Goal: Task Accomplishment & Management: Complete application form

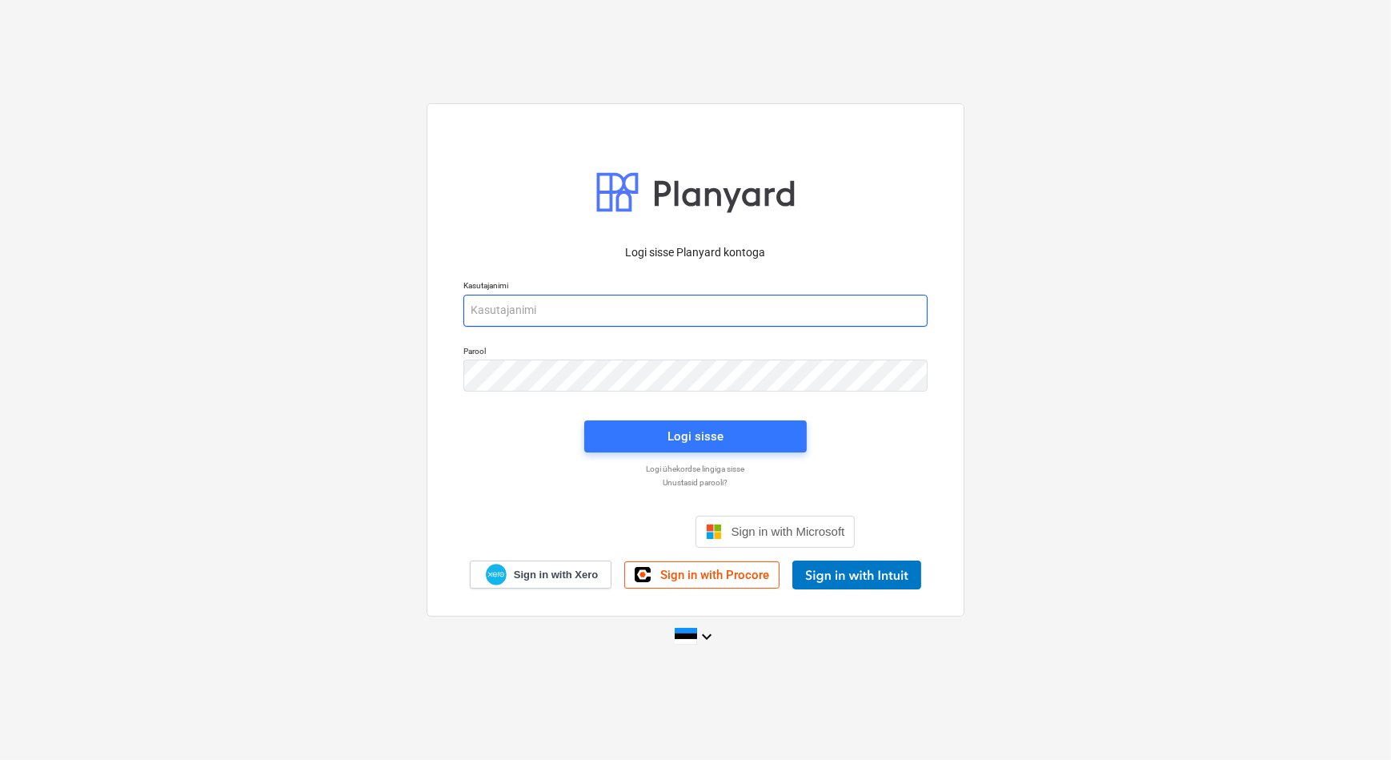
click at [634, 317] on input "email" at bounding box center [696, 311] width 464 height 32
type input "[EMAIL_ADDRESS][DOMAIN_NAME]"
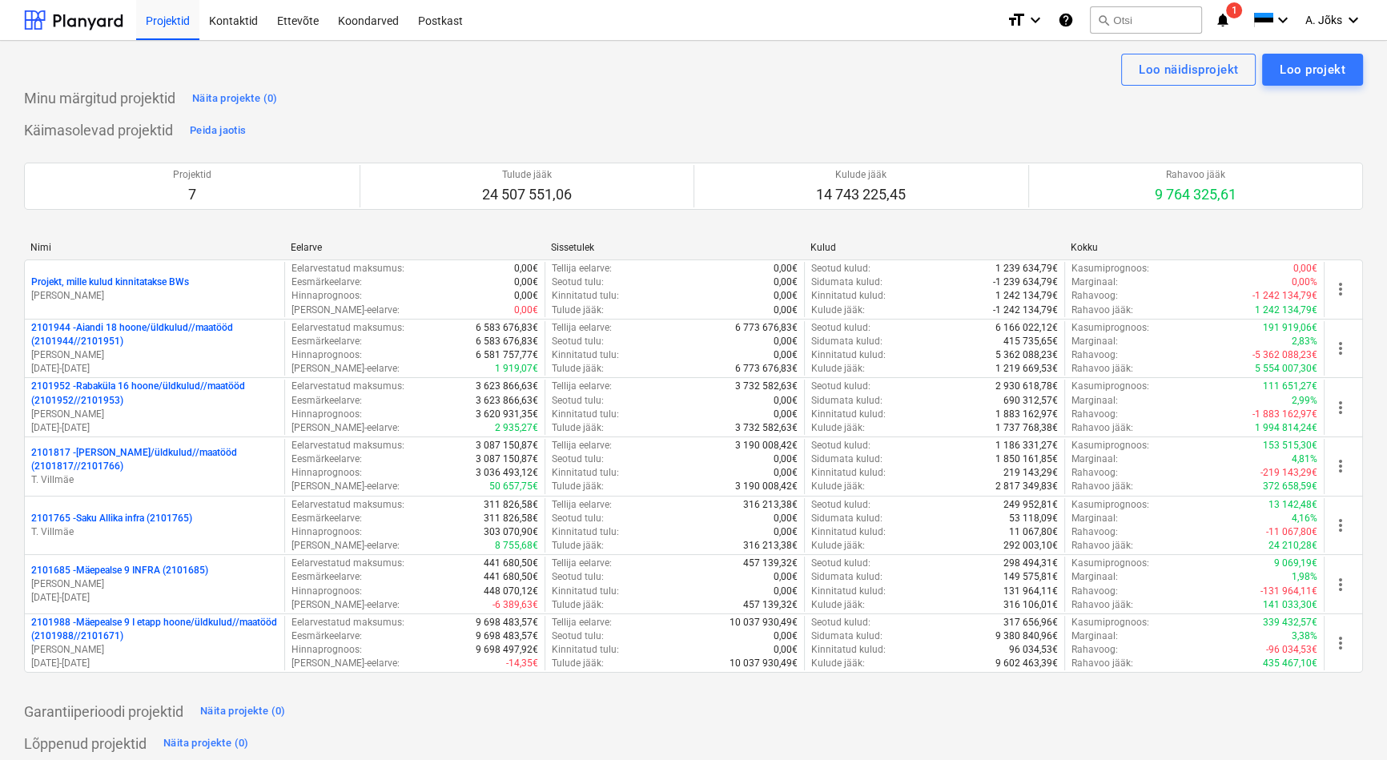
drag, startPoint x: 444, startPoint y: 21, endPoint x: 815, endPoint y: 30, distance: 371.6
click at [444, 21] on div "Postkast" at bounding box center [440, 19] width 64 height 41
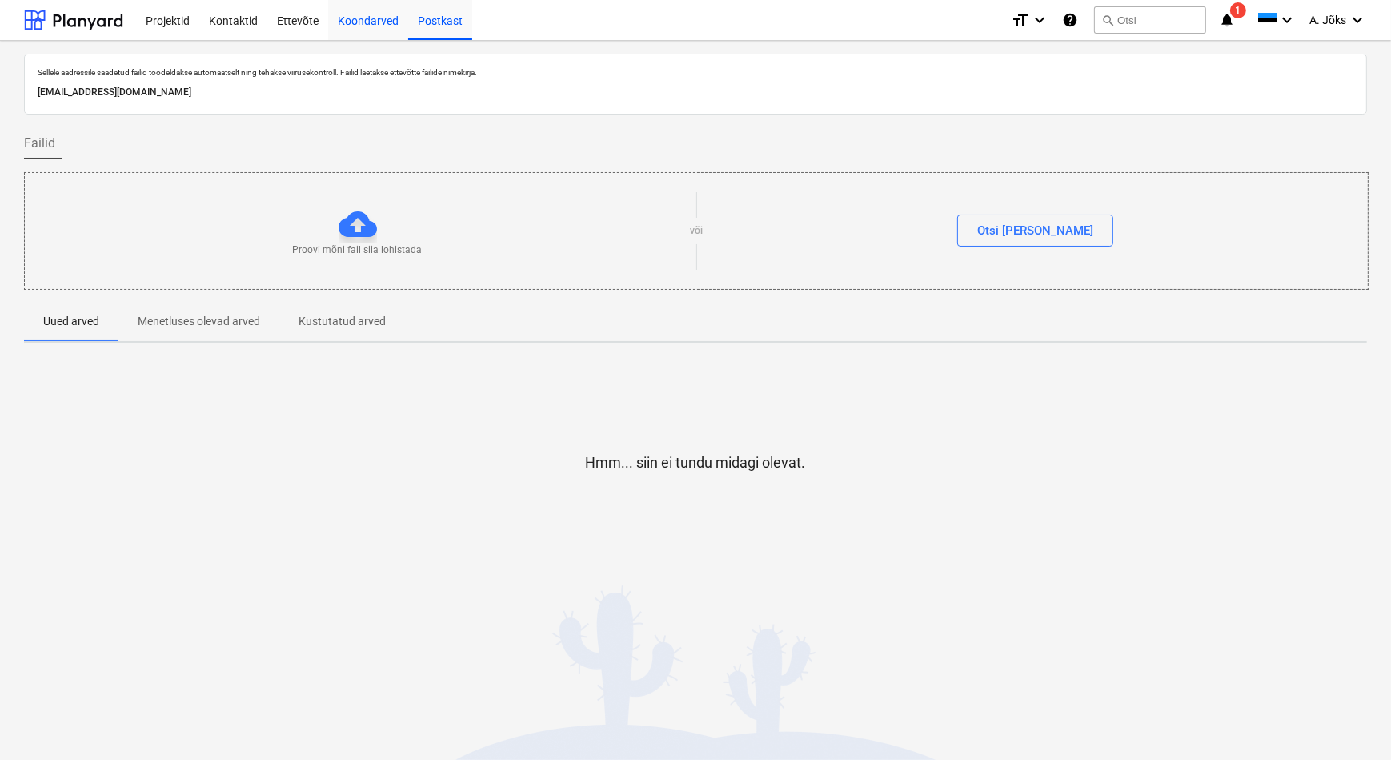
click at [364, 18] on div "Koondarved" at bounding box center [368, 19] width 80 height 41
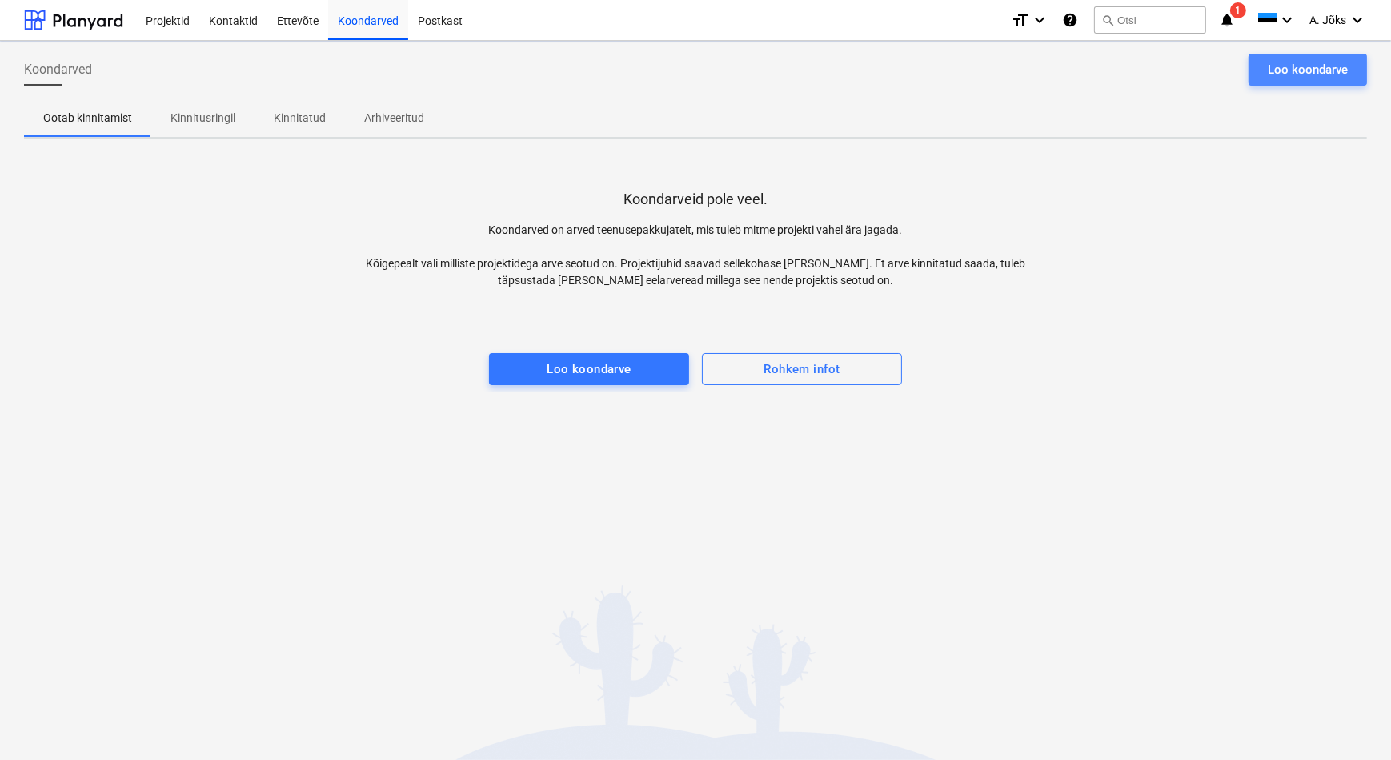
click at [1278, 74] on div "Loo koondarve" at bounding box center [1308, 69] width 80 height 21
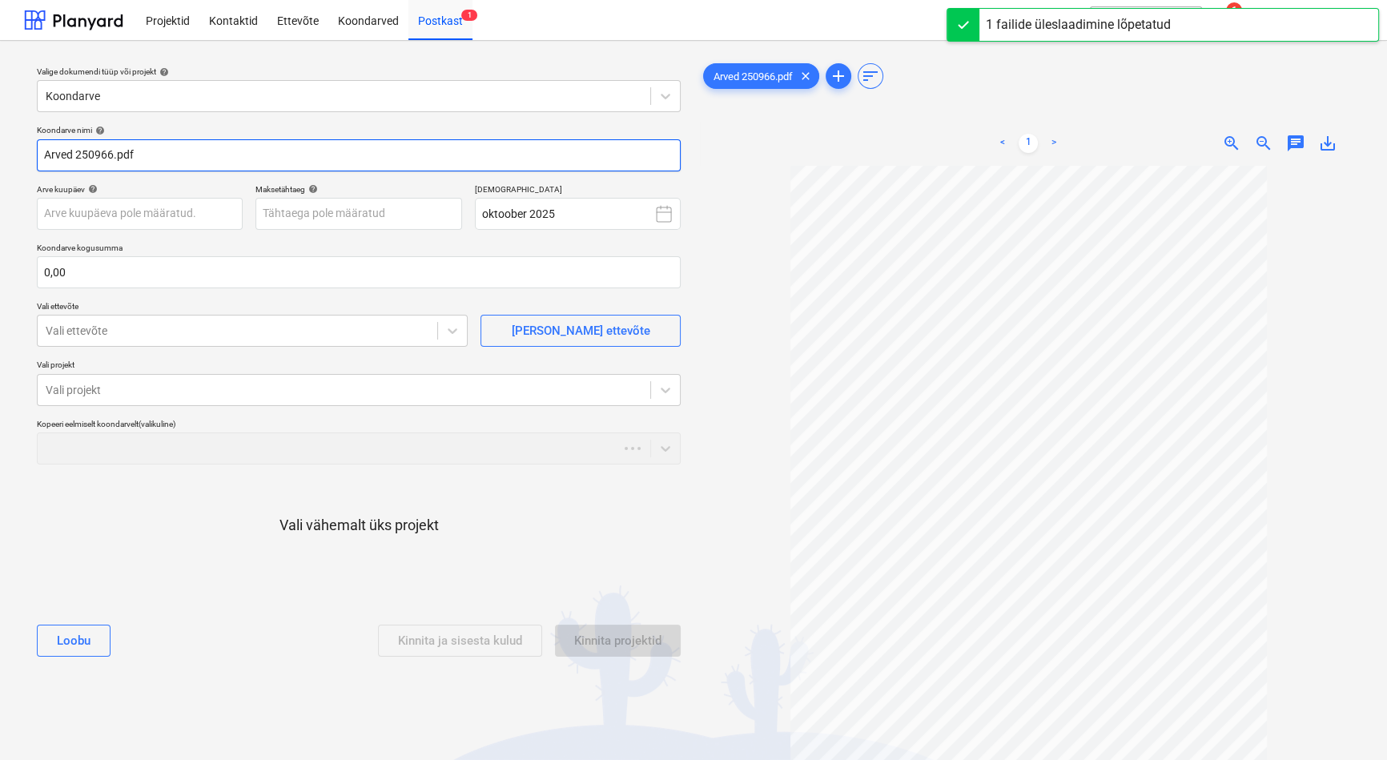
click at [71, 159] on input "Arved 250966.pdf" at bounding box center [359, 155] width 644 height 32
click at [49, 157] on input "Arve 250966.pdf" at bounding box center [359, 155] width 644 height 32
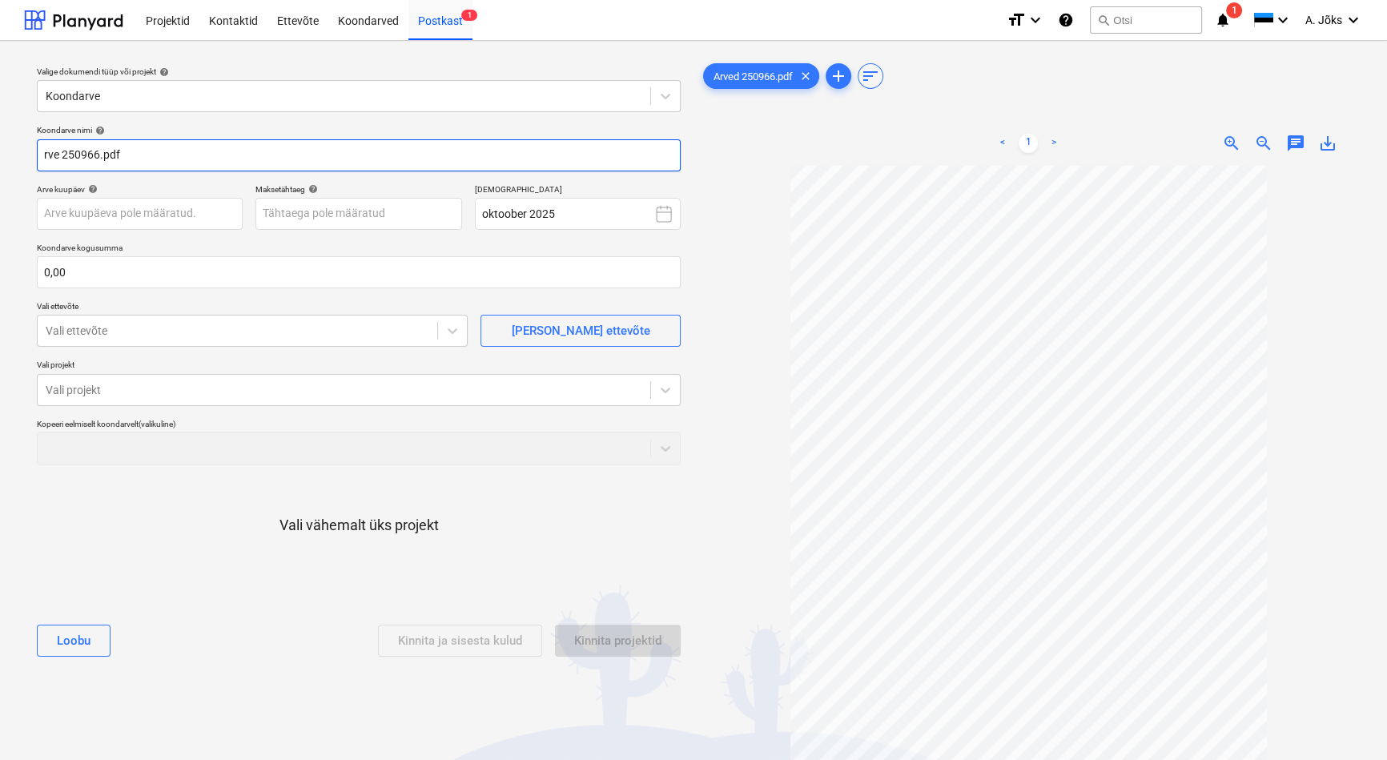
paste input "Upitaja"
type input "Upitaja OU arve 250966.pdf"
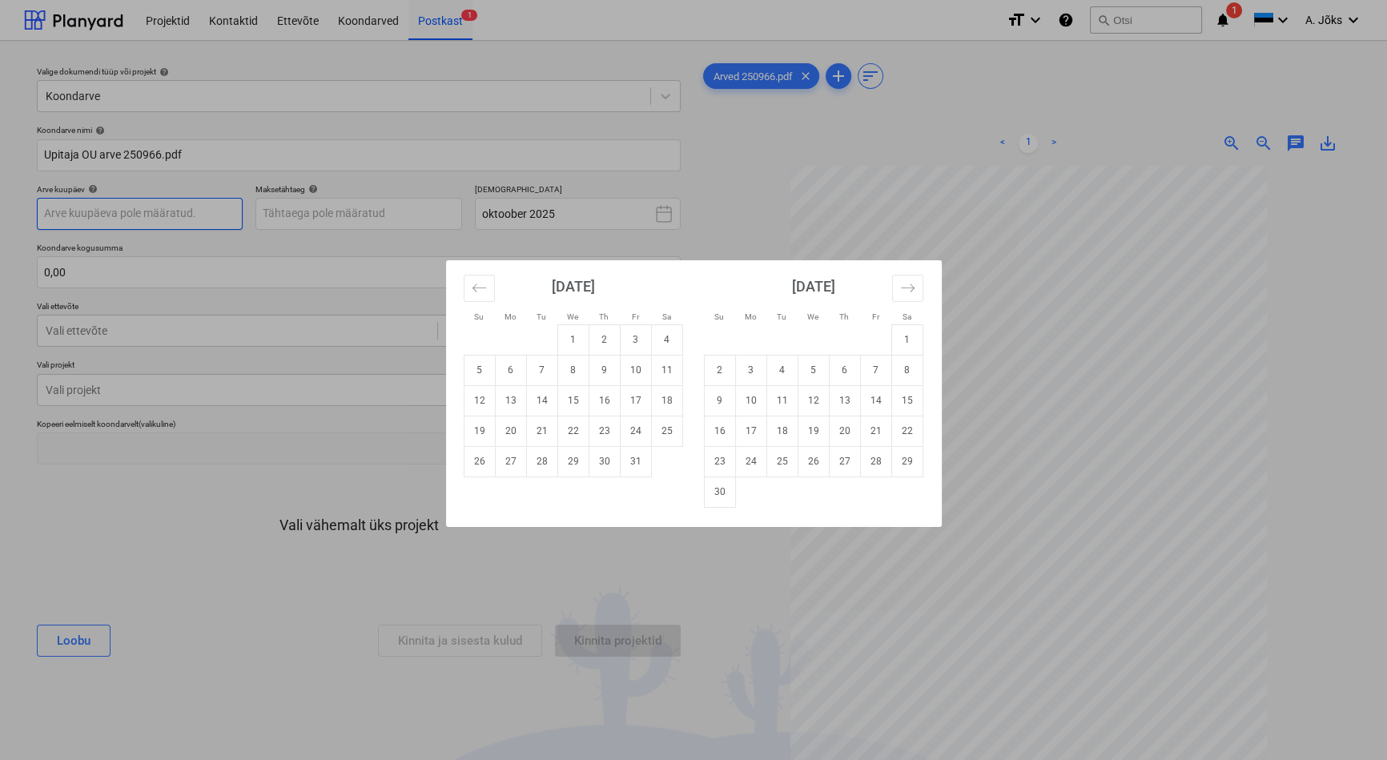
click at [134, 216] on body "Projektid Kontaktid Ettevõte Koondarved Postkast 1 format_size keyboard_arrow_d…" at bounding box center [693, 380] width 1387 height 760
click at [632, 370] on td "10" at bounding box center [635, 370] width 31 height 30
type input "[DATE]"
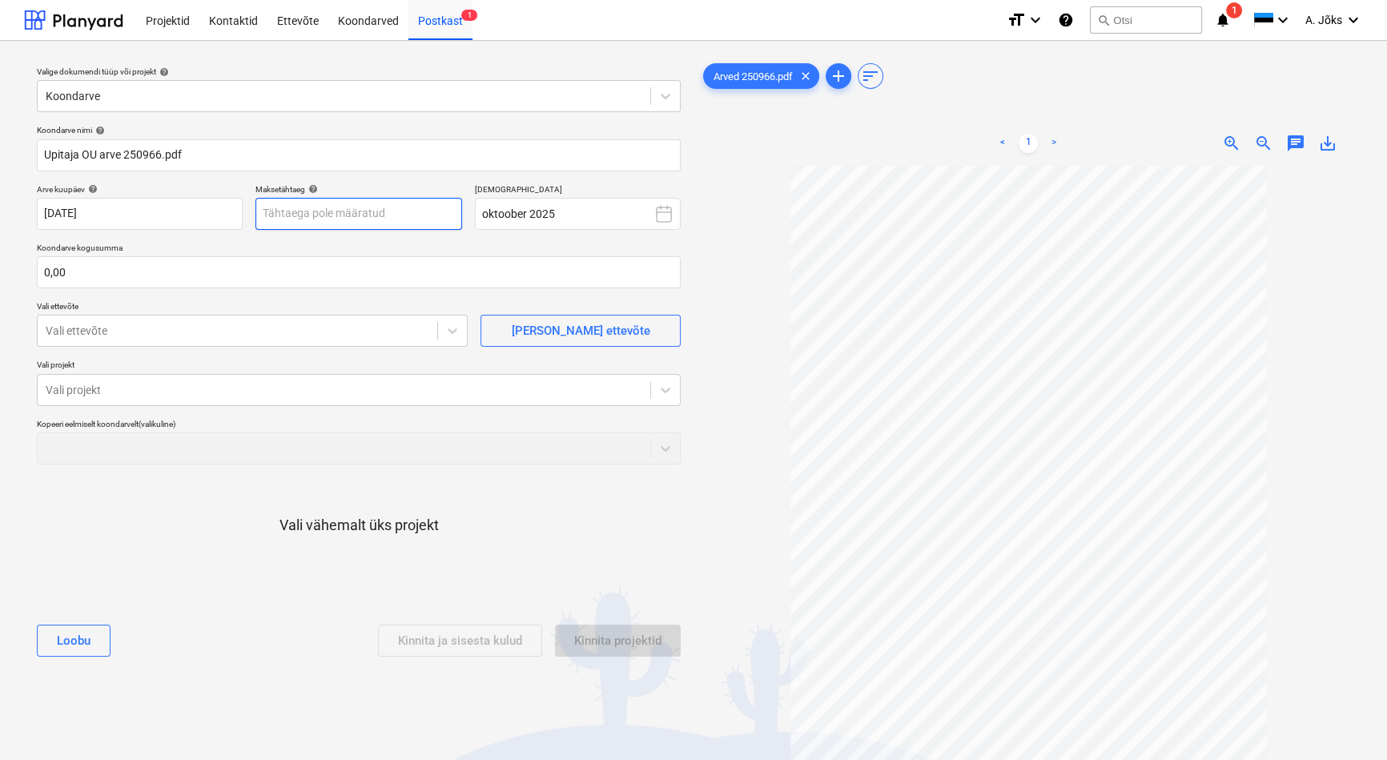
click at [418, 219] on body "Projektid Kontaktid Ettevõte Koondarved Postkast 1 format_size keyboard_arrow_d…" at bounding box center [693, 380] width 1387 height 760
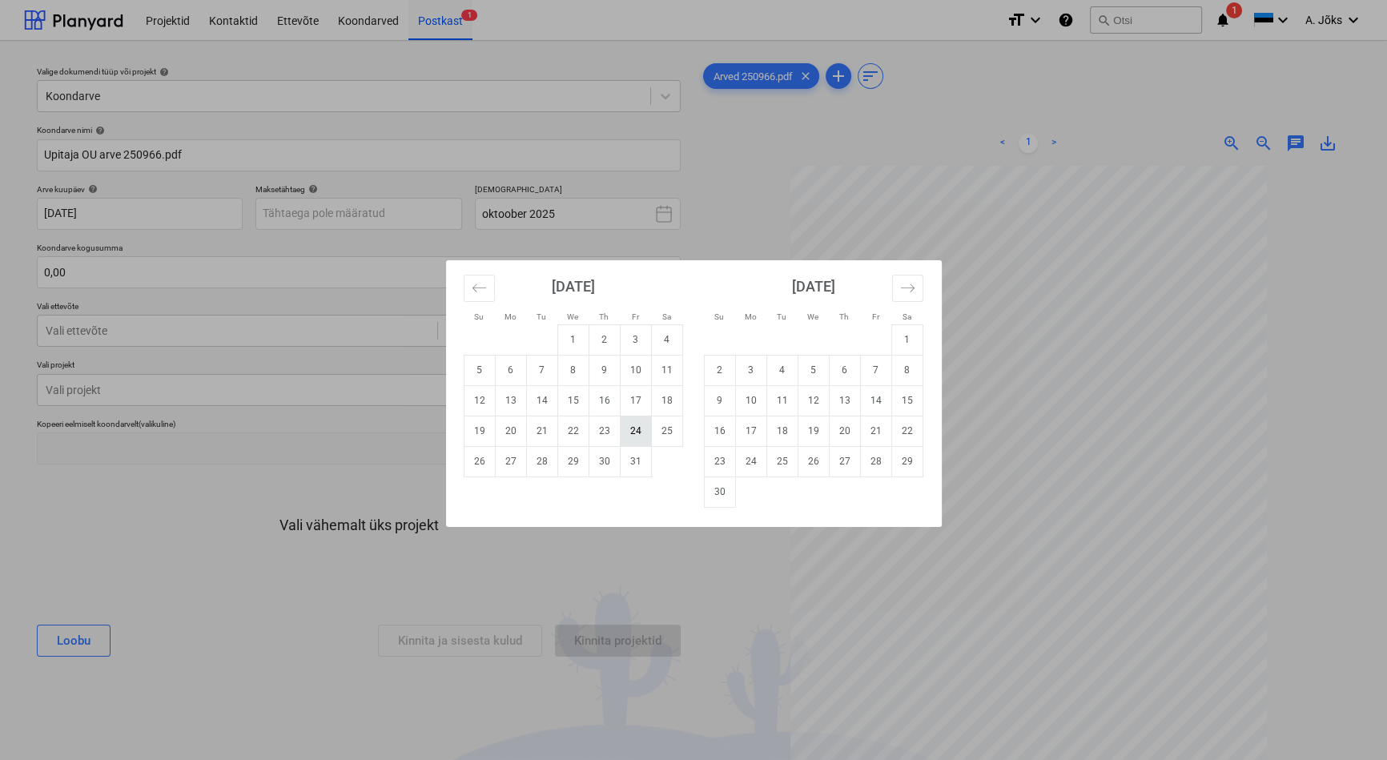
click at [636, 434] on td "24" at bounding box center [635, 431] width 31 height 30
type input "[DATE]"
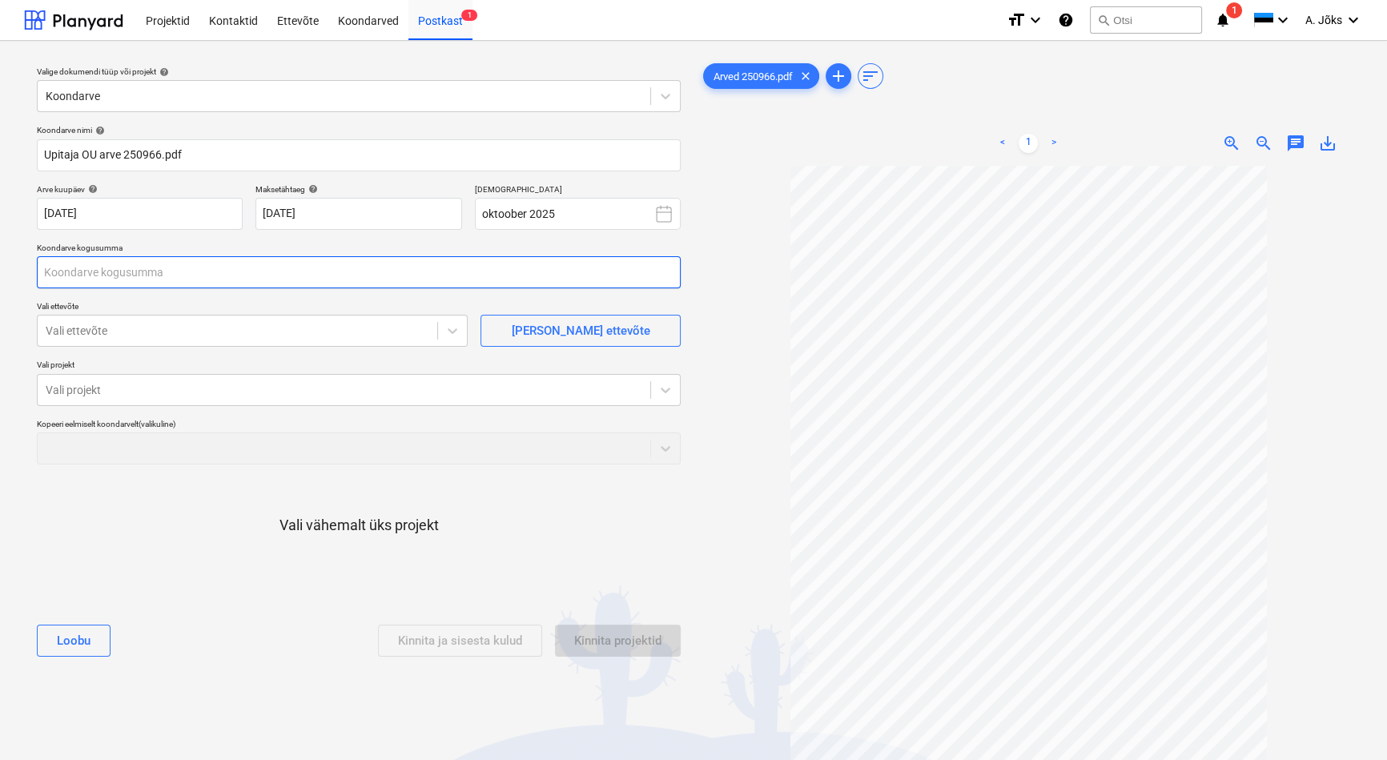
click at [155, 270] on input "text" at bounding box center [359, 272] width 644 height 32
type input "82,50"
click at [141, 335] on div at bounding box center [238, 331] width 384 height 16
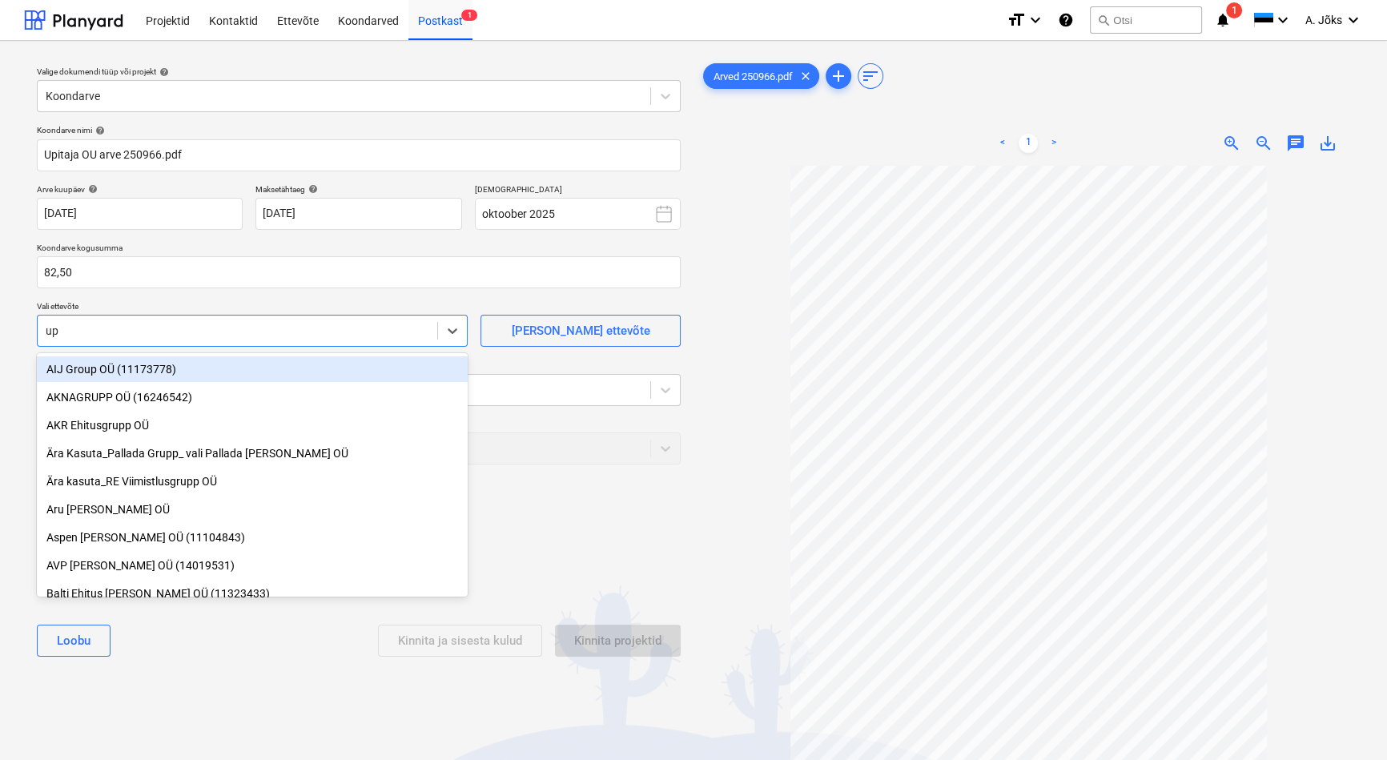
type input "upi"
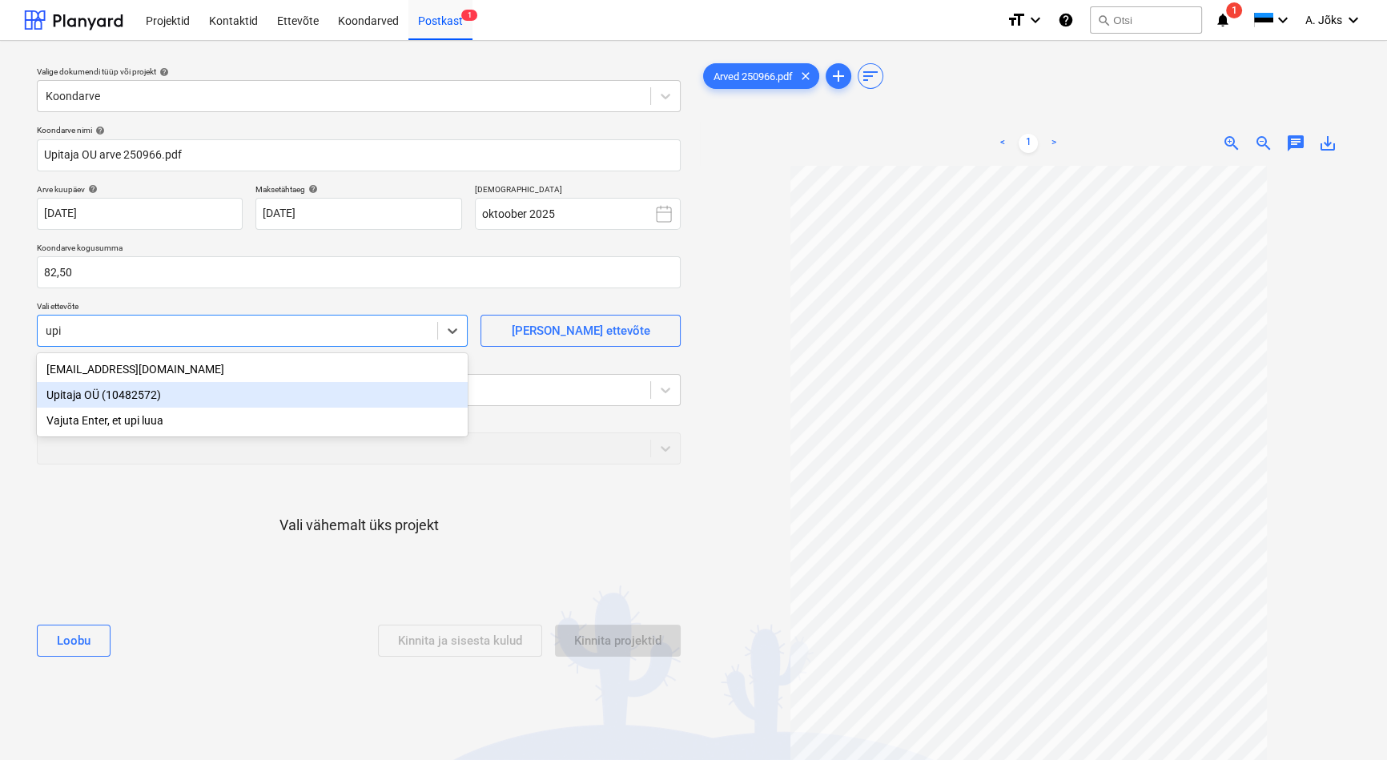
click at [110, 394] on div "Upitaja OÜ (10482572)" at bounding box center [252, 395] width 431 height 26
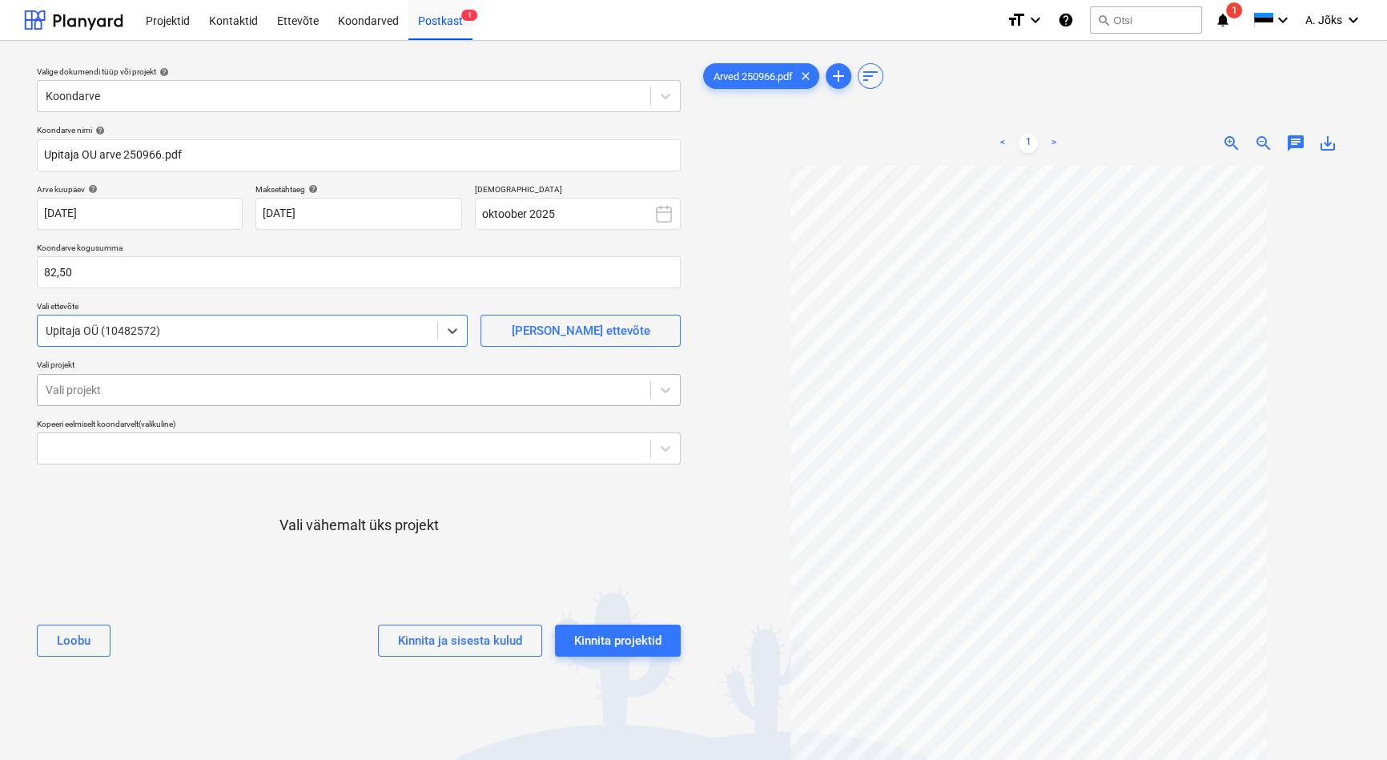
click at [110, 394] on div at bounding box center [344, 390] width 596 height 16
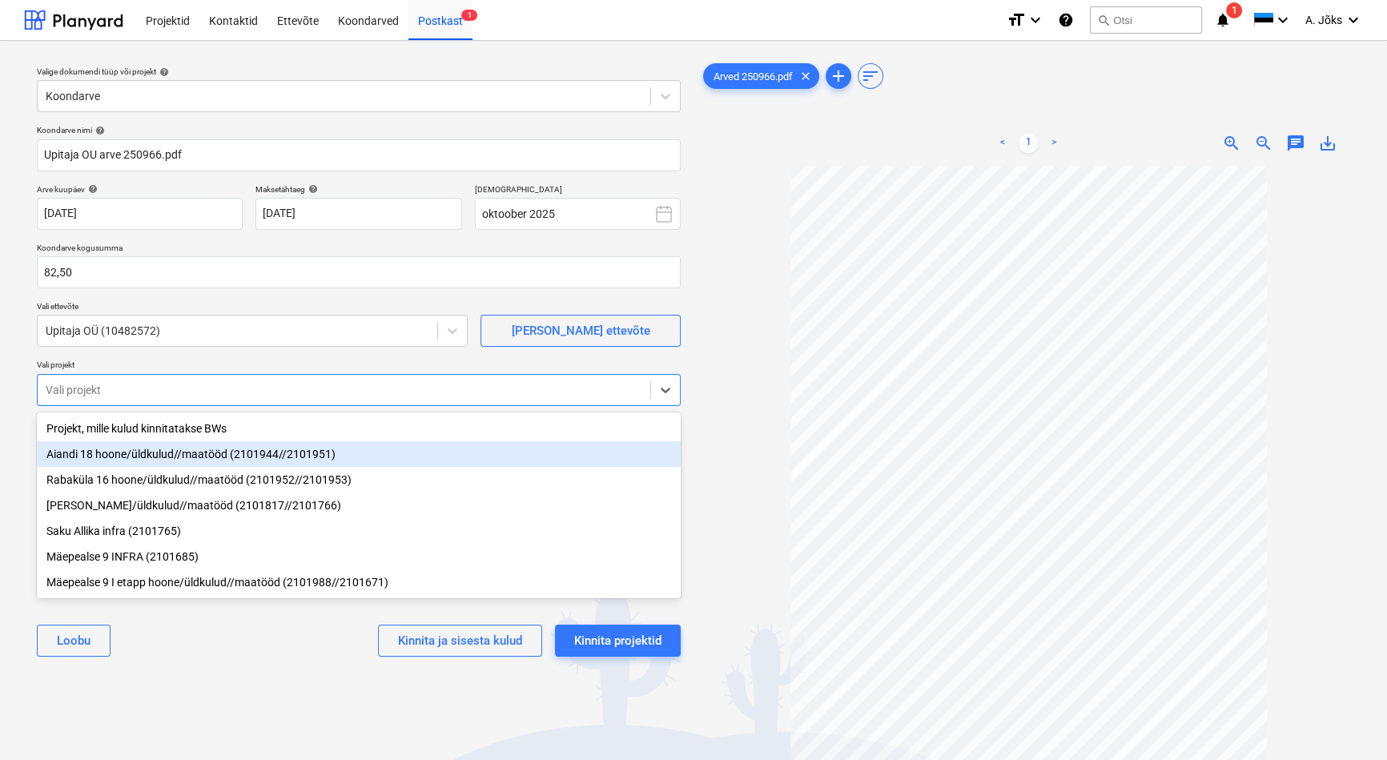
click at [135, 458] on div "Aiandi 18 hoone/üldkulud//maatööd (2101944//2101951)" at bounding box center [359, 454] width 644 height 26
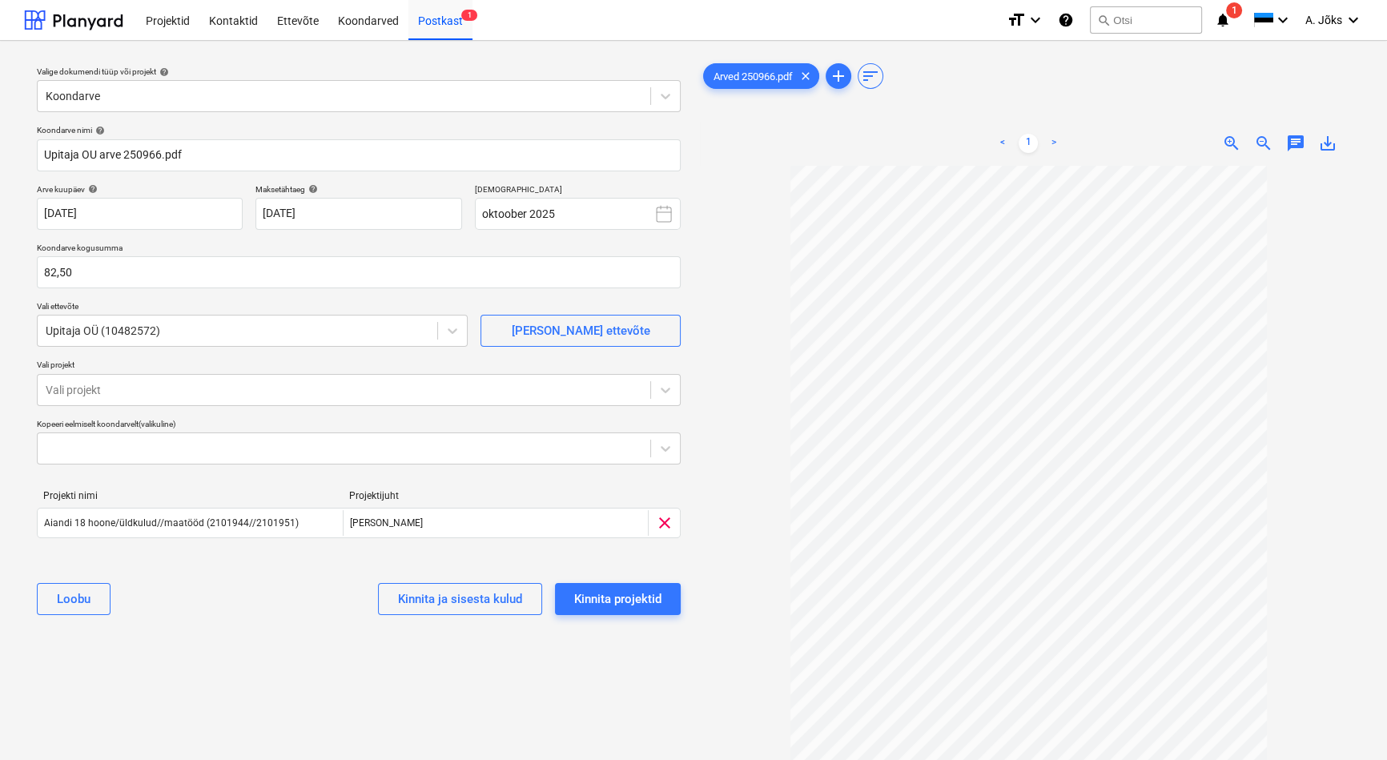
click at [208, 626] on div "[PERSON_NAME] ja sisesta kulud Kinnita projektid" at bounding box center [359, 599] width 644 height 58
click at [606, 600] on div "Kinnita projektid" at bounding box center [617, 598] width 87 height 21
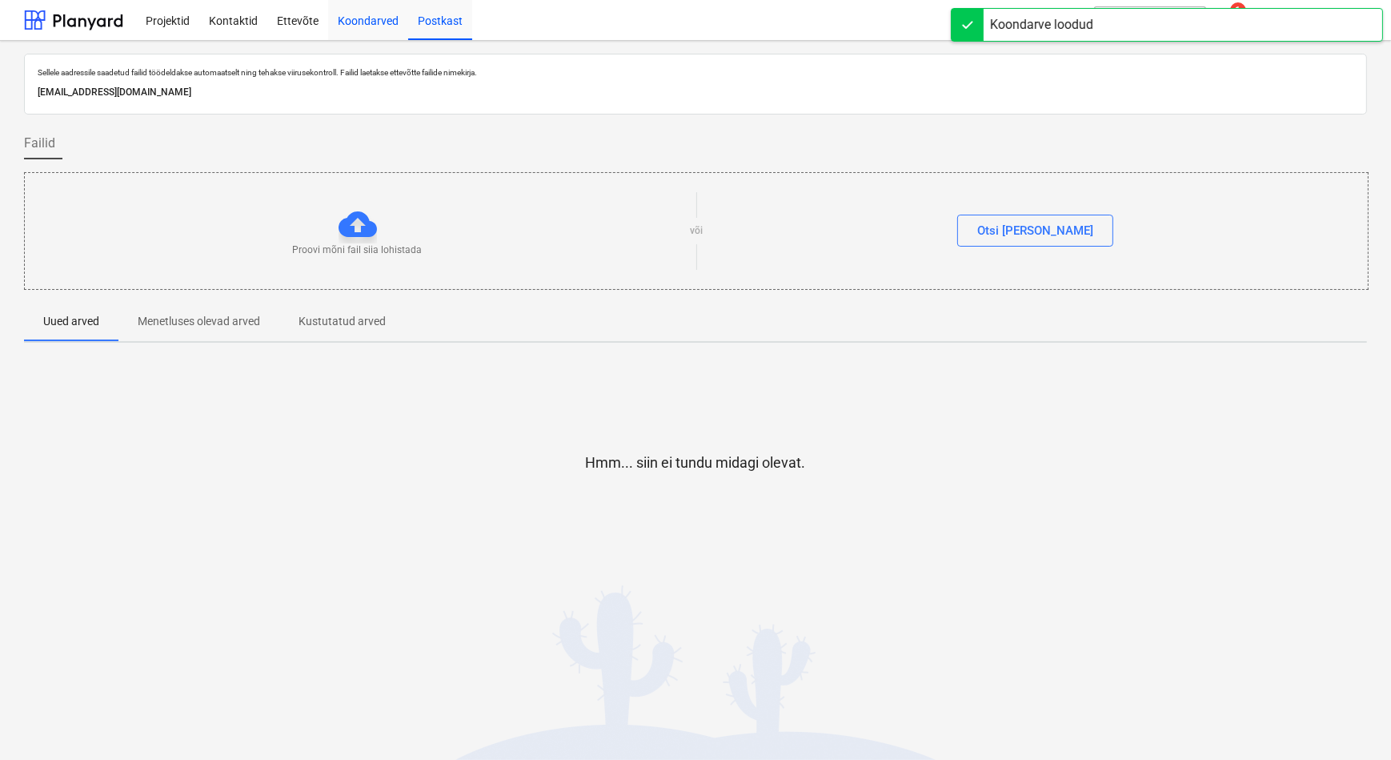
drag, startPoint x: 375, startPoint y: 18, endPoint x: 359, endPoint y: 19, distance: 16.8
click at [375, 18] on div "Koondarved" at bounding box center [368, 19] width 80 height 41
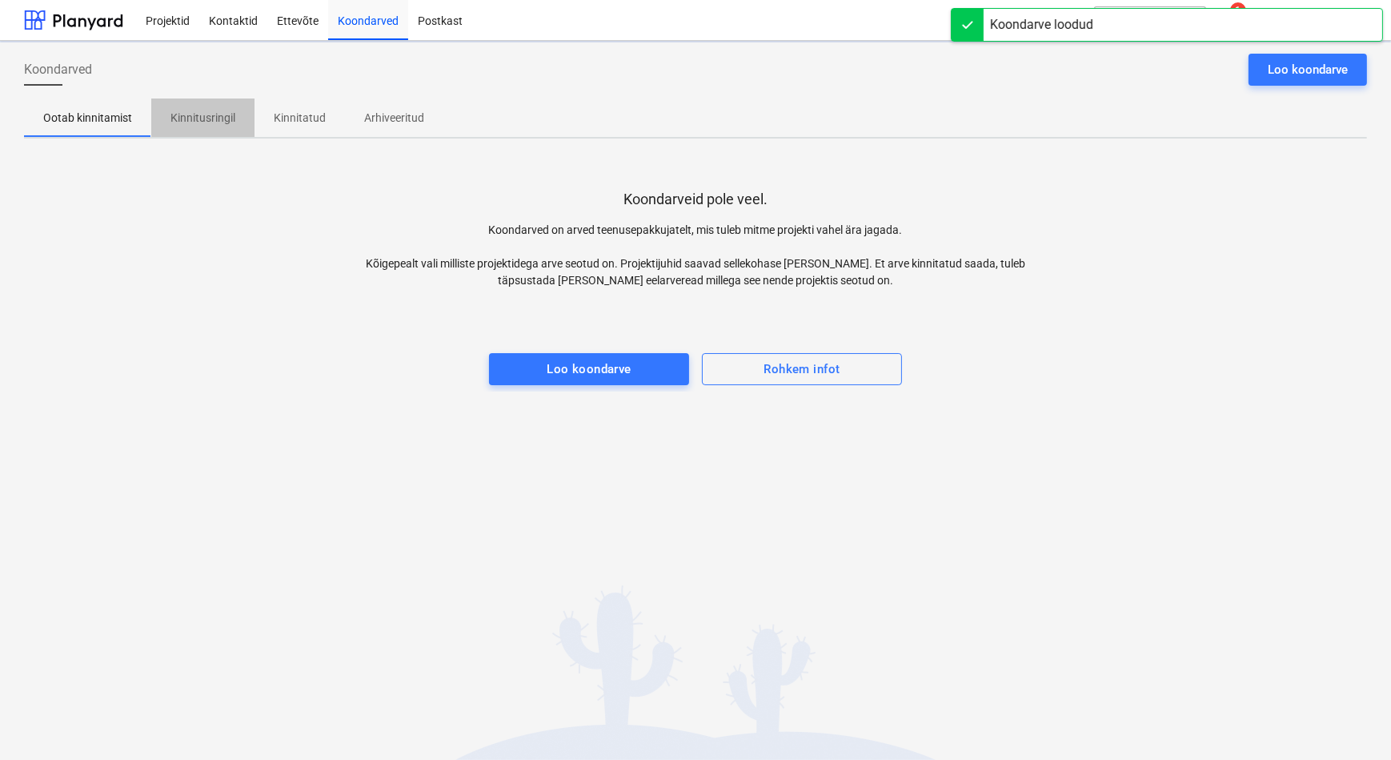
drag, startPoint x: 215, startPoint y: 106, endPoint x: 205, endPoint y: 114, distance: 12.0
click at [215, 106] on span "Kinnitusringil" at bounding box center [202, 118] width 103 height 26
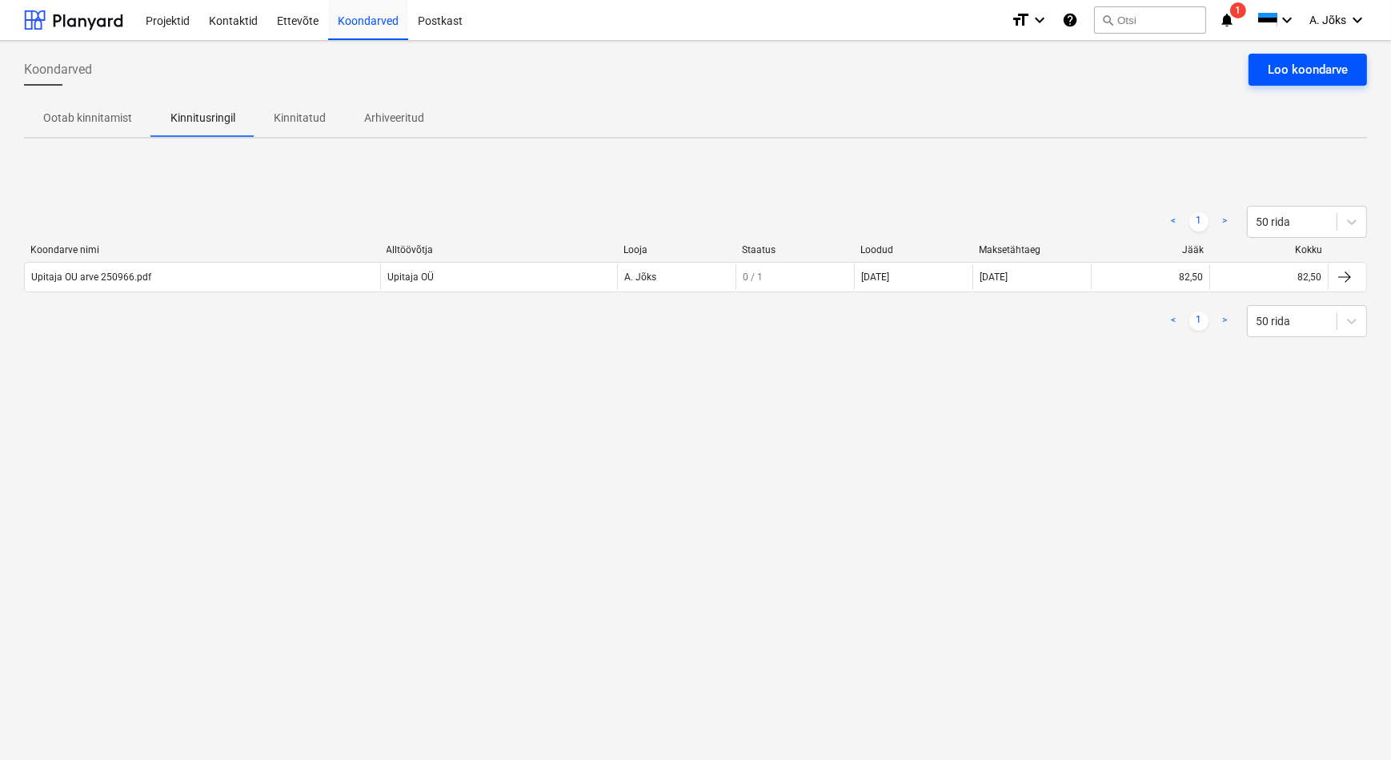
click at [1286, 69] on div "Loo koondarve" at bounding box center [1308, 69] width 80 height 21
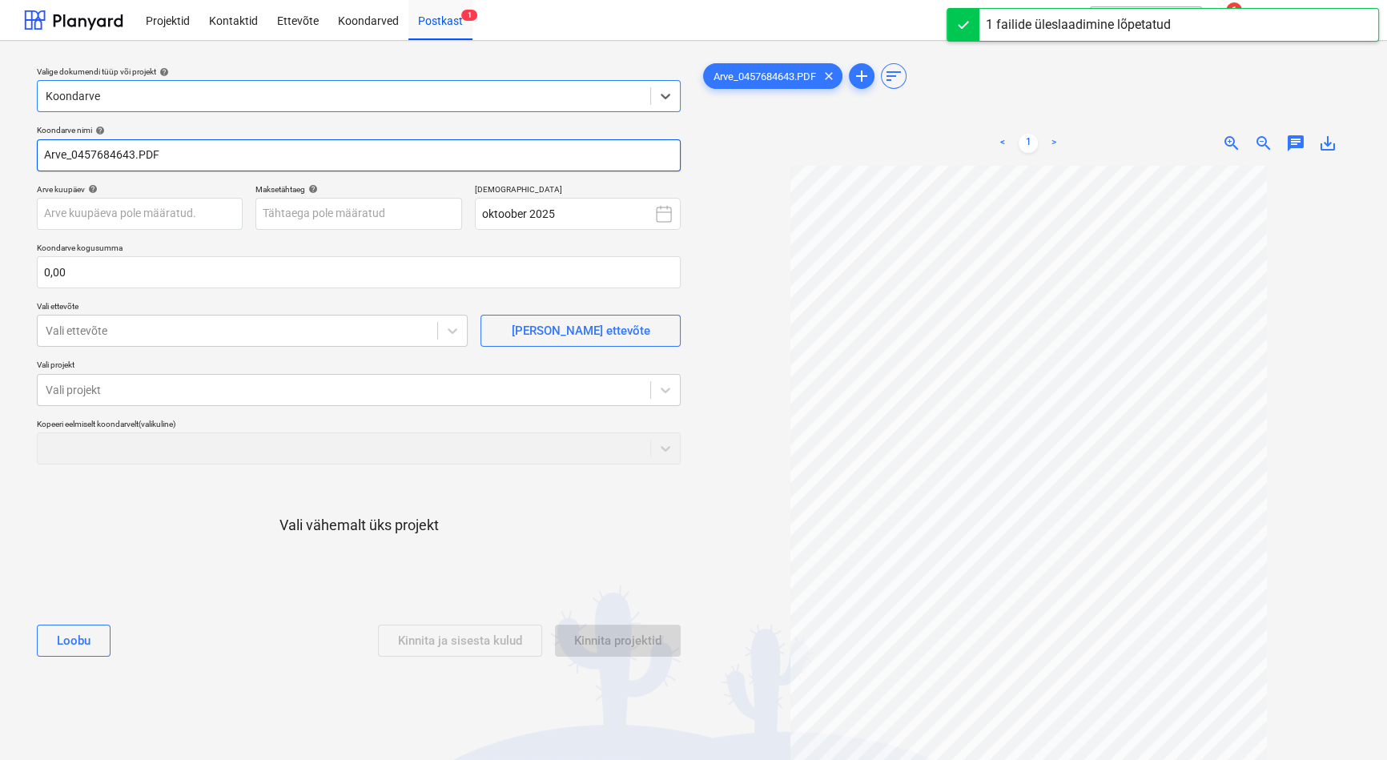
click at [77, 156] on input "Arve_0457684643.PDF" at bounding box center [359, 155] width 644 height 32
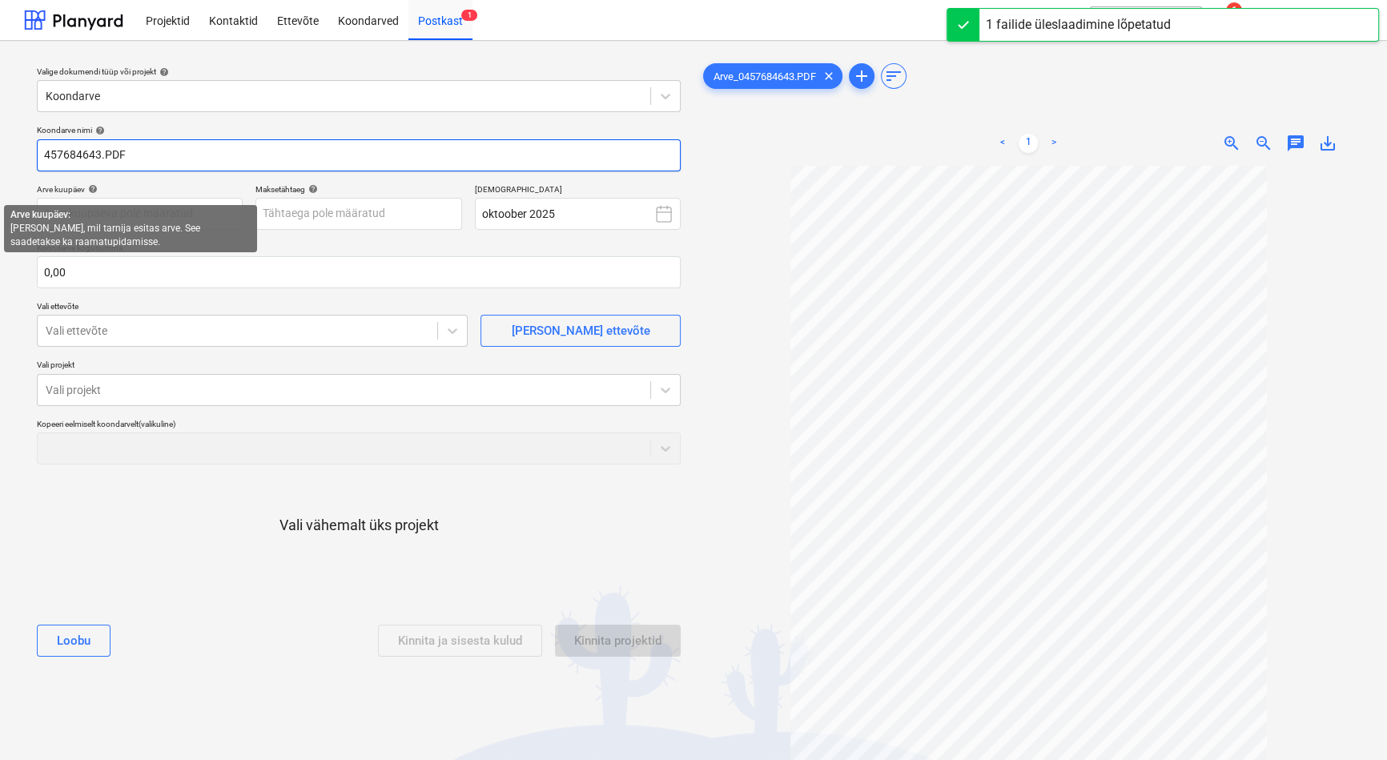
paste input "Kesko Senukai [GEOGRAPHIC_DATA]"
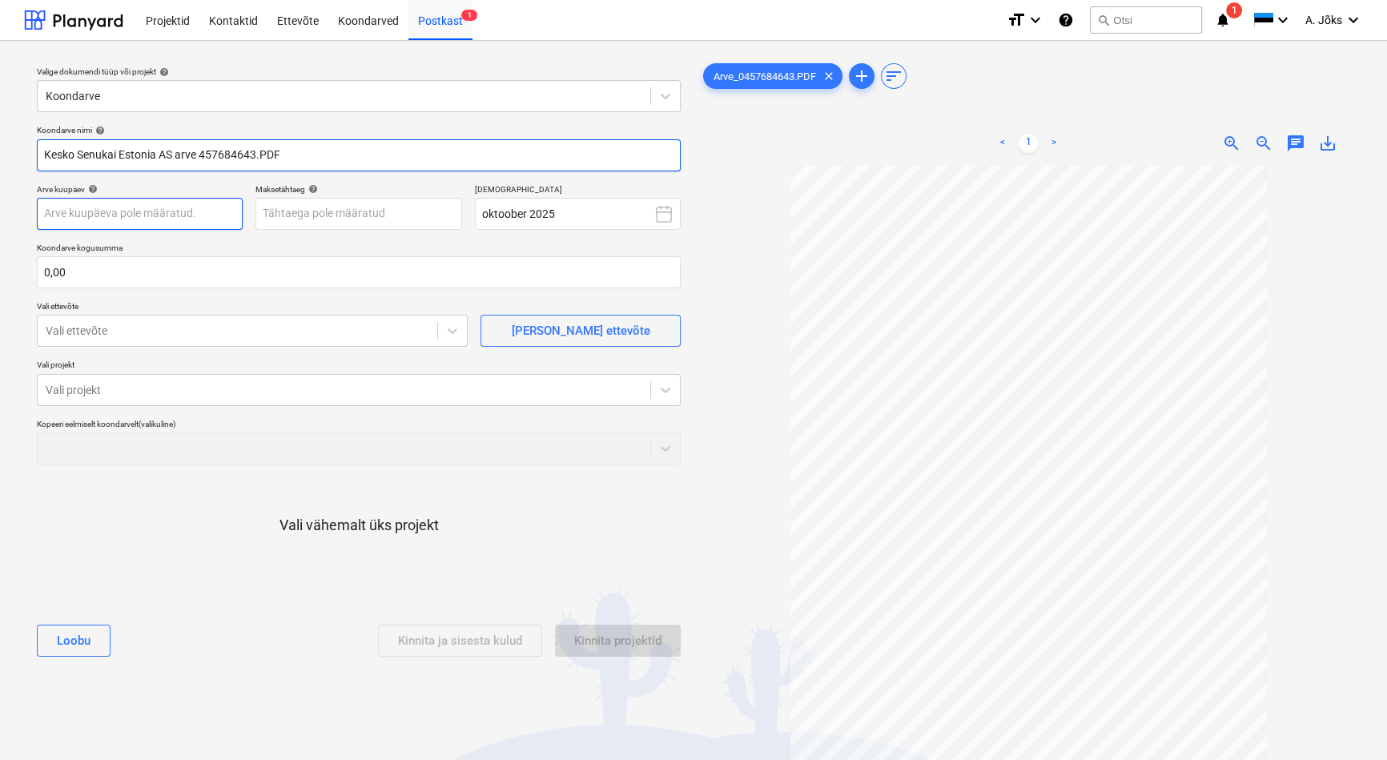
type input "Kesko Senukai Estonia AS arve 457684643.PDF"
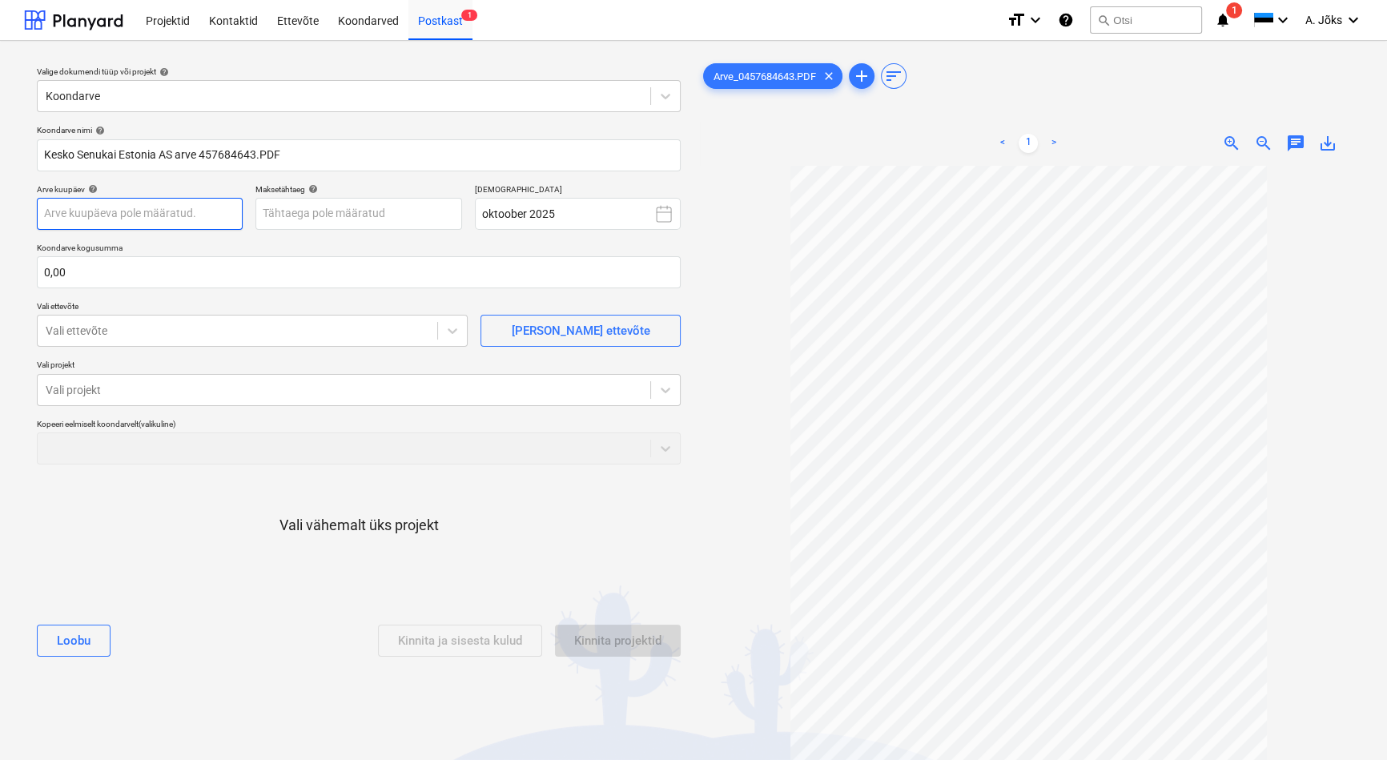
click at [208, 218] on body "Projektid Kontaktid Ettevõte Koondarved Postkast 1 format_size keyboard_arrow_d…" at bounding box center [693, 380] width 1387 height 760
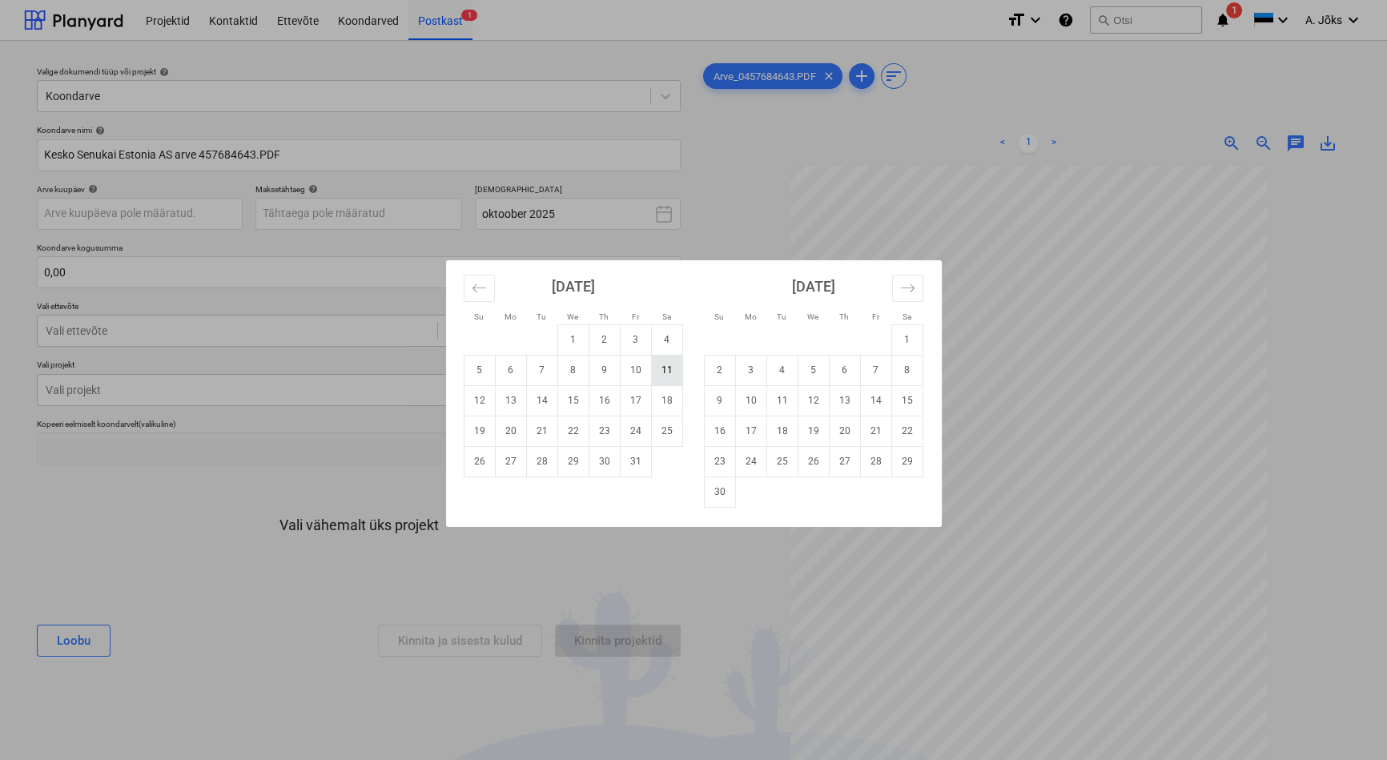
click at [659, 372] on td "11" at bounding box center [666, 370] width 31 height 30
type input "[DATE]"
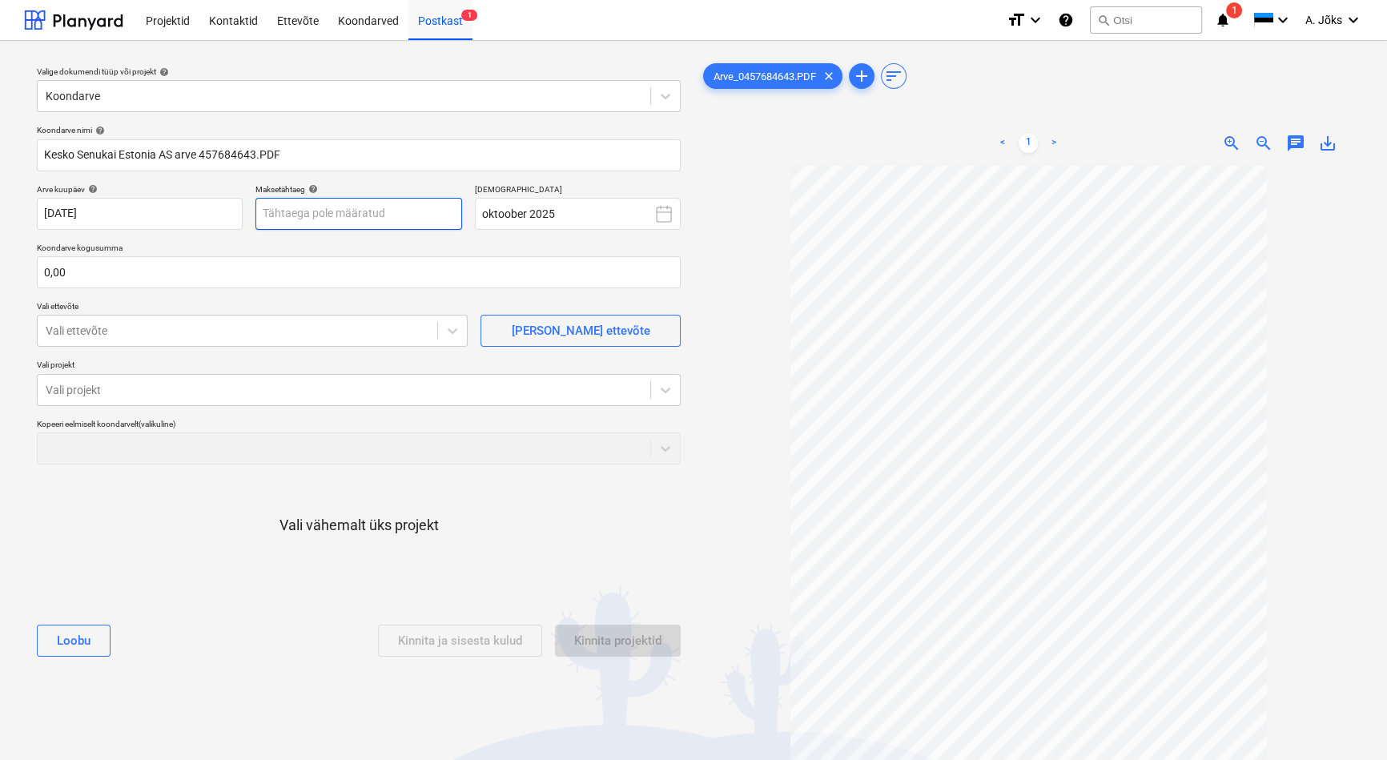
click at [415, 214] on body "Projektid Kontaktid Ettevõte Koondarved Postkast 1 format_size keyboard_arrow_d…" at bounding box center [693, 380] width 1387 height 760
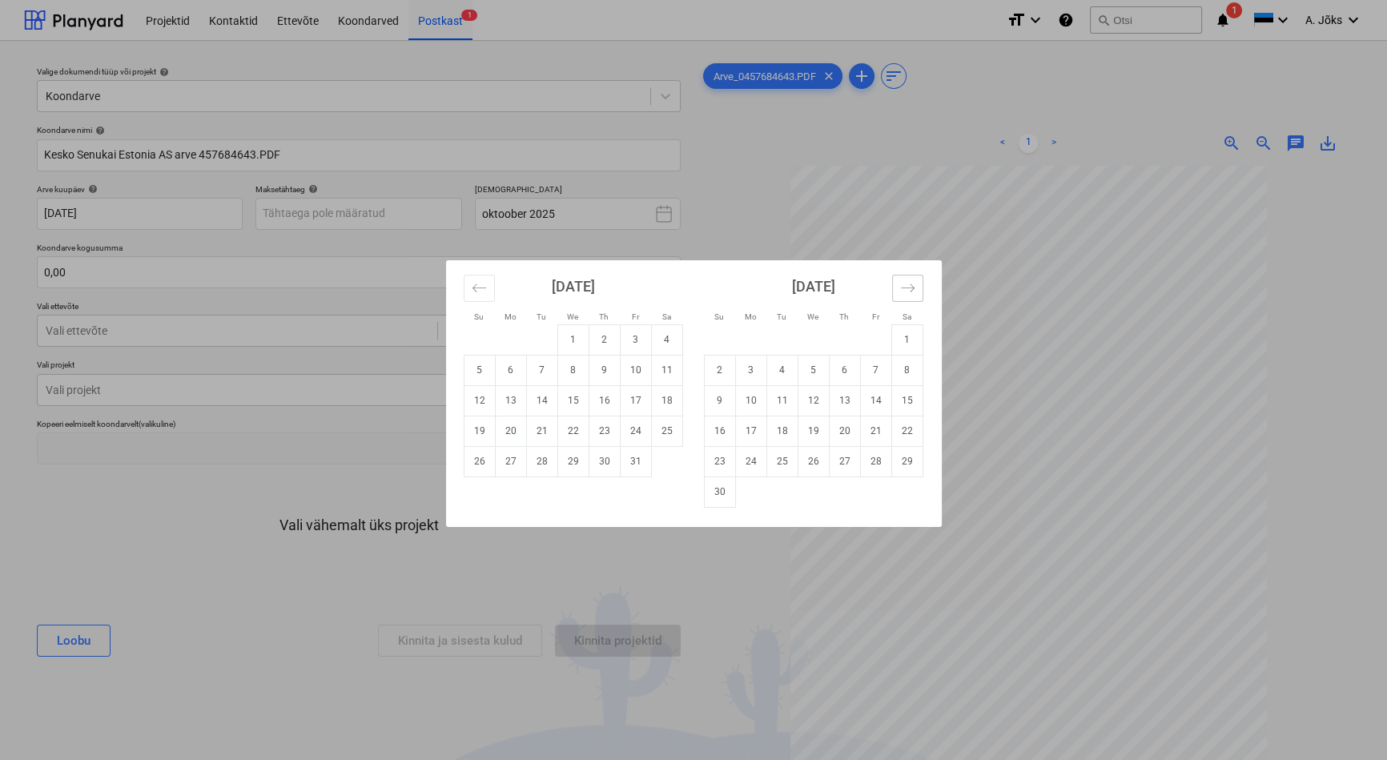
click at [905, 287] on icon "Move forward to switch to the next month." at bounding box center [907, 287] width 15 height 15
click at [803, 364] on td "10" at bounding box center [812, 370] width 31 height 30
type input "[DATE]"
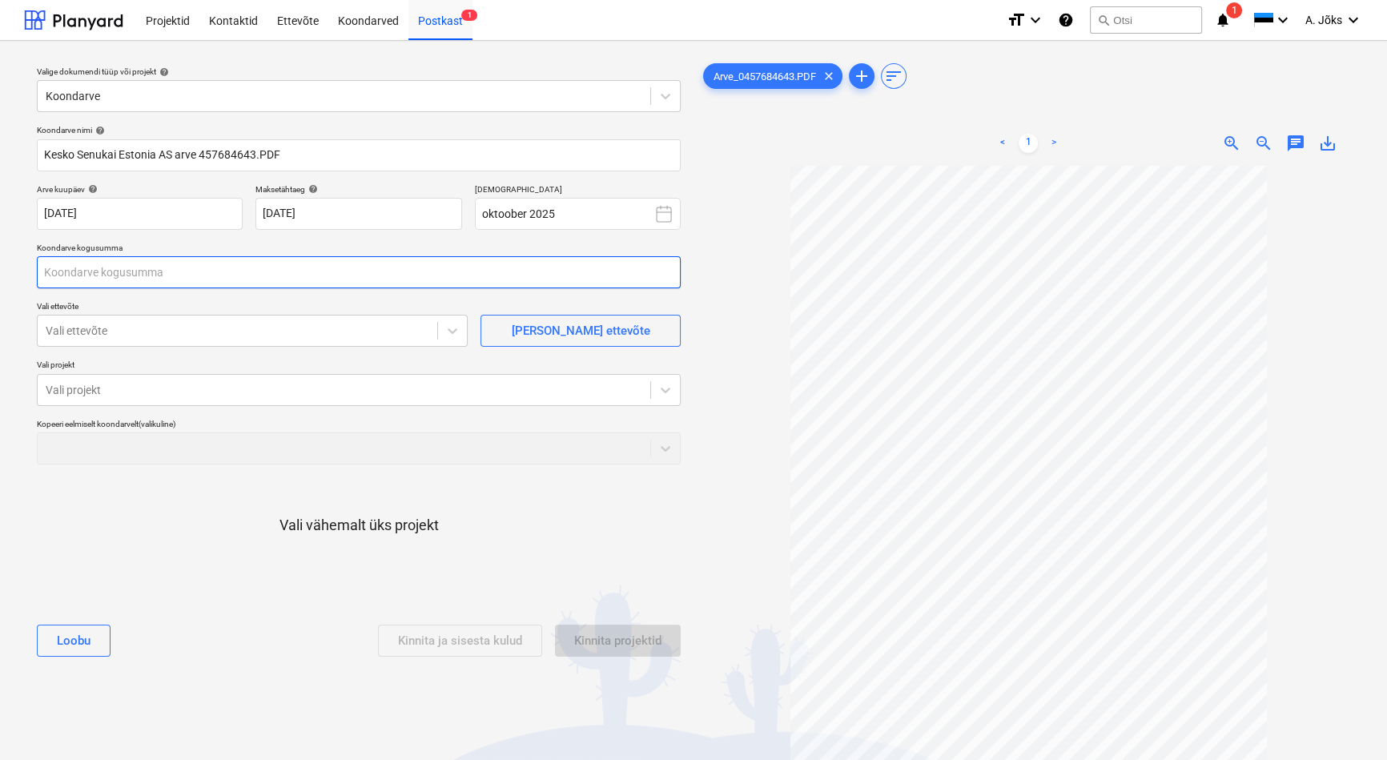
click at [298, 266] on input "text" at bounding box center [359, 272] width 644 height 32
type input "16,05"
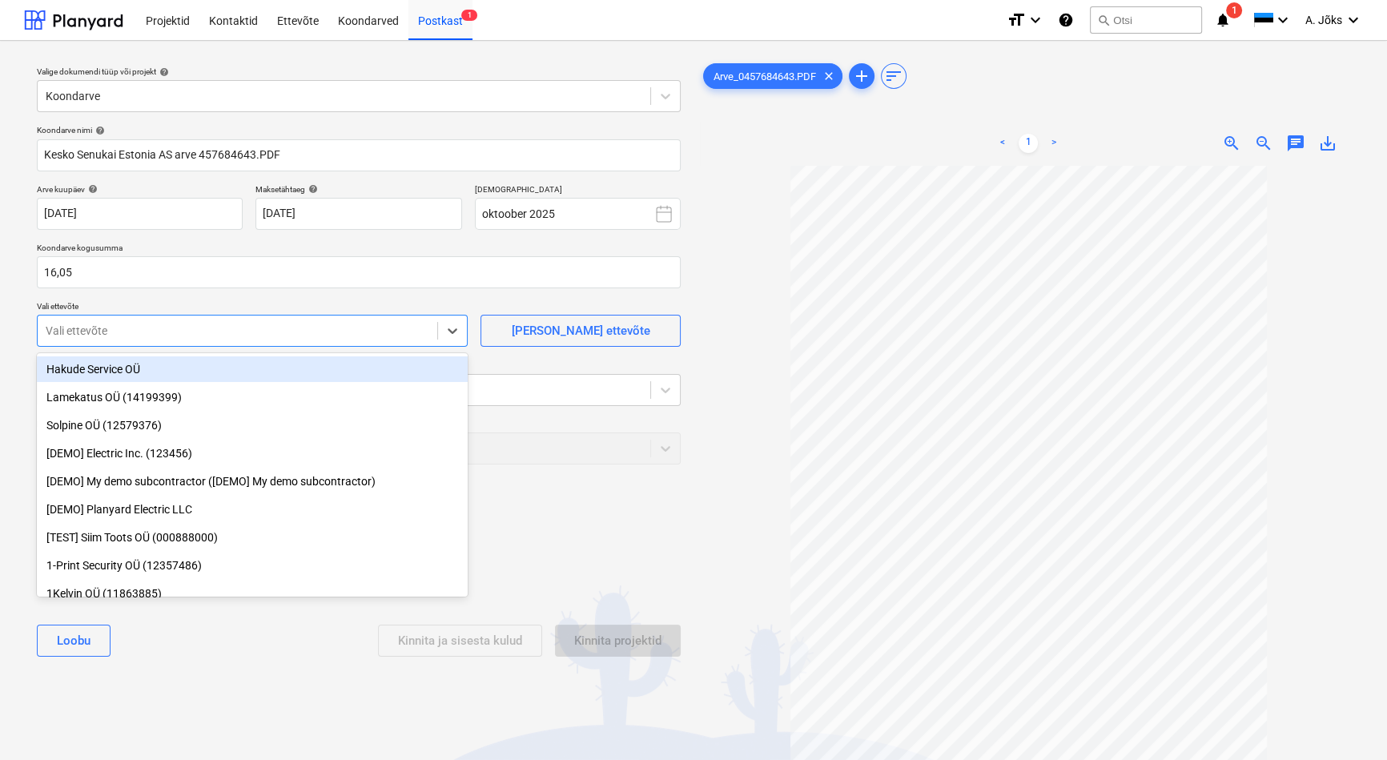
click at [299, 331] on div at bounding box center [238, 331] width 384 height 16
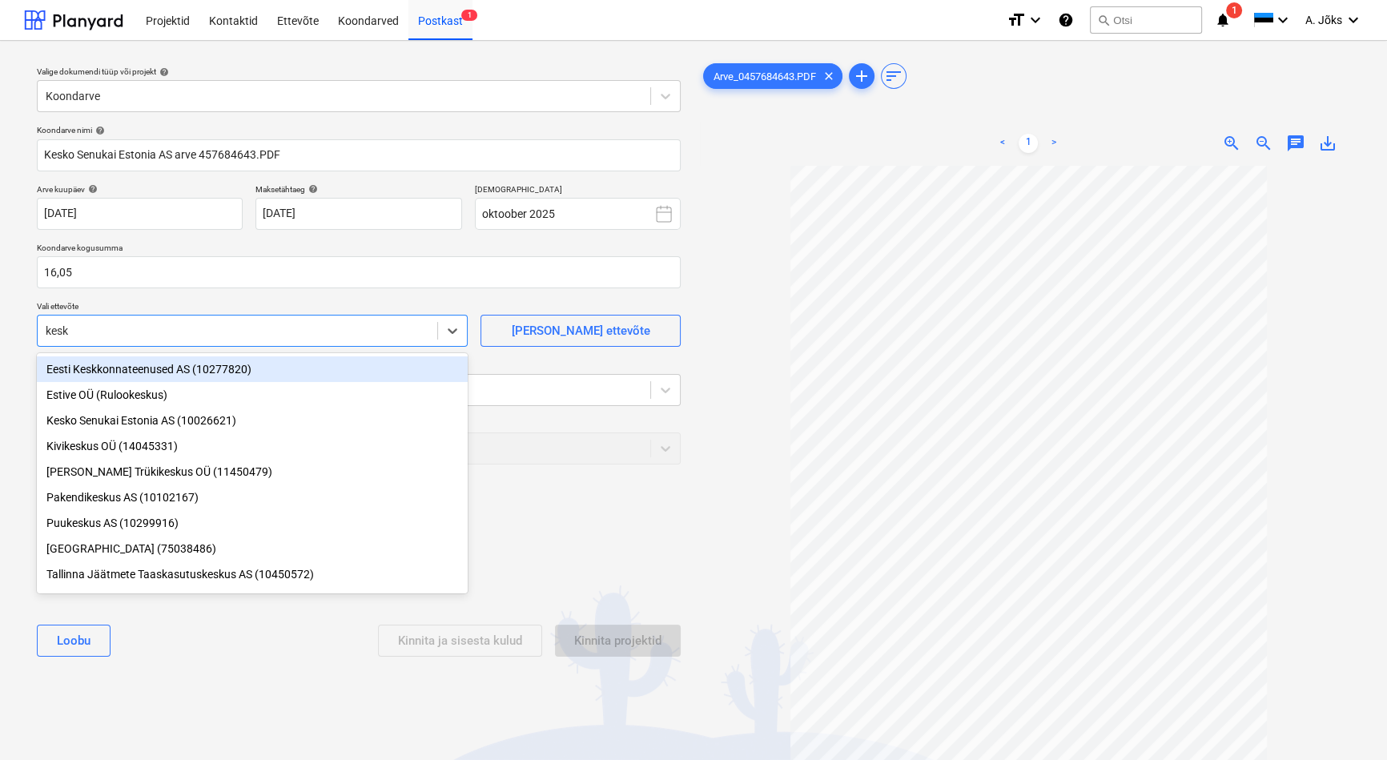
type input "kesko"
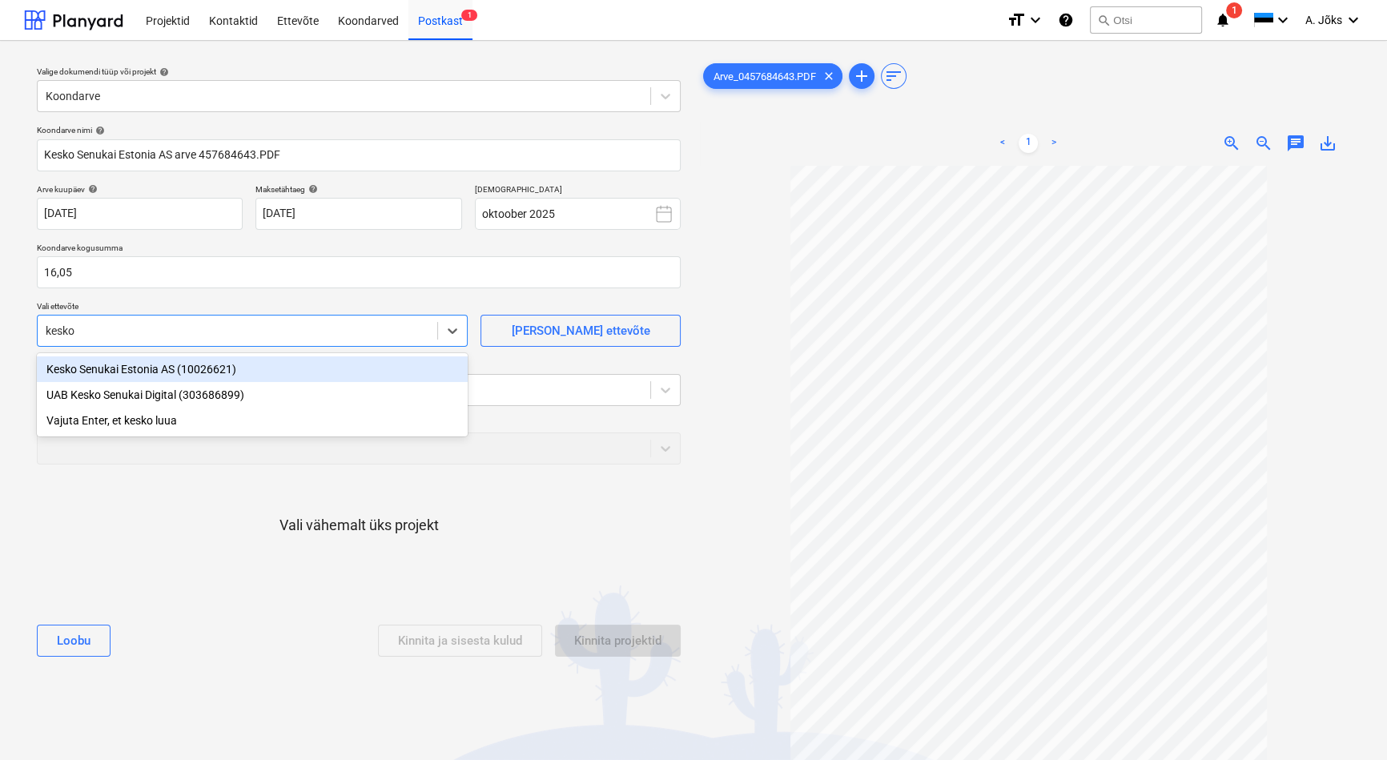
click at [215, 370] on div "Kesko Senukai Estonia AS (10026621)" at bounding box center [252, 369] width 431 height 26
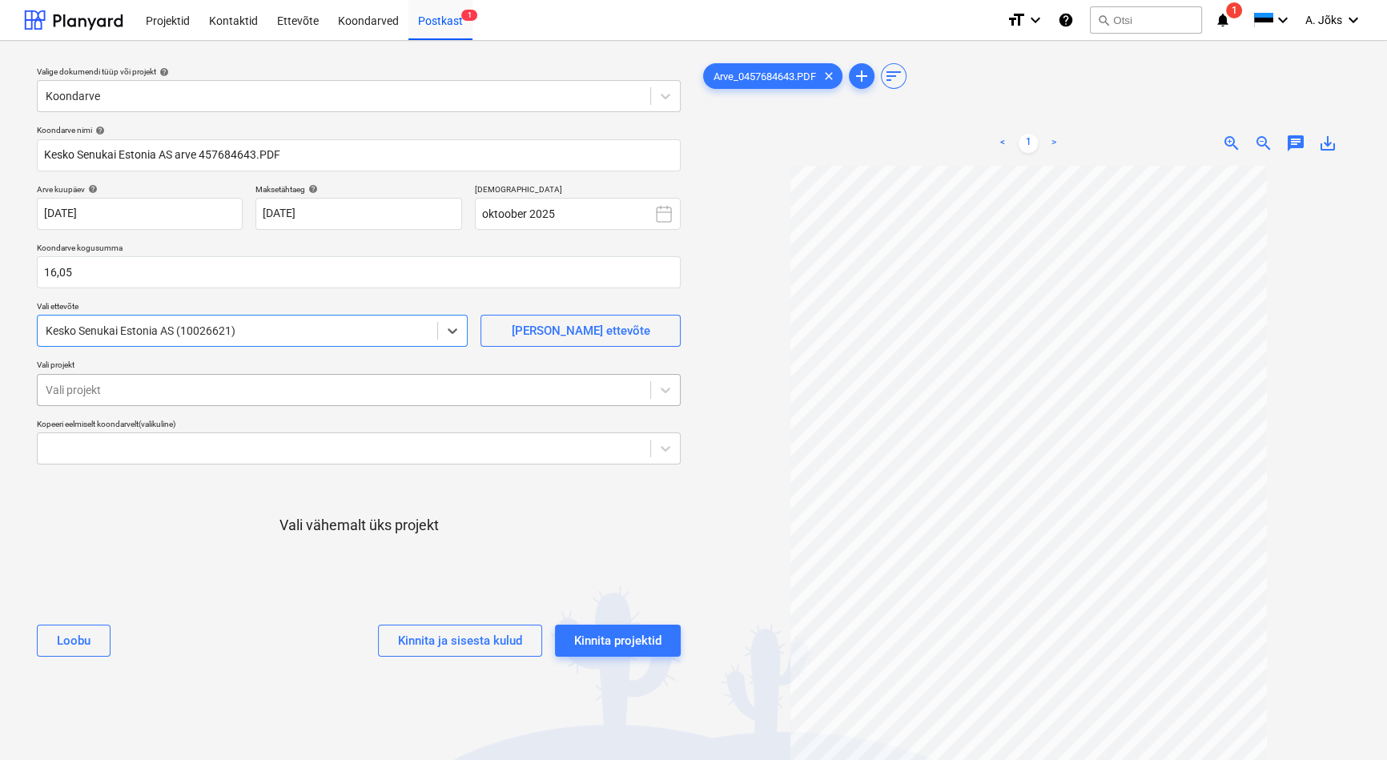
click at [207, 387] on div at bounding box center [344, 390] width 596 height 16
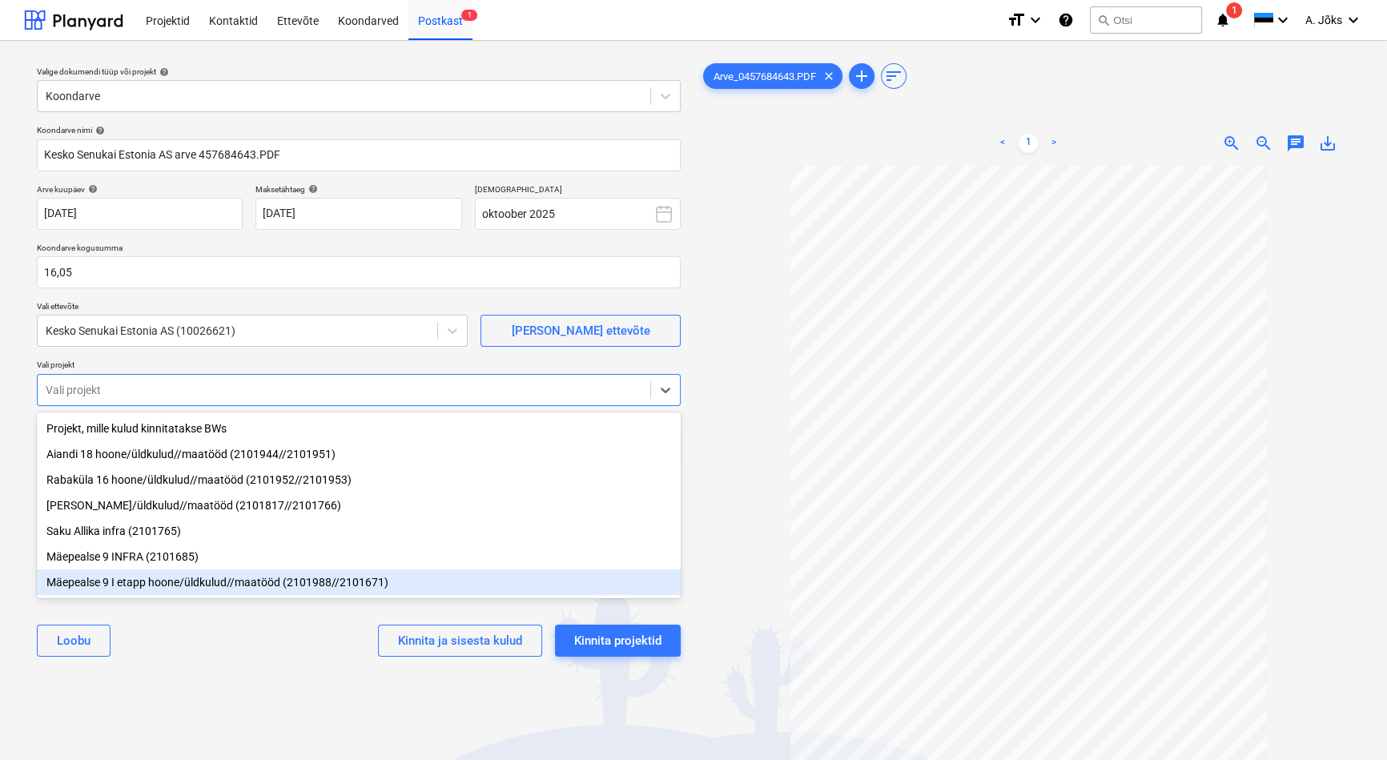
click at [147, 589] on div "Mäepealse 9 I etapp hoone/üldkulud//maatööd (2101988//2101671)" at bounding box center [359, 582] width 644 height 26
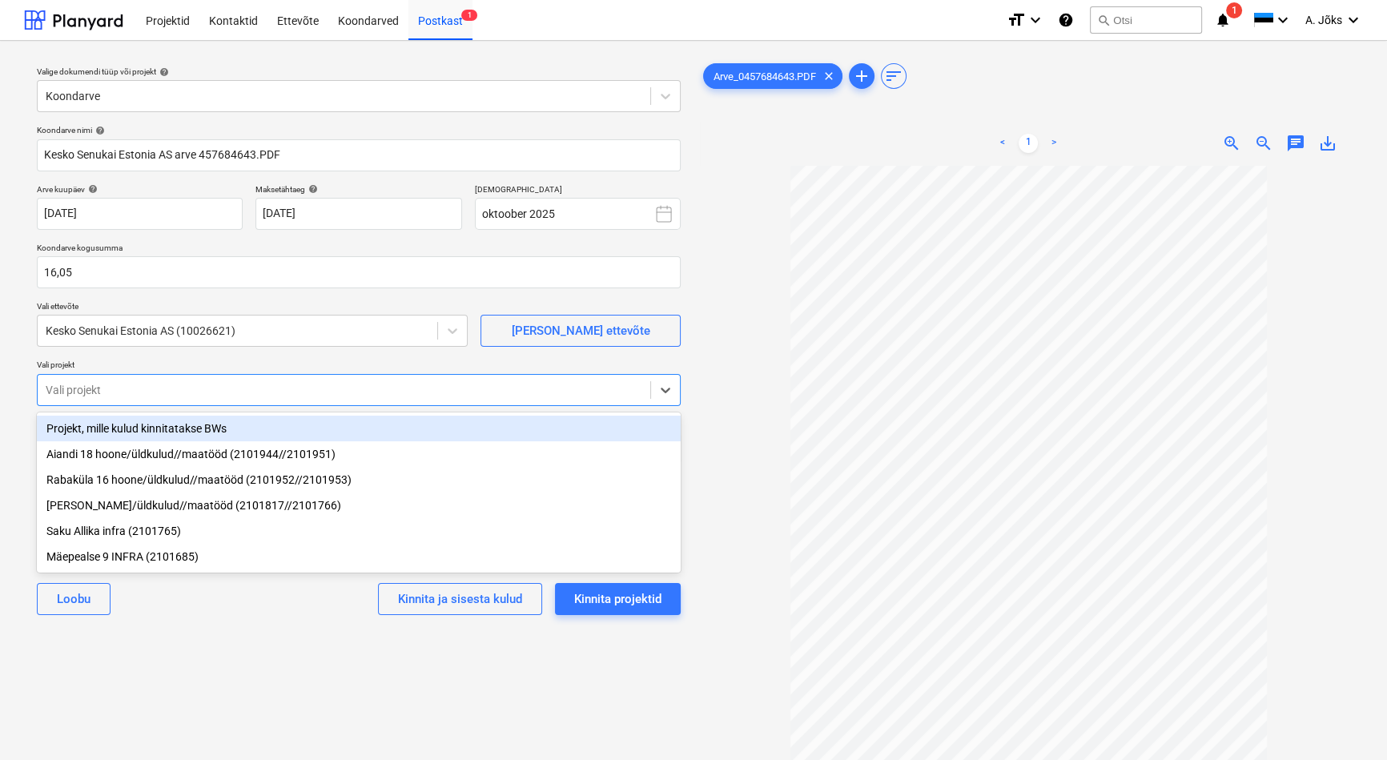
click at [218, 651] on div "Valige dokumendi tüüp või projekt help Koondarve Koondarve nimi help [PERSON_NA…" at bounding box center [358, 470] width 669 height 833
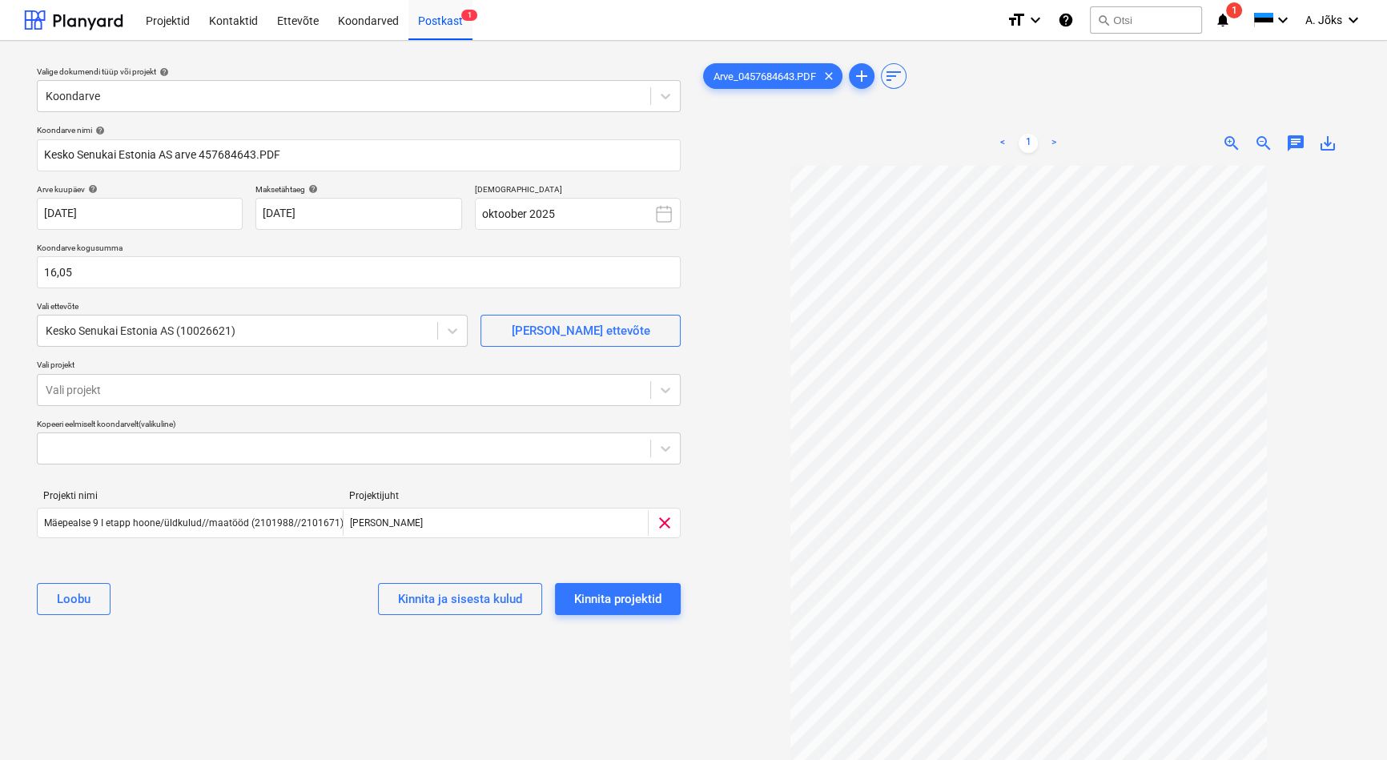
click at [295, 641] on div "Valige dokumendi tüüp või projekt help Koondarve Koondarve nimi help [PERSON_NA…" at bounding box center [358, 470] width 669 height 833
click at [620, 592] on div "Kinnita projektid" at bounding box center [617, 598] width 87 height 21
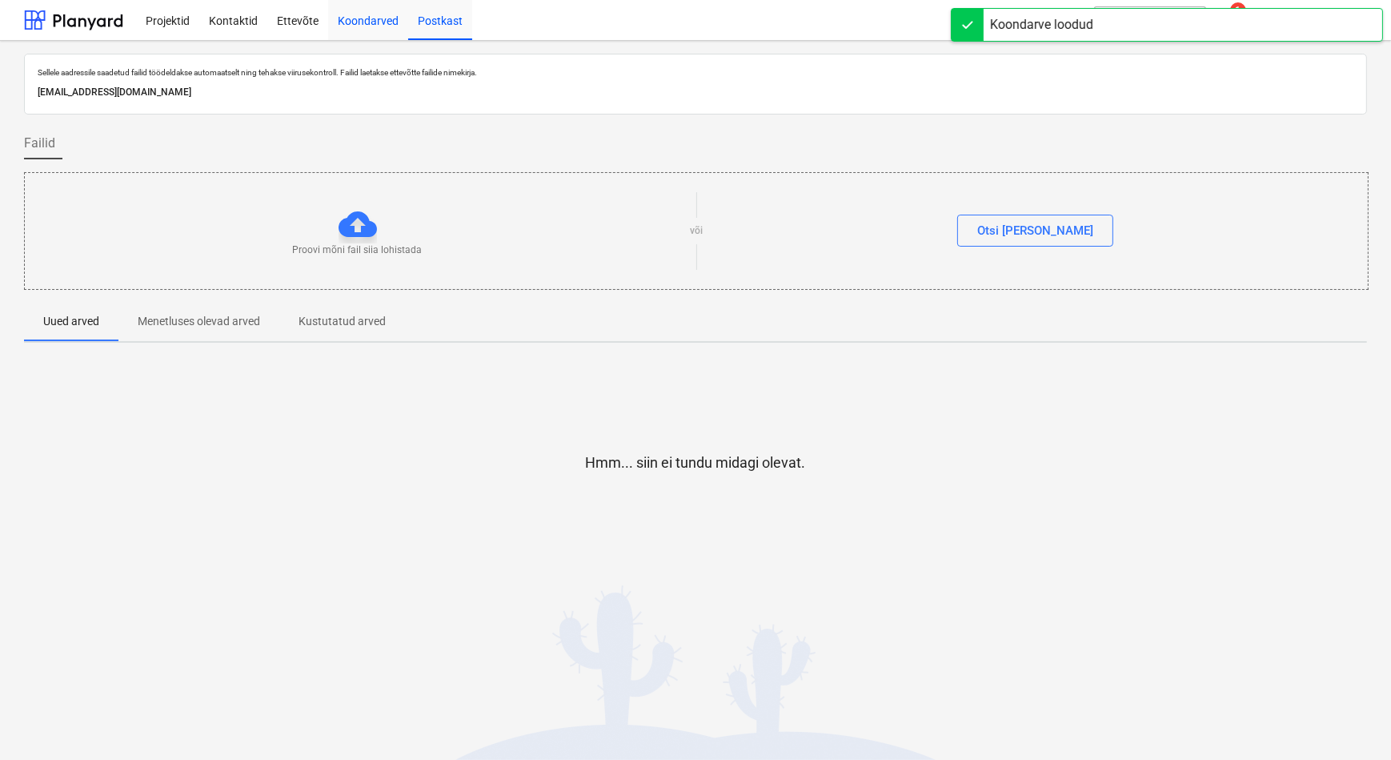
click at [375, 25] on div "Koondarved" at bounding box center [368, 19] width 80 height 41
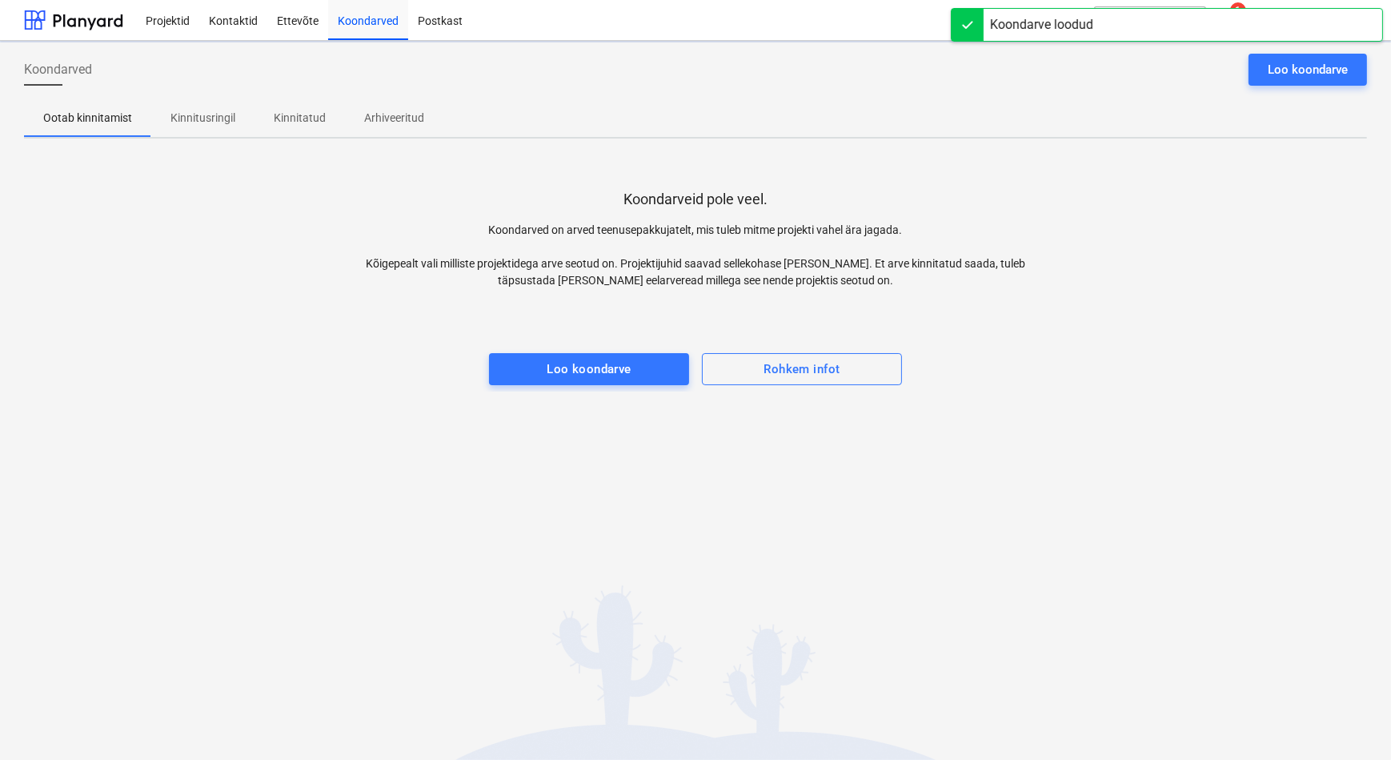
click at [209, 118] on p "Kinnitusringil" at bounding box center [203, 118] width 65 height 17
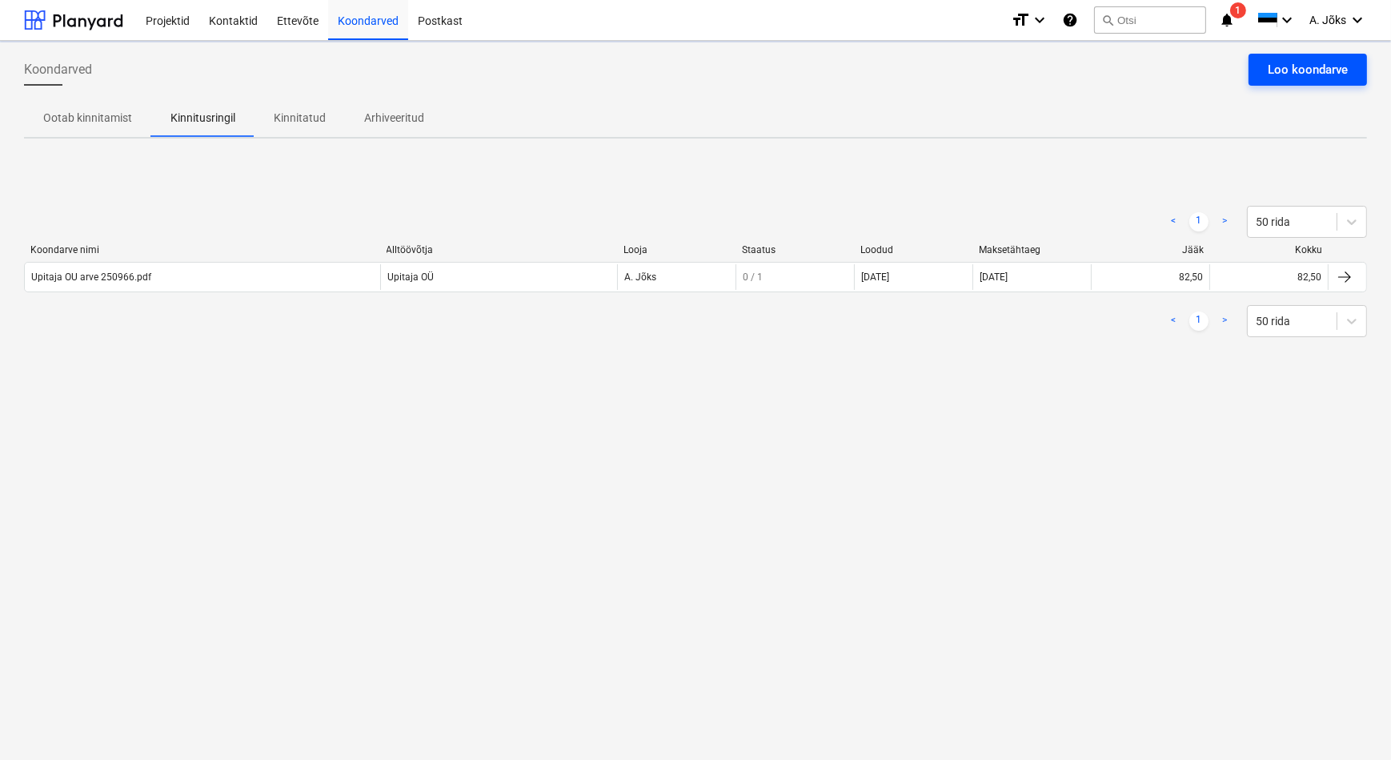
click at [1327, 65] on div "Loo koondarve" at bounding box center [1308, 69] width 80 height 21
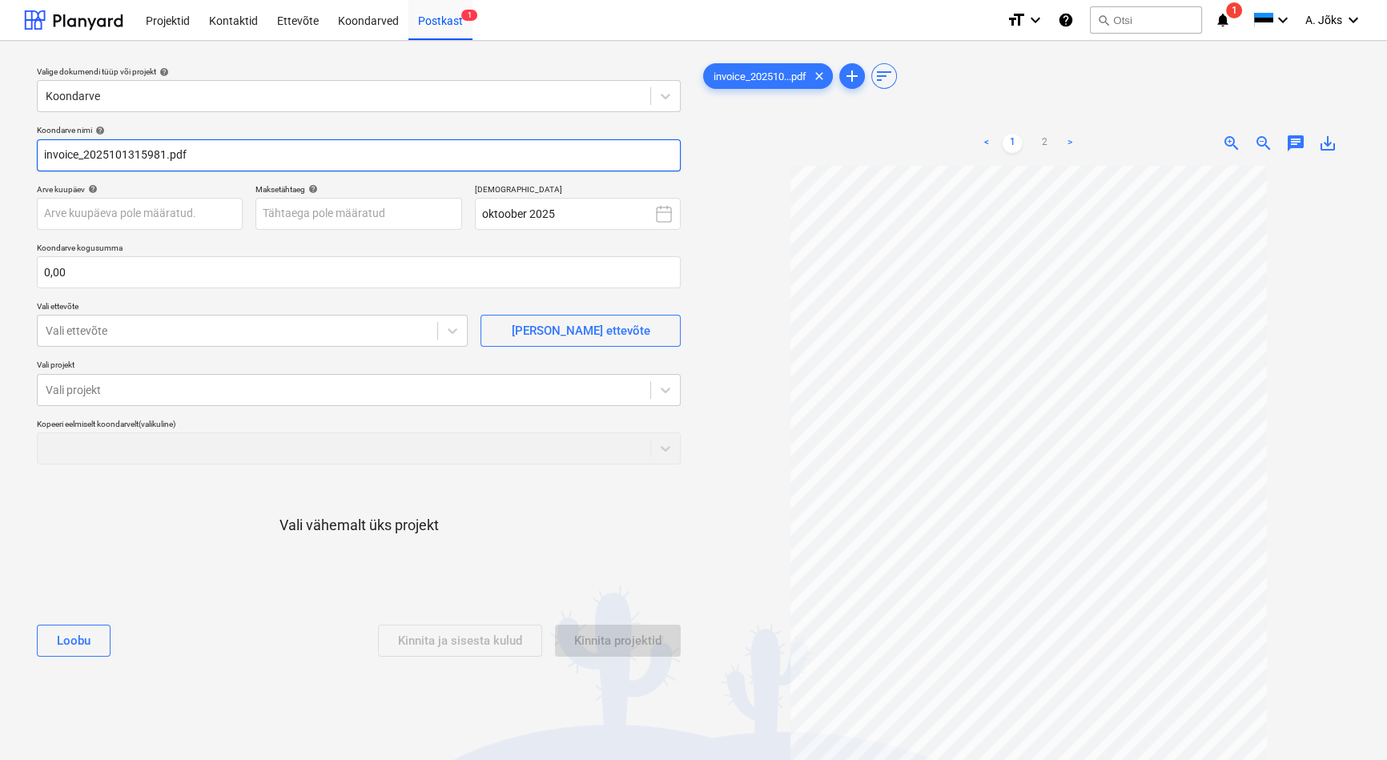
drag, startPoint x: 85, startPoint y: 159, endPoint x: -42, endPoint y: 143, distance: 128.3
click at [0, 143] on html "Projektid Kontaktid Ettevõte Koondarved Postkast 1 format_size keyboard_arrow_d…" at bounding box center [693, 380] width 1387 height 760
paste input "Planyard OÜ"
type input "Planyard OU arve 2025101315981.pdf"
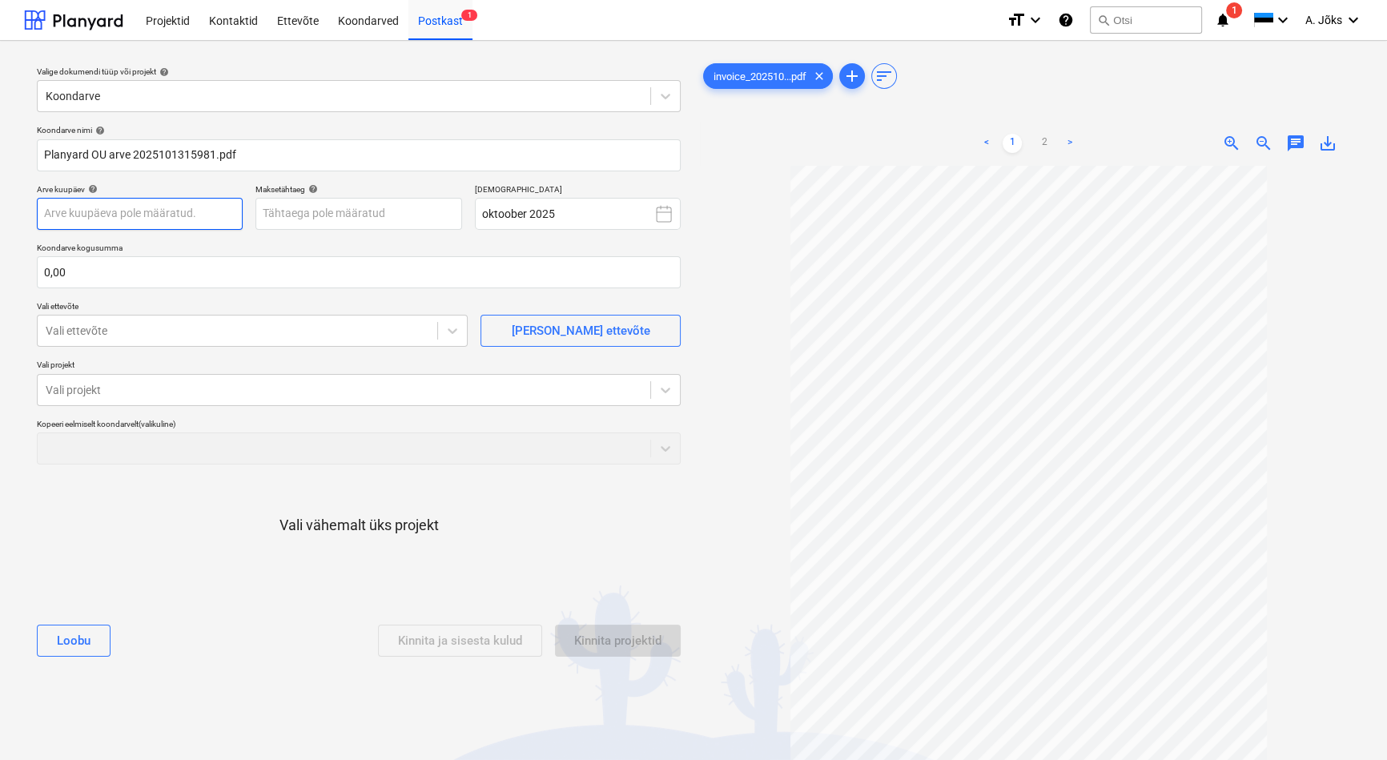
click at [196, 224] on body "Projektid Kontaktid Ettevõte Koondarved Postkast 1 format_size keyboard_arrow_d…" at bounding box center [693, 380] width 1387 height 760
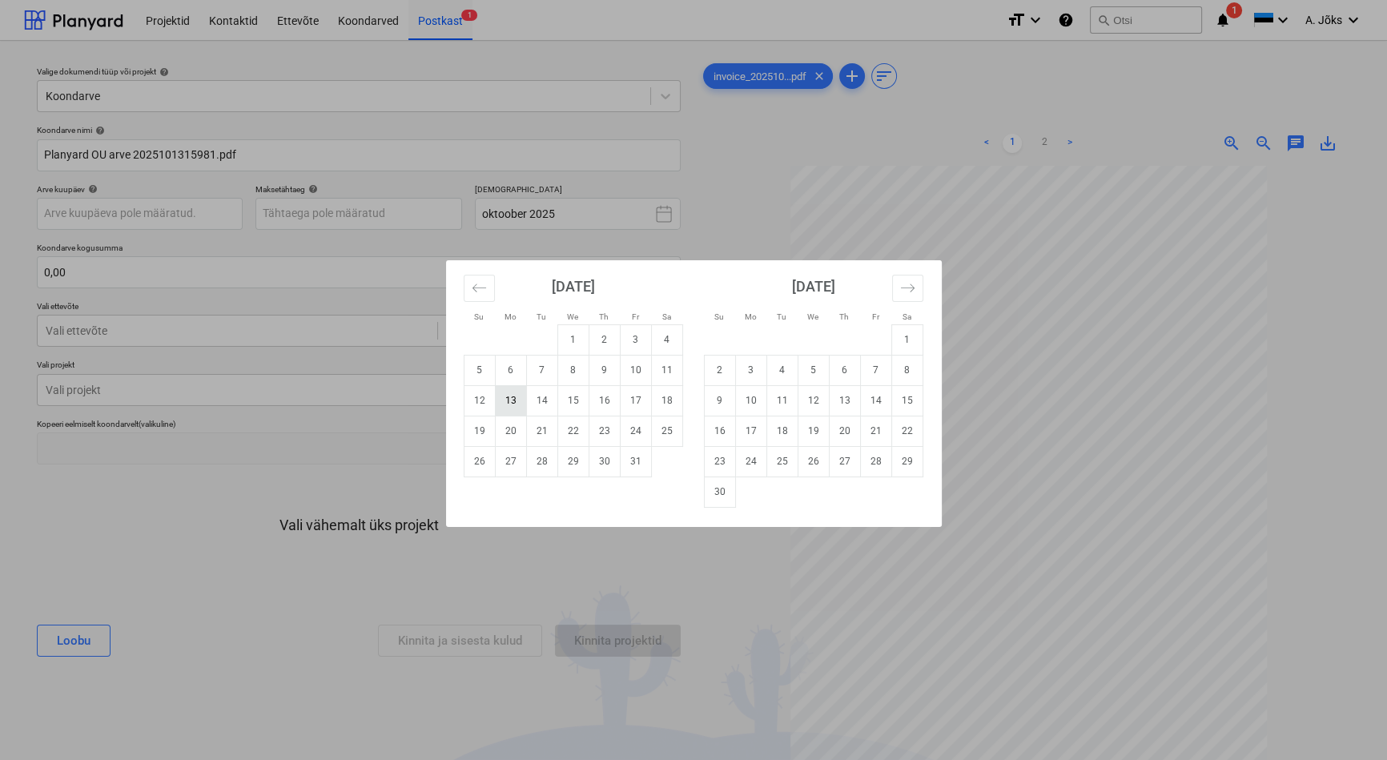
click at [514, 404] on td "13" at bounding box center [510, 400] width 31 height 30
type input "[DATE]"
click at [333, 219] on body "Projektid Kontaktid Ettevõte Koondarved Postkast 1 format_size keyboard_arrow_d…" at bounding box center [693, 380] width 1387 height 760
click at [518, 440] on td "20" at bounding box center [510, 431] width 31 height 30
type input "[DATE]"
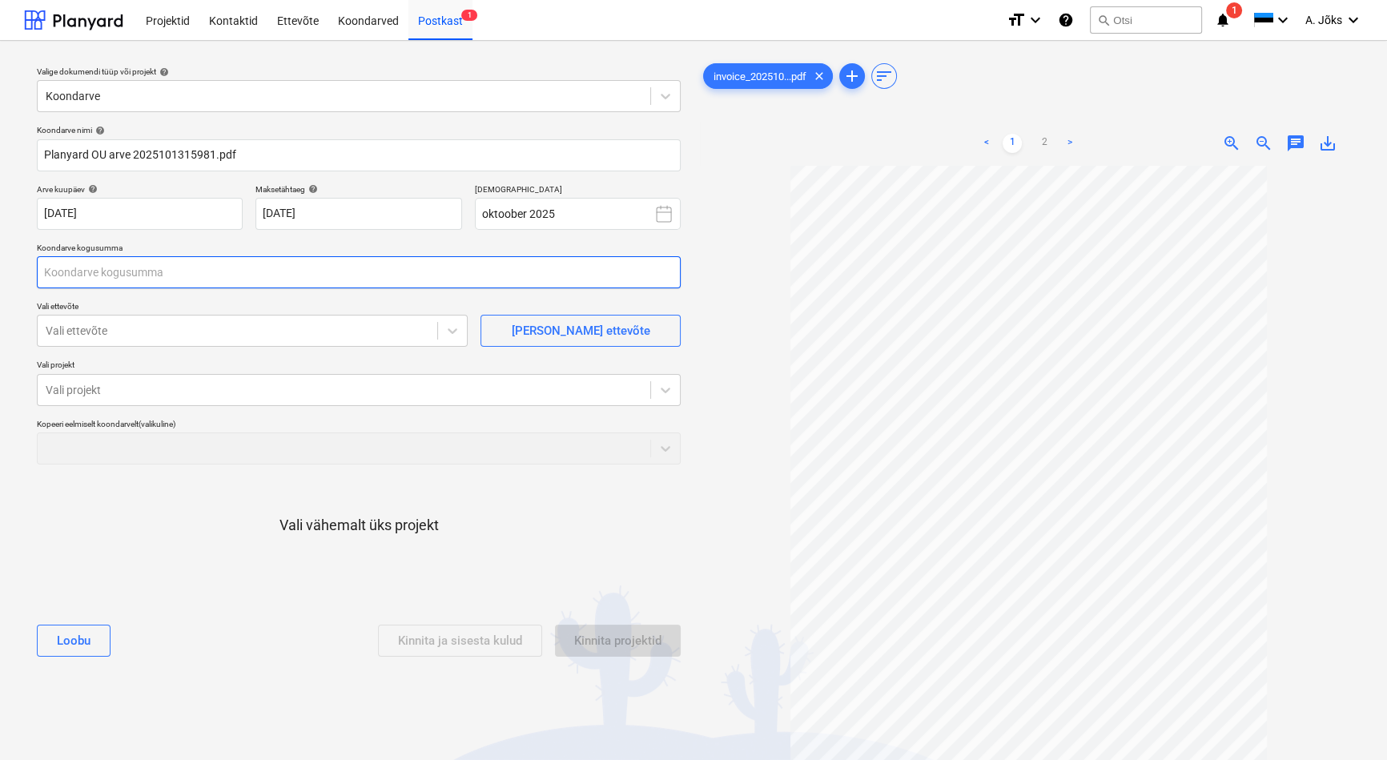
click at [199, 273] on input "text" at bounding box center [359, 272] width 644 height 32
type input "900,00"
click at [93, 327] on div at bounding box center [238, 331] width 384 height 16
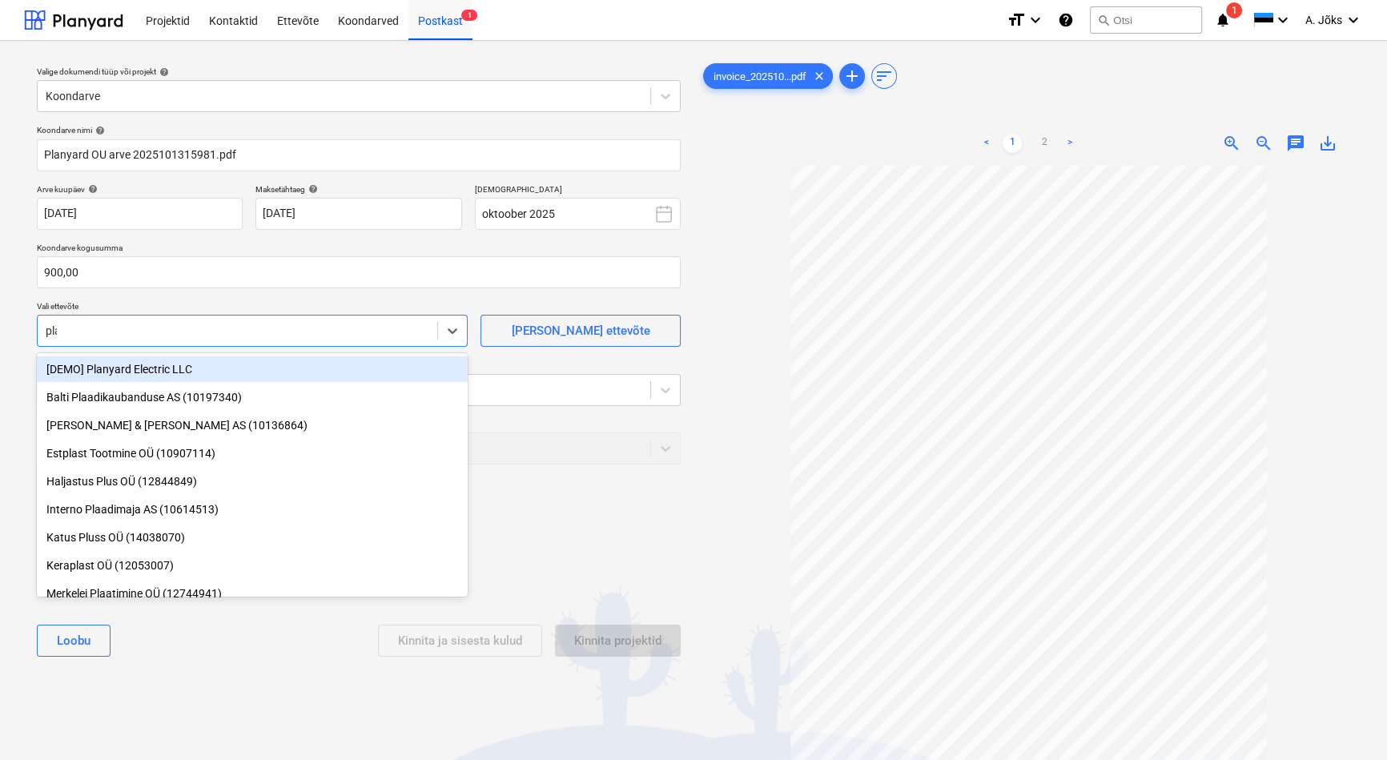
type input "plan"
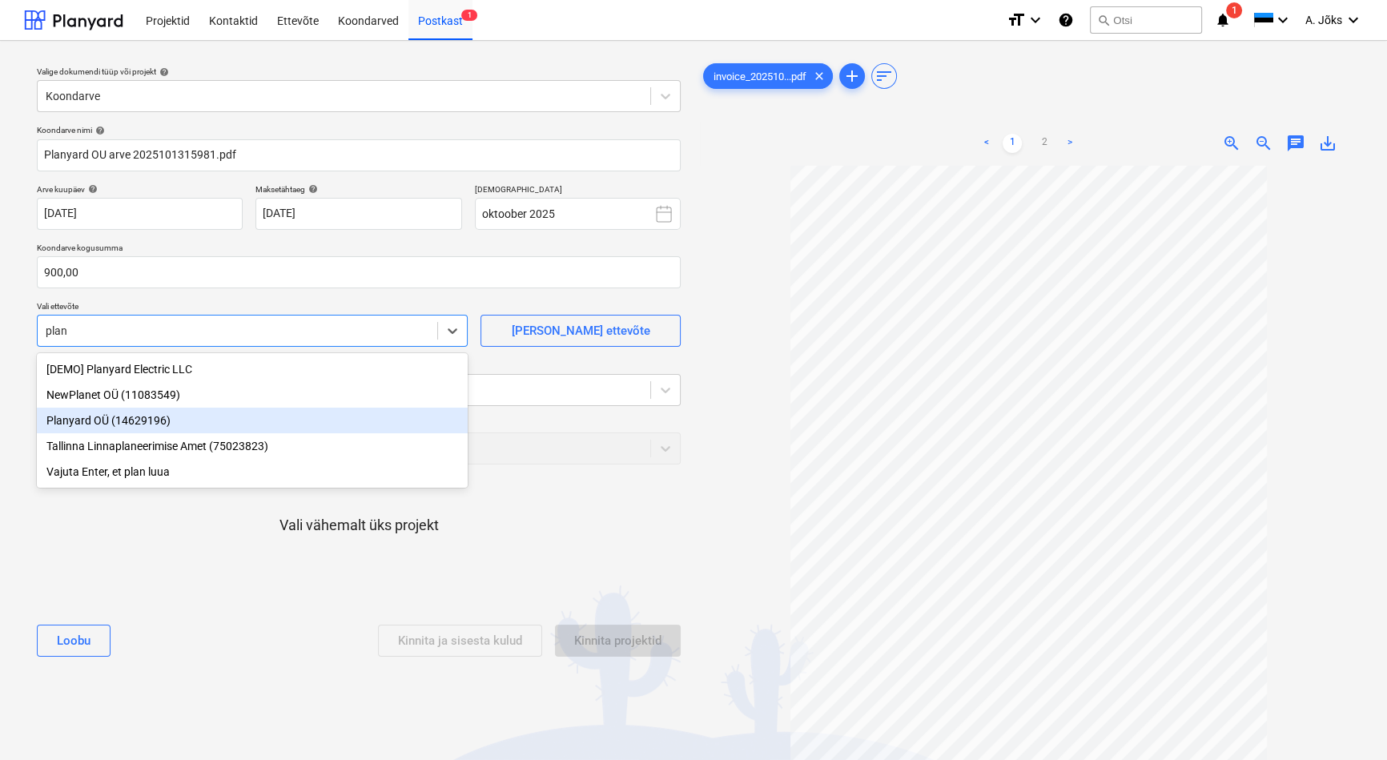
click at [112, 422] on div "Planyard OÜ (14629196)" at bounding box center [252, 421] width 431 height 26
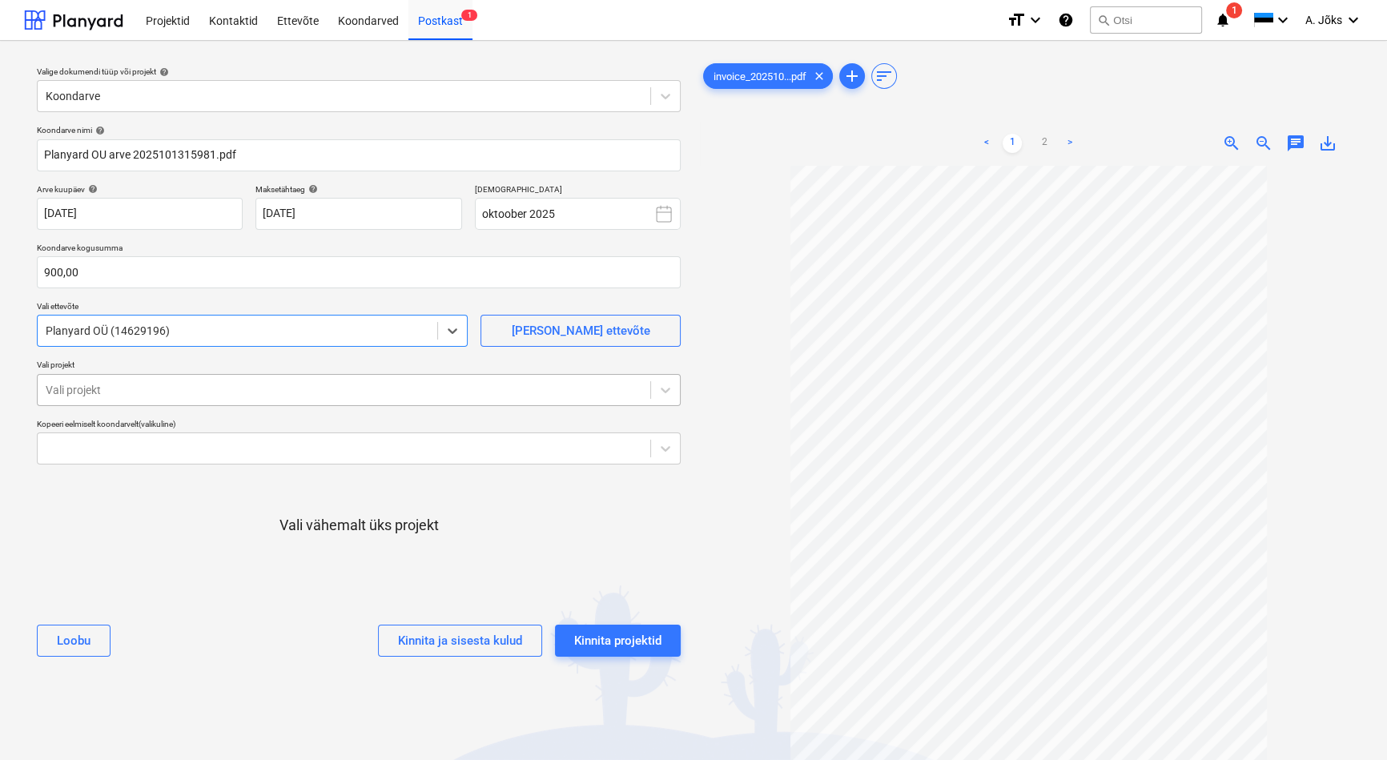
click at [115, 399] on div "Vali projekt" at bounding box center [344, 390] width 612 height 22
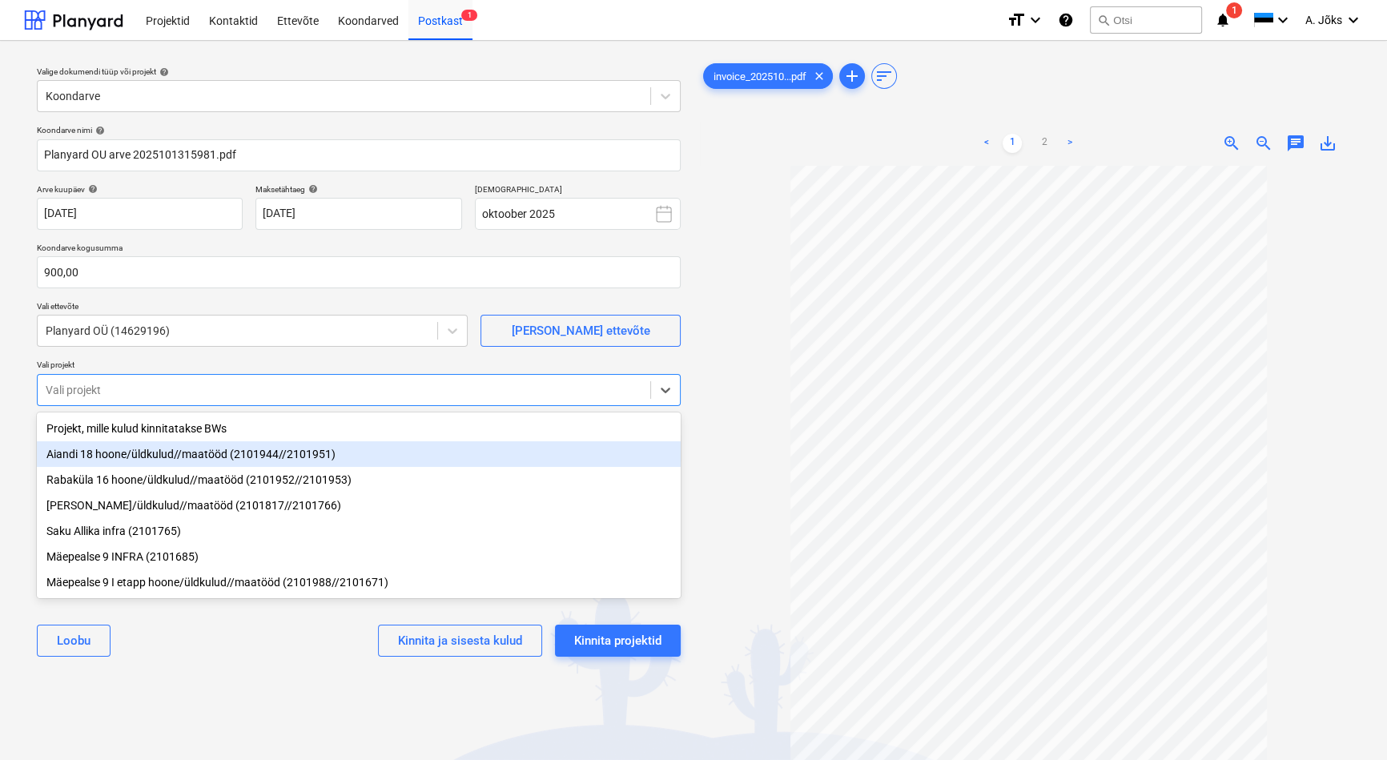
click at [133, 464] on div "Aiandi 18 hoone/üldkulud//maatööd (2101944//2101951)" at bounding box center [359, 454] width 644 height 26
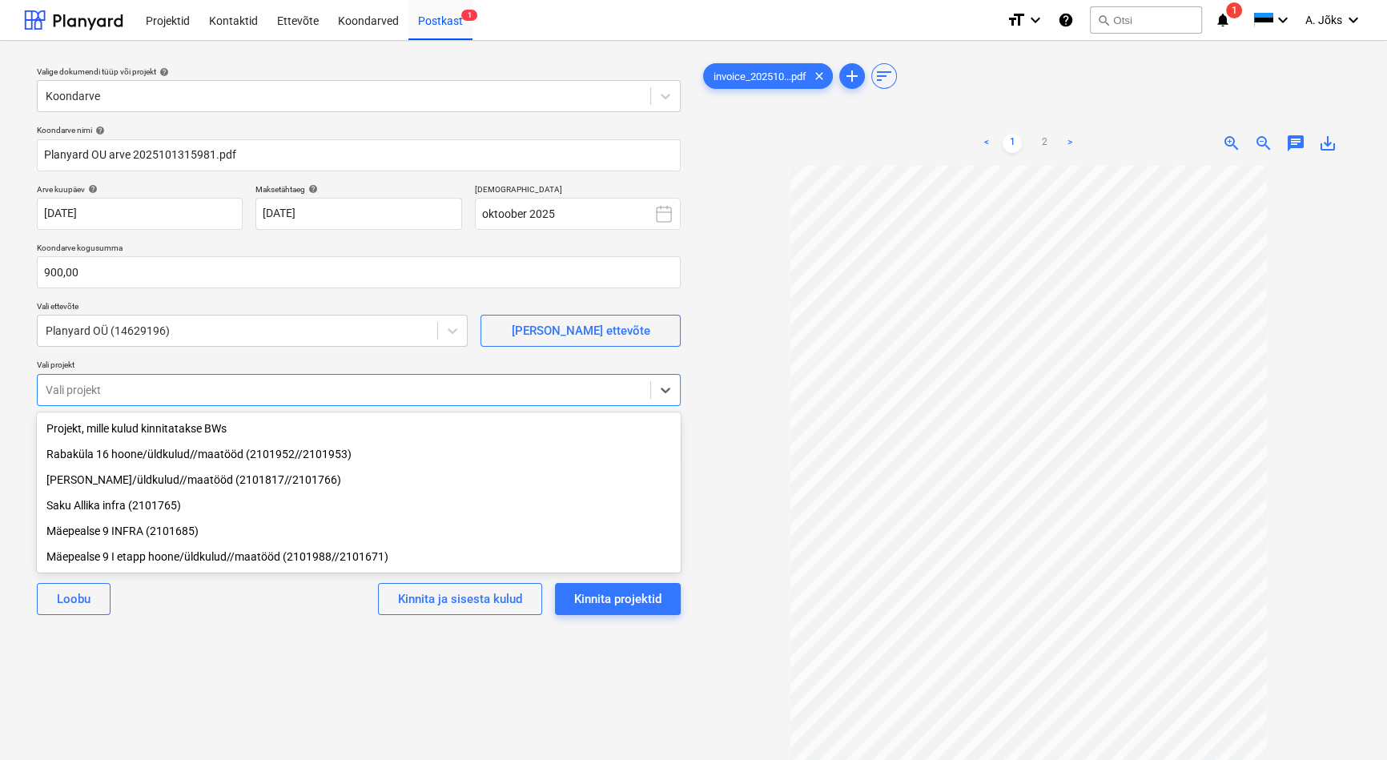
click at [134, 456] on div "Rabaküla 16 hoone/üldkulud//maatööd (2101952//2101953)" at bounding box center [359, 454] width 644 height 26
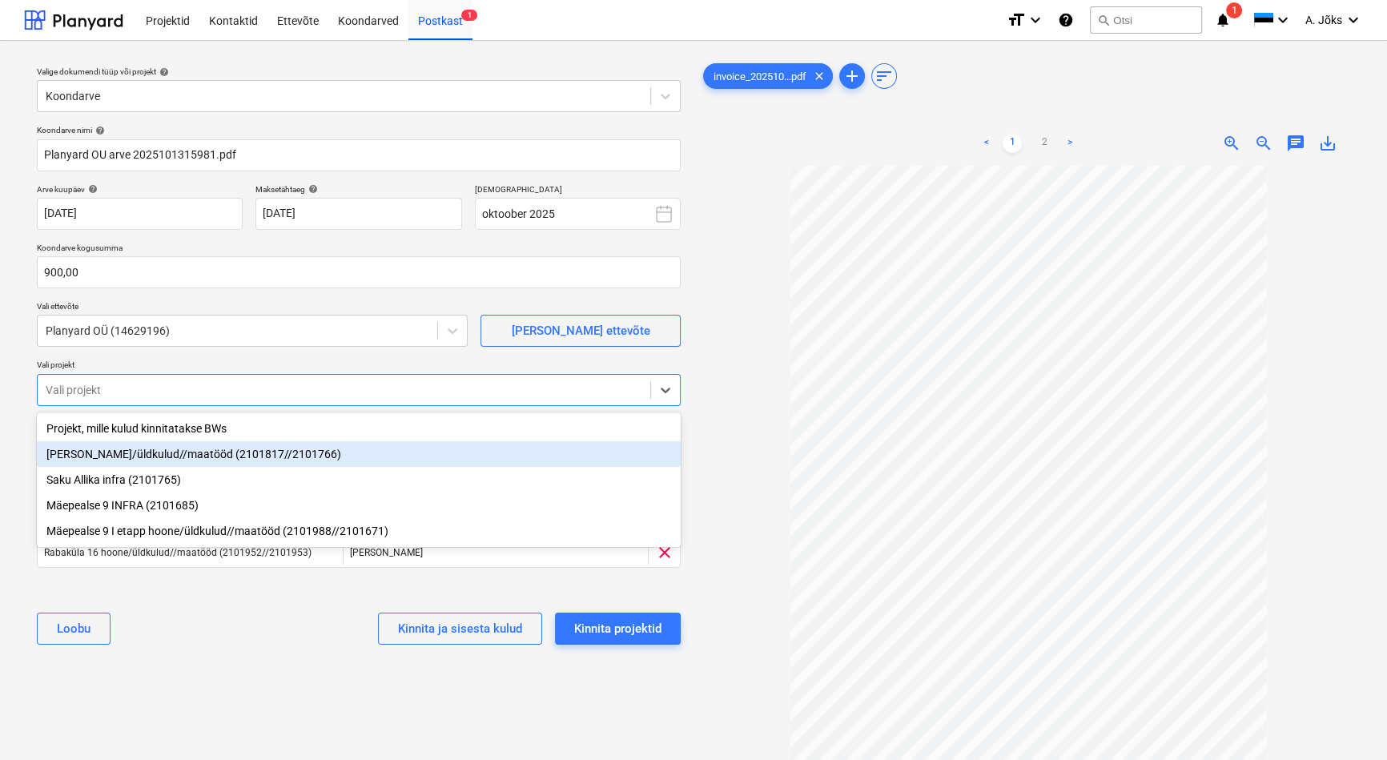
click at [134, 456] on div "[PERSON_NAME]/üldkulud//maatööd (2101817//2101766)" at bounding box center [359, 454] width 644 height 26
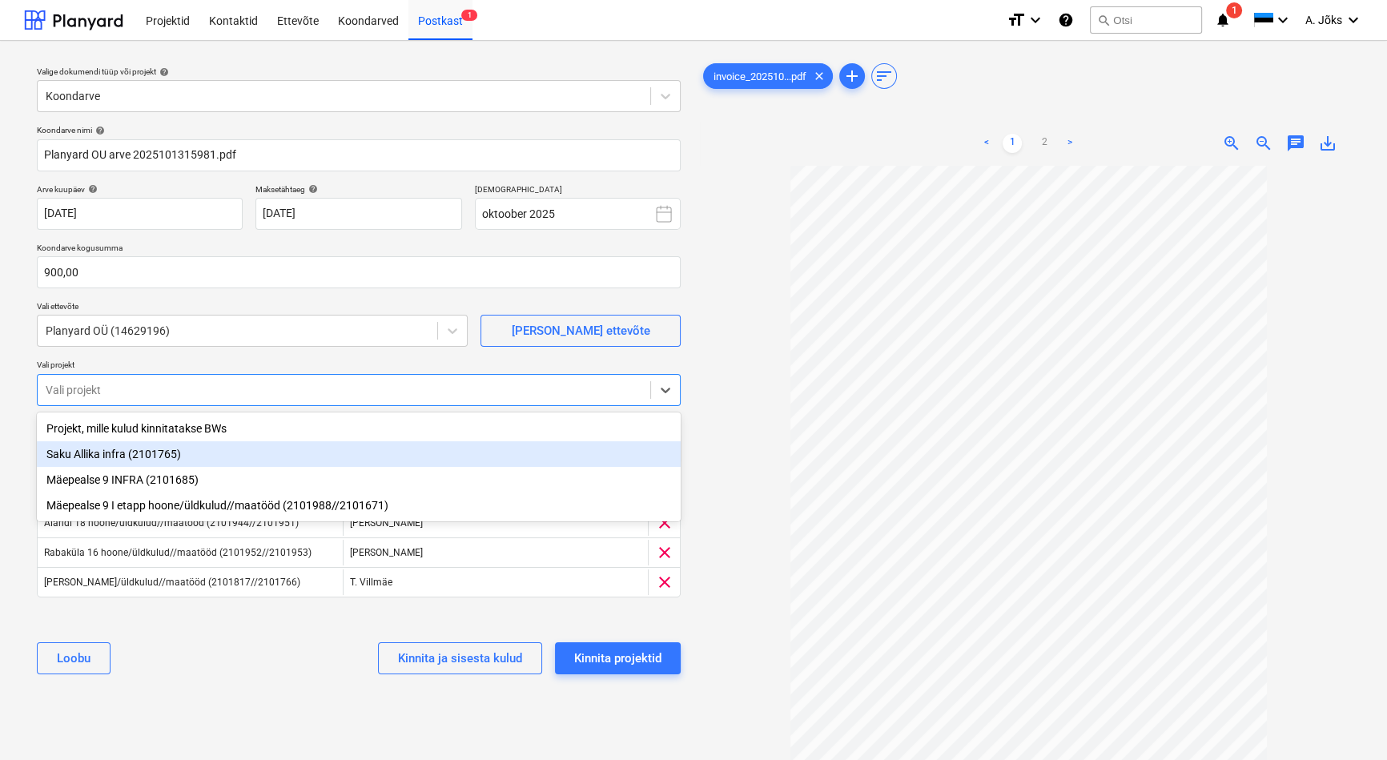
click at [130, 457] on div "Saku Allika infra (2101765)" at bounding box center [359, 454] width 644 height 26
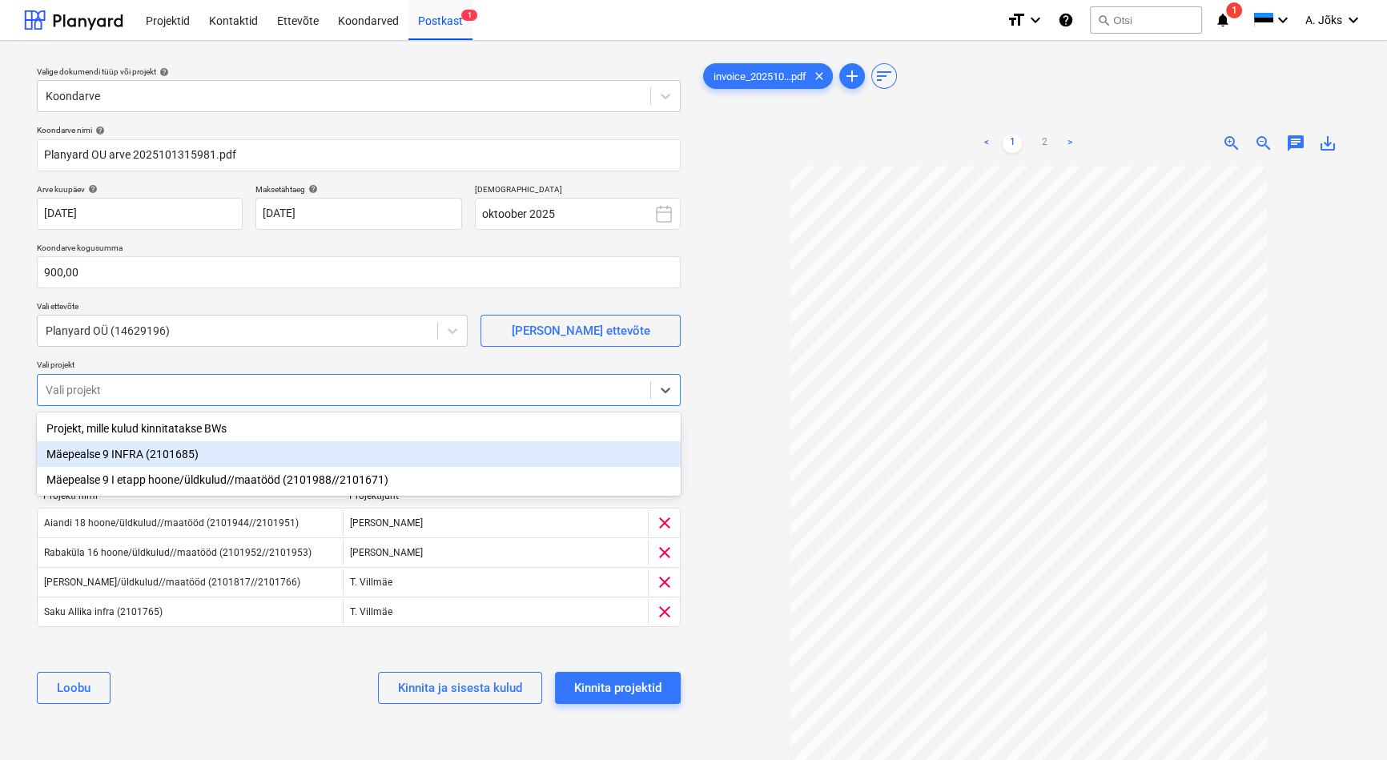
click at [132, 460] on div "Mäepealse 9 INFRA (2101685)" at bounding box center [359, 454] width 644 height 26
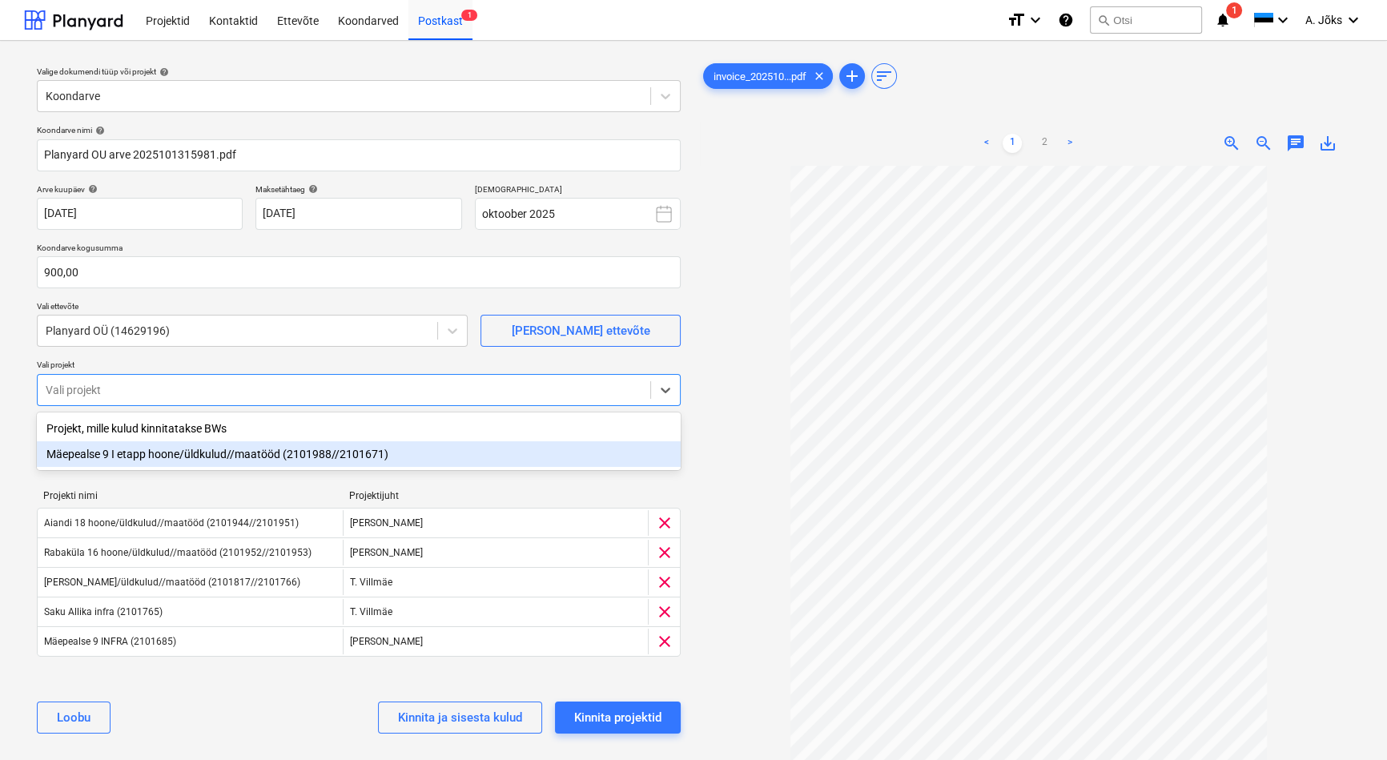
click at [135, 460] on div "Mäepealse 9 I etapp hoone/üldkulud//maatööd (2101988//2101671)" at bounding box center [359, 454] width 644 height 26
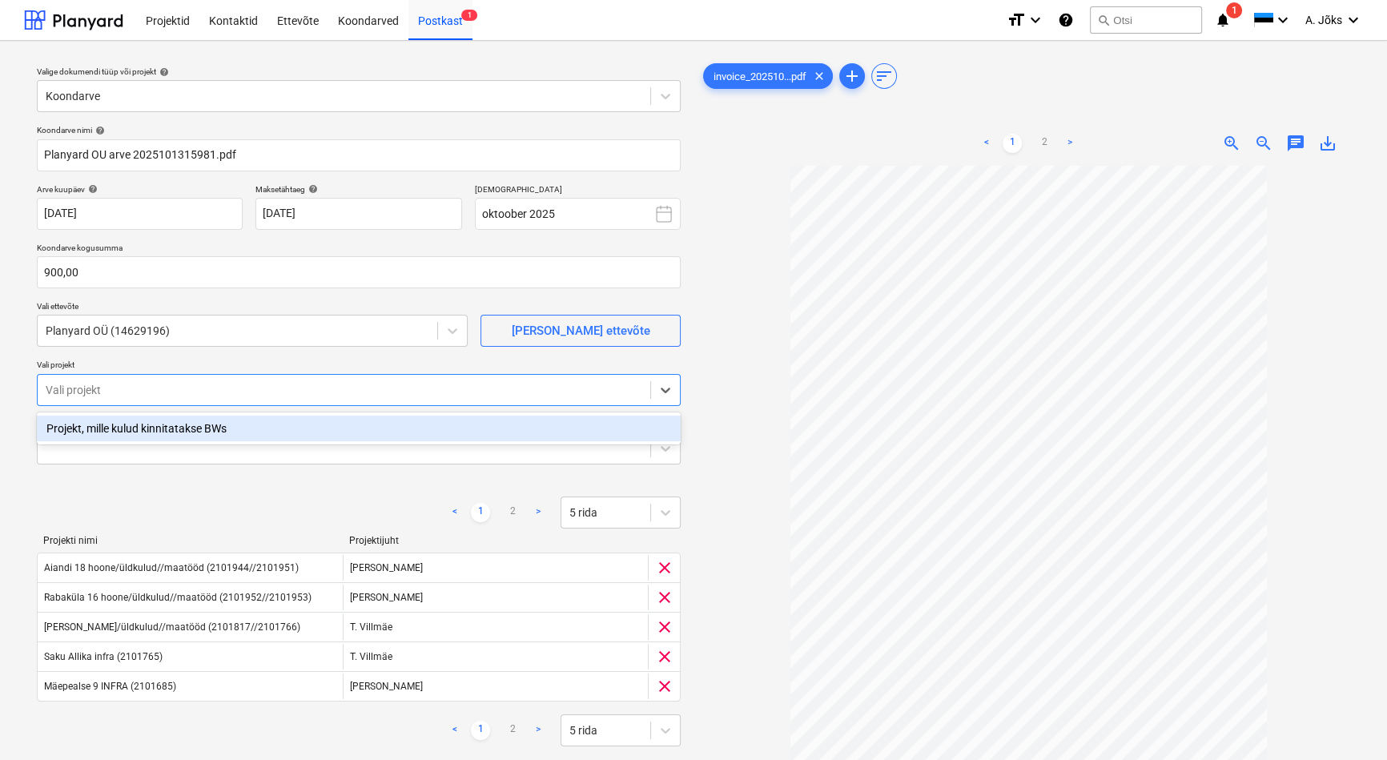
click at [215, 717] on div "< 1 2 > 5 rida" at bounding box center [359, 730] width 644 height 32
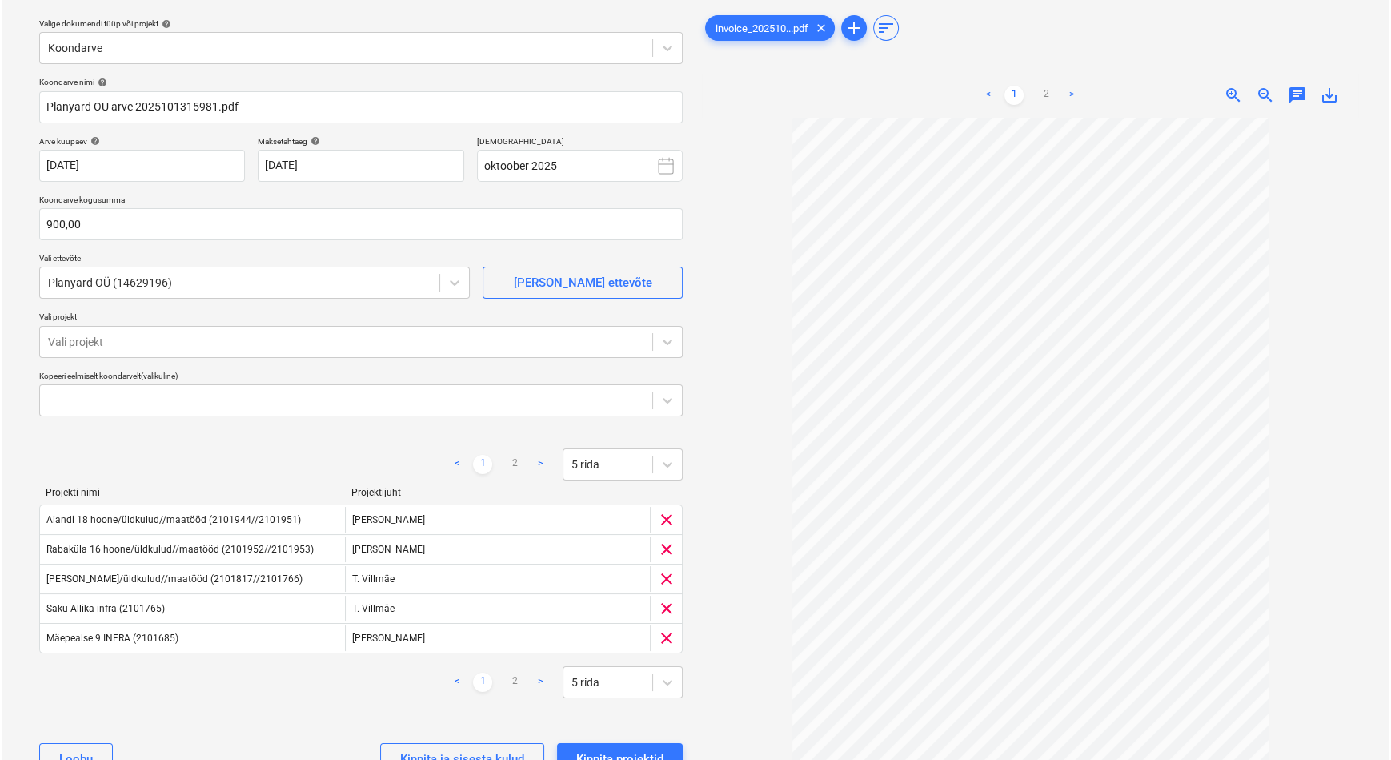
scroll to position [139, 0]
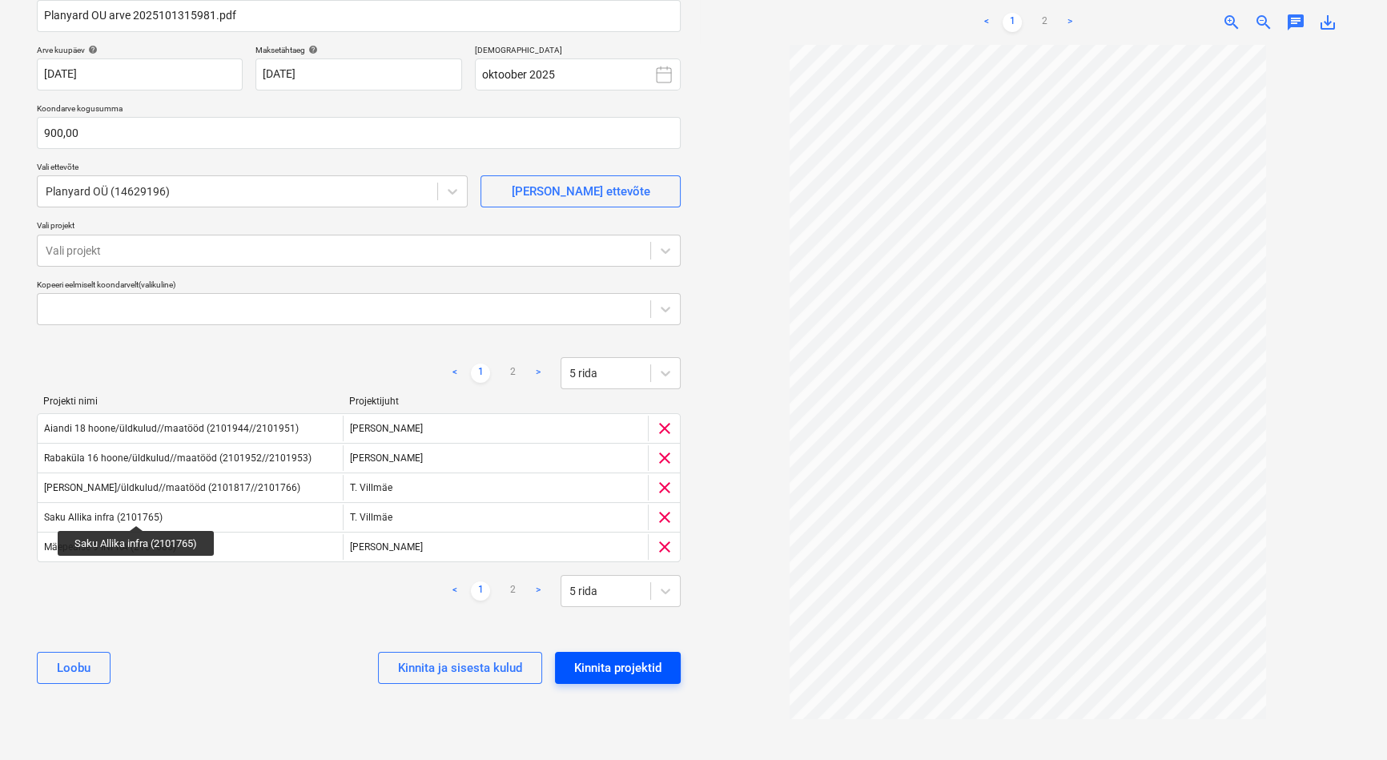
click at [574, 665] on div "Kinnita projektid" at bounding box center [617, 667] width 87 height 21
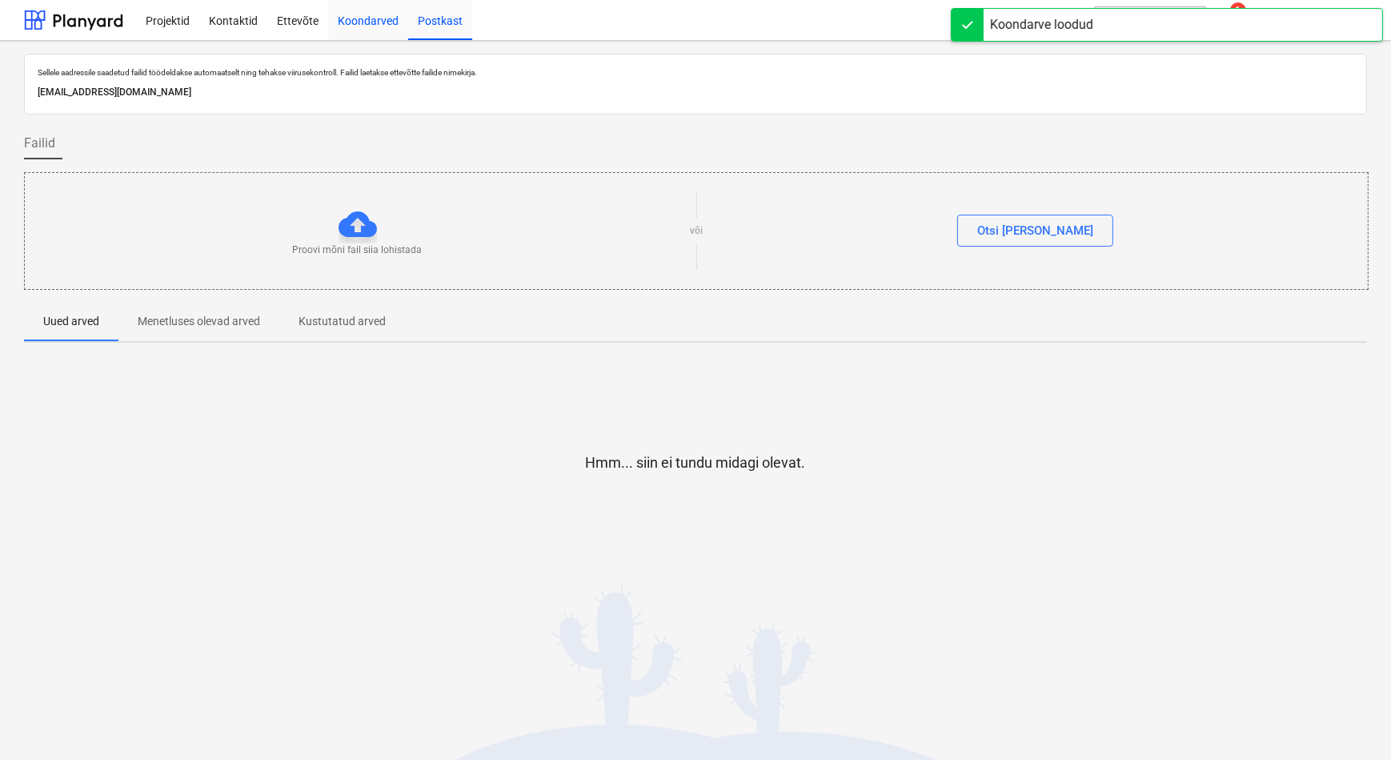
click at [373, 17] on div "Koondarved" at bounding box center [368, 19] width 80 height 41
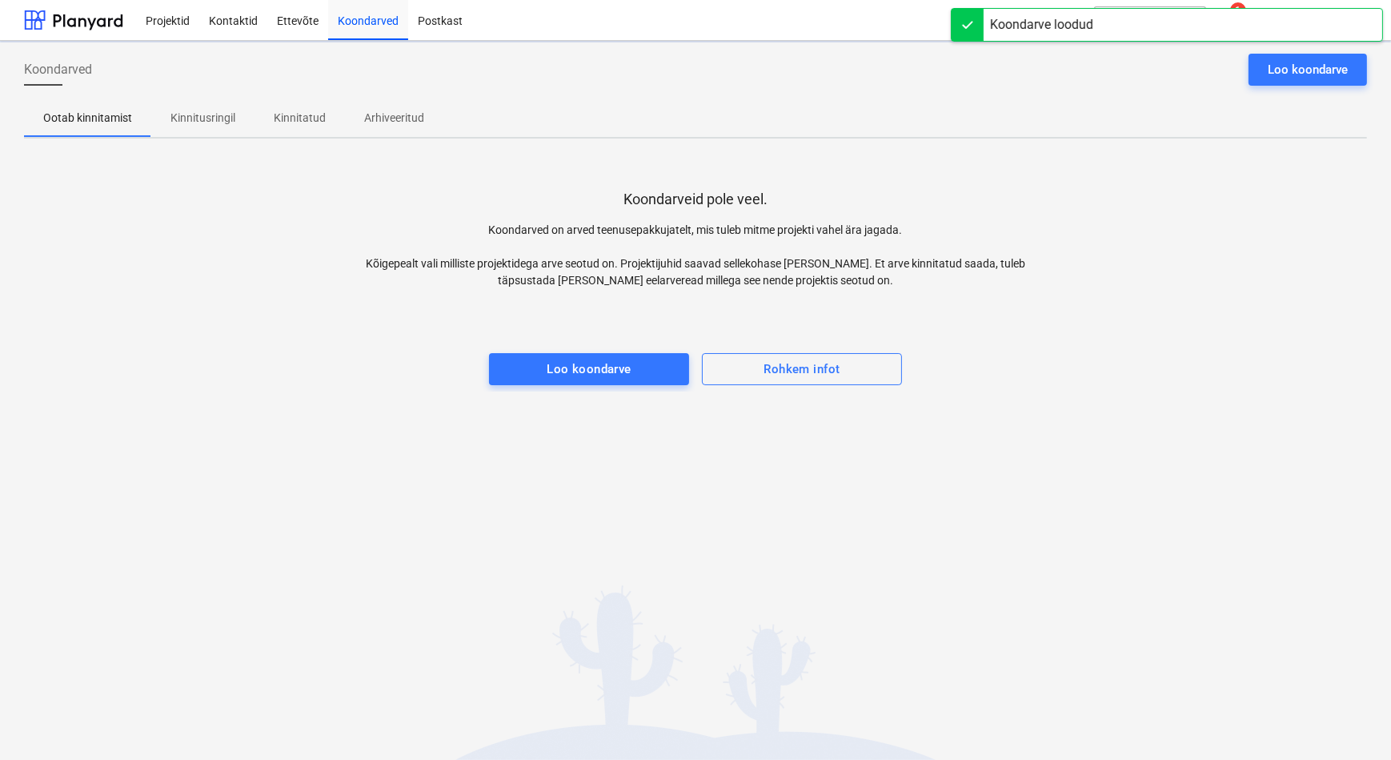
click at [201, 112] on p "Kinnitusringil" at bounding box center [203, 118] width 65 height 17
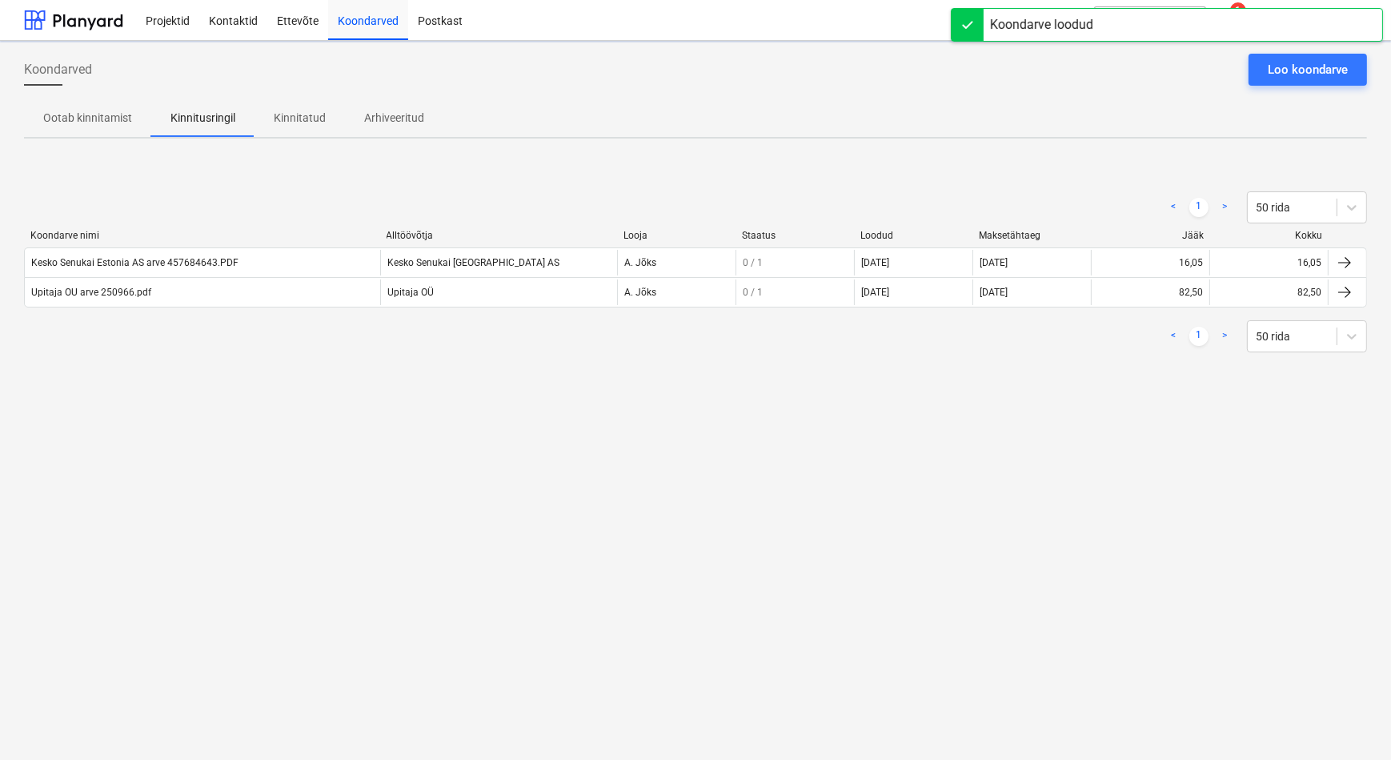
click at [224, 385] on div "< 1 > 50 rida Koondarve nimi Alltöövõtja Looja Staatus Loodud Maksetähtaeg Jääk…" at bounding box center [695, 271] width 1343 height 240
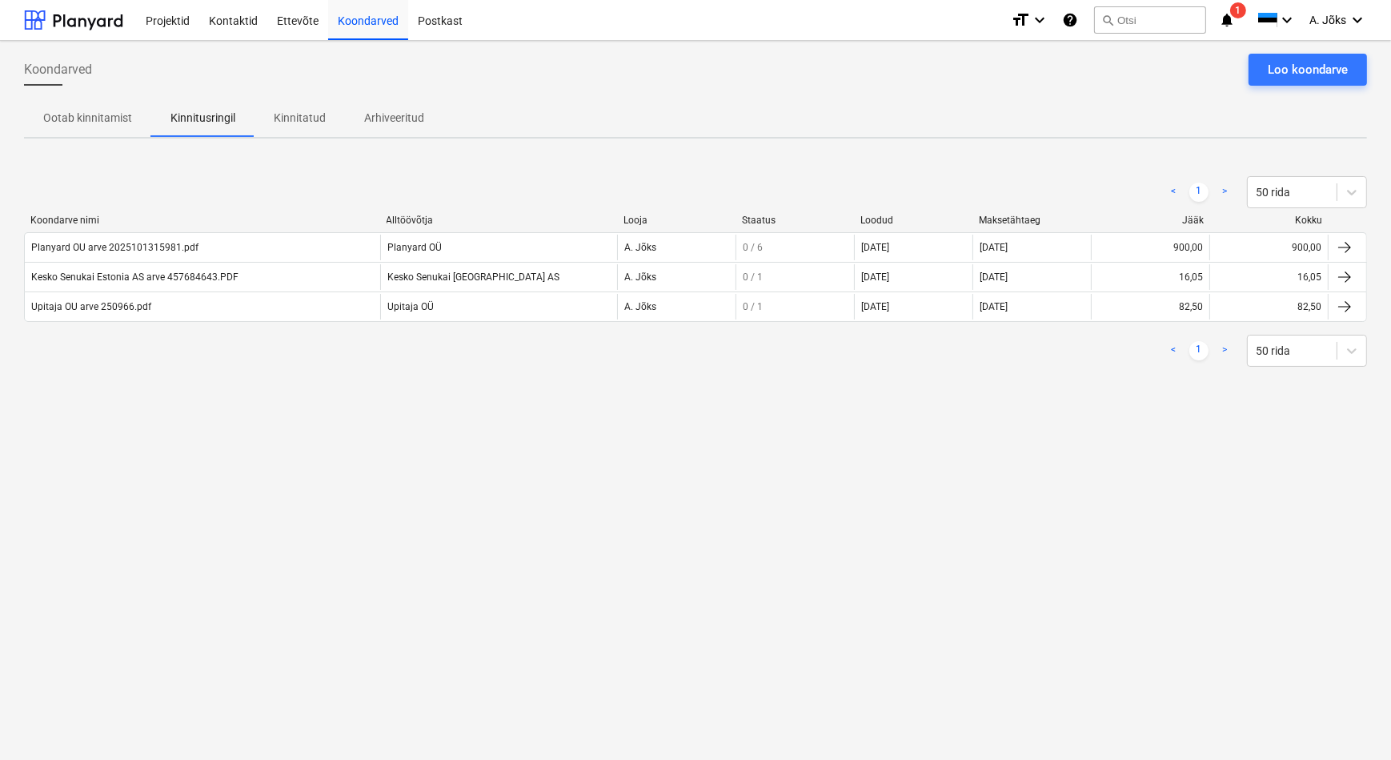
click at [342, 451] on div "Koondarved Loo koondarve Ootab kinnitamist Kinnitusringil Kinnitatud Arhiveerit…" at bounding box center [695, 400] width 1391 height 719
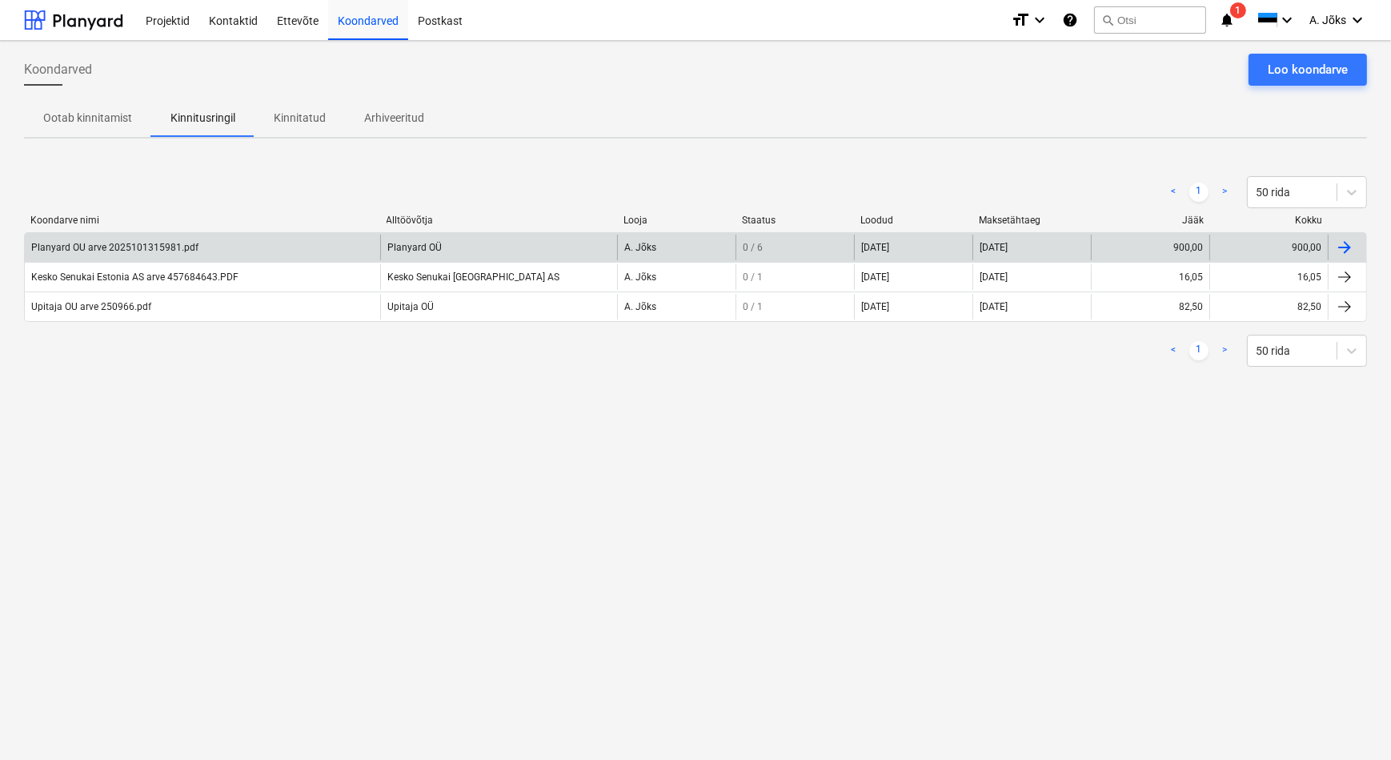
click at [167, 248] on div "Planyard OU arve 2025101315981.pdf" at bounding box center [114, 247] width 167 height 11
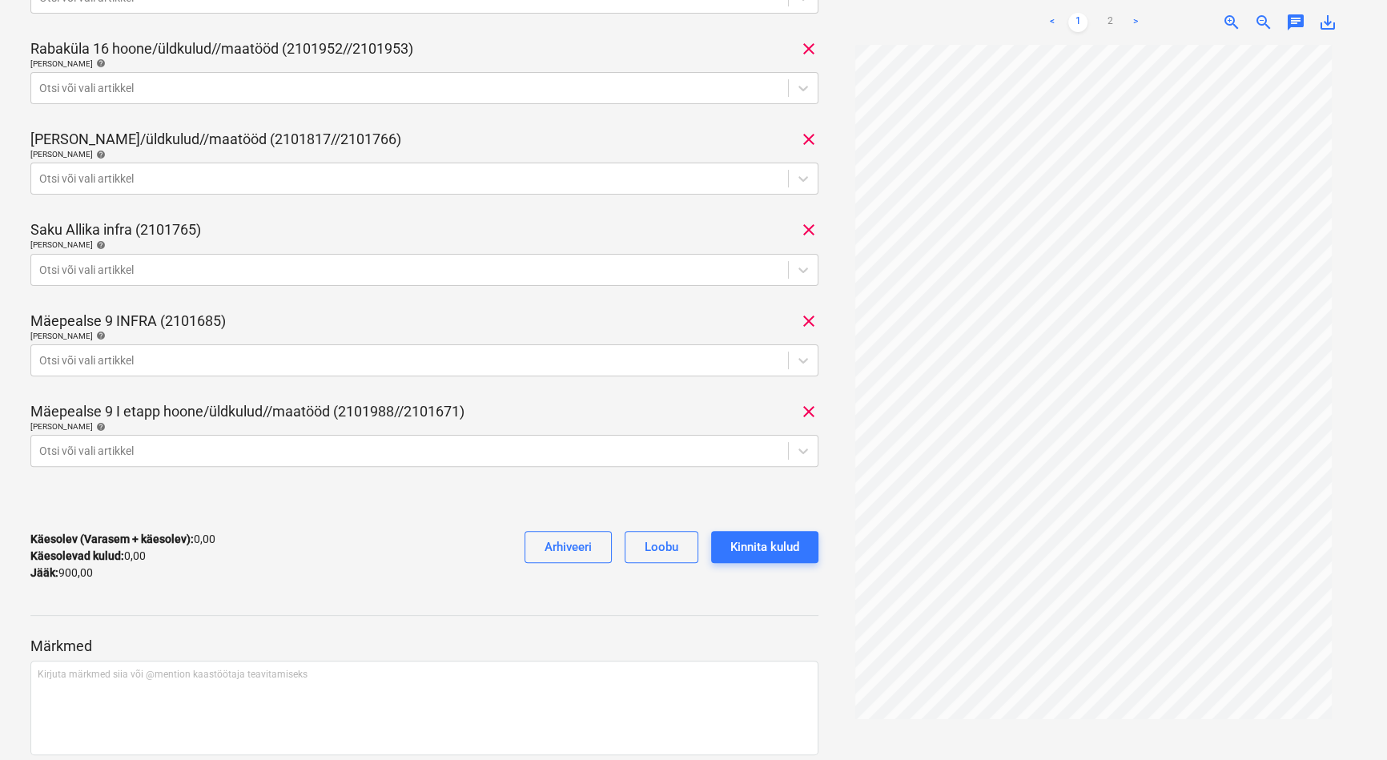
scroll to position [572, 0]
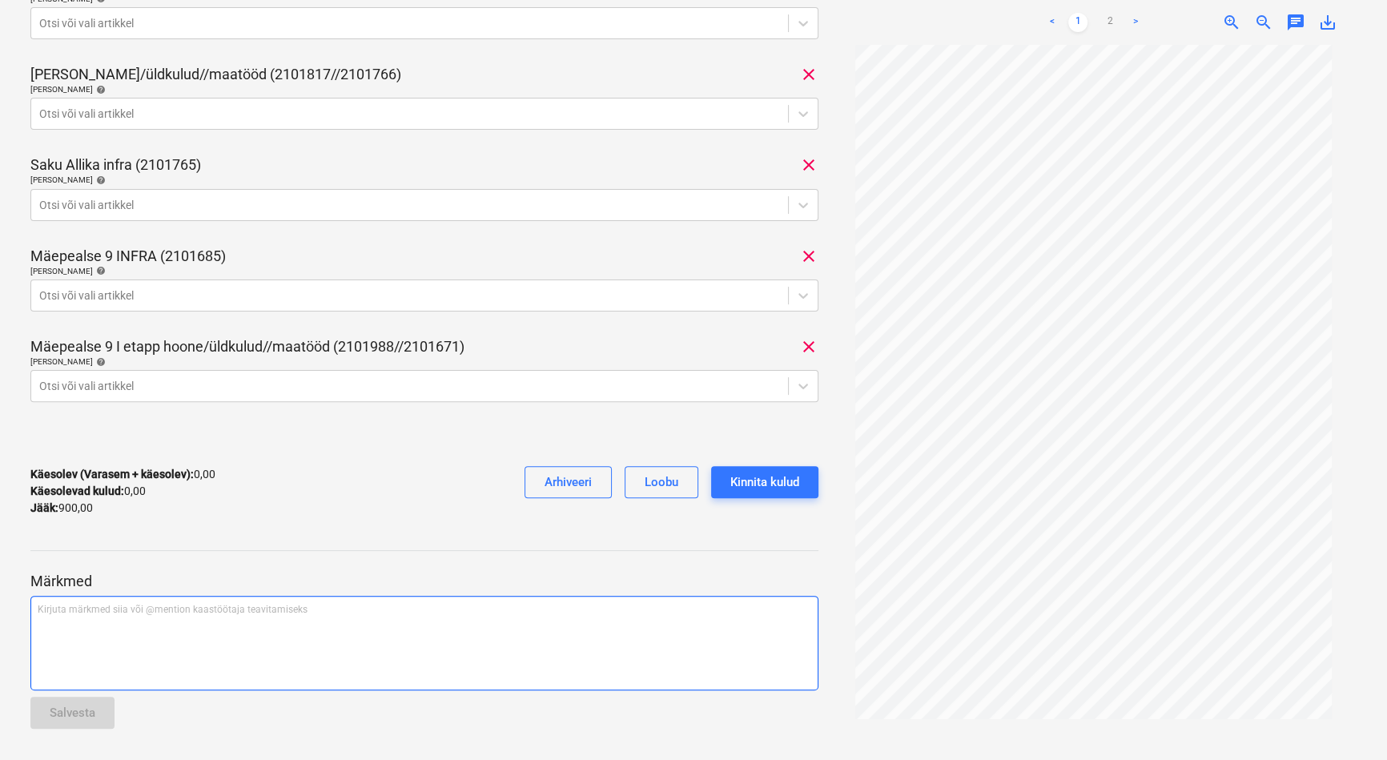
click at [199, 623] on div "Kirjuta märkmed siia või @mention kaastöötaja teavitamiseks ﻿" at bounding box center [424, 643] width 788 height 94
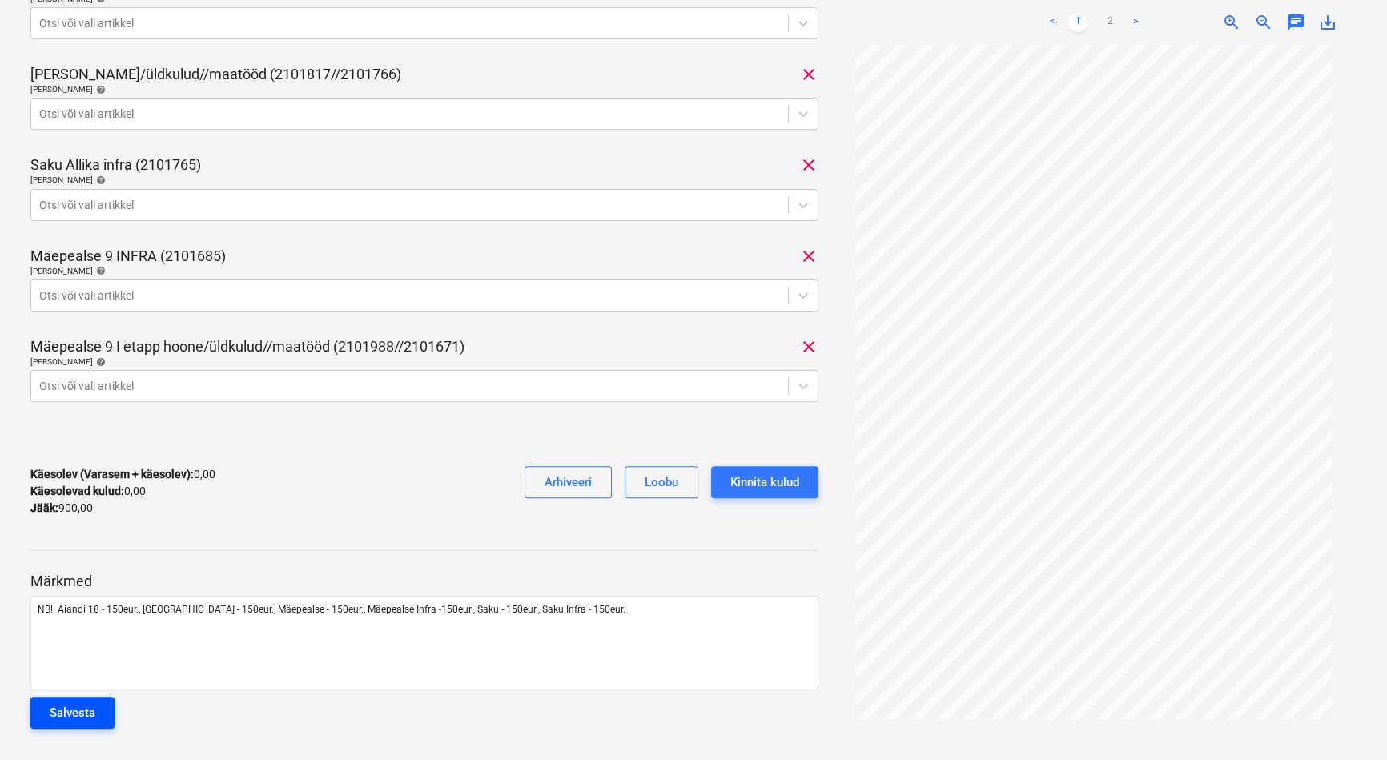
click at [80, 714] on div "Salvesta" at bounding box center [73, 712] width 46 height 21
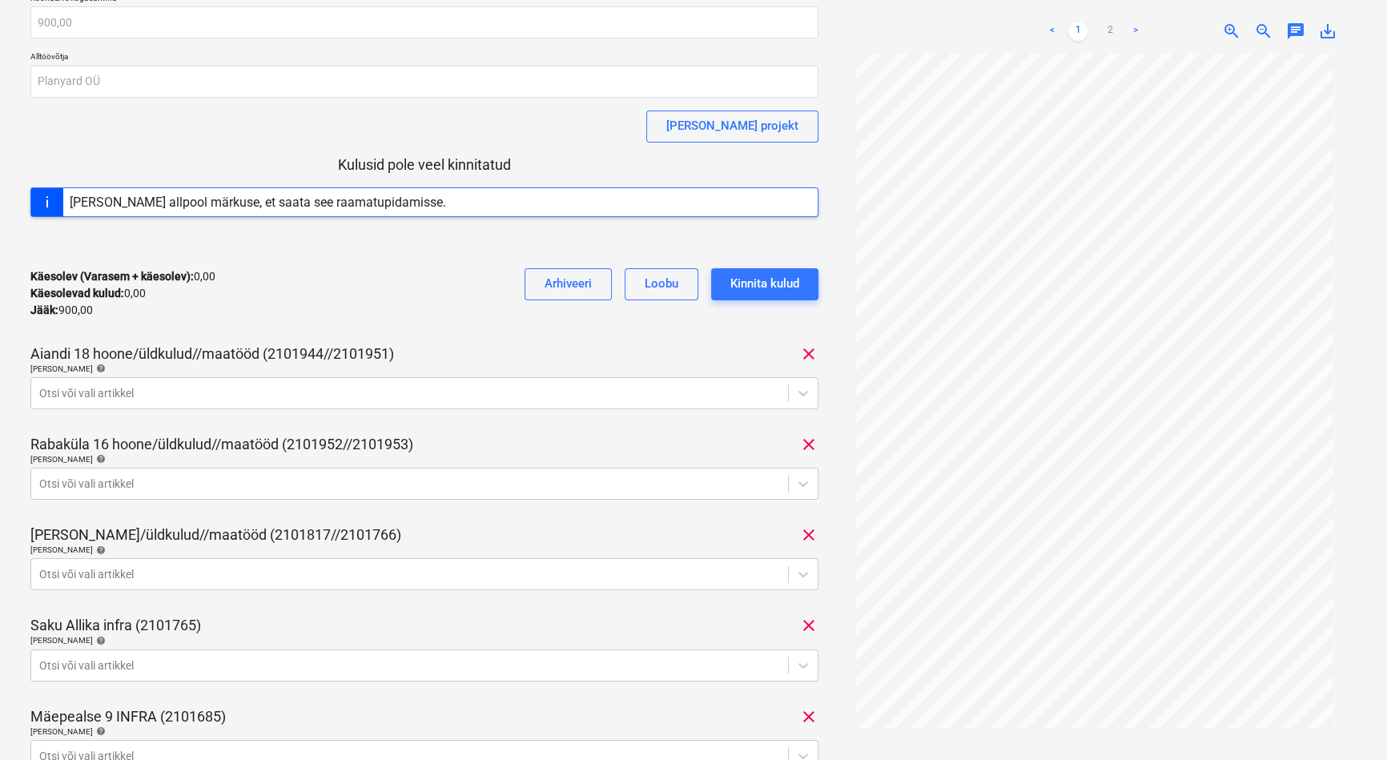
scroll to position [0, 0]
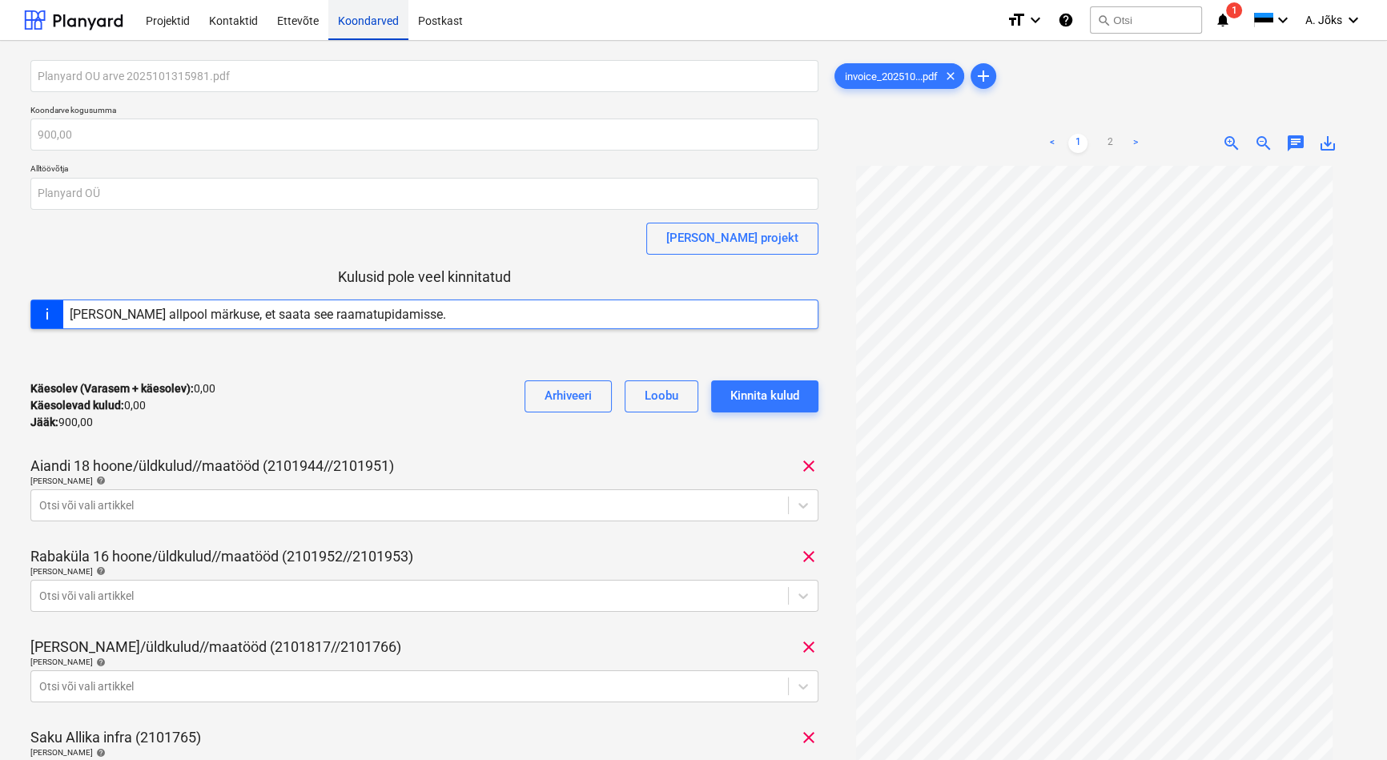
click at [363, 24] on div "Koondarved" at bounding box center [368, 19] width 80 height 41
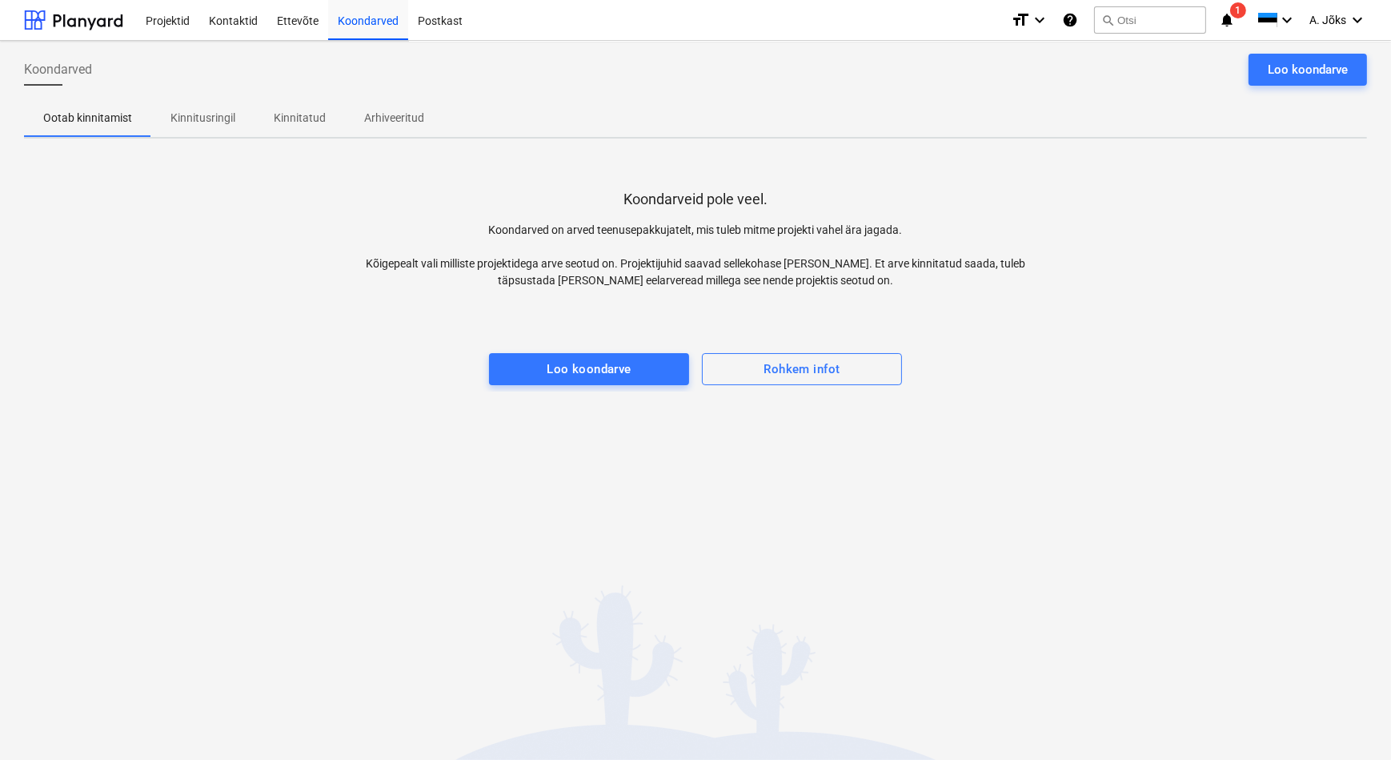
drag, startPoint x: 291, startPoint y: 596, endPoint x: 304, endPoint y: 608, distance: 17.6
click at [291, 596] on div "Koondarved Loo koondarve Ootab kinnitamist Kinnitusringil Kinnitatud Arhiveerit…" at bounding box center [695, 400] width 1391 height 719
click at [1119, 192] on div "Koondarveid pole veel. Koondarved on arved teenusepakkujatelt, mis tuleb mitme …" at bounding box center [695, 271] width 1343 height 240
click at [1235, 10] on span "1" at bounding box center [1239, 10] width 16 height 16
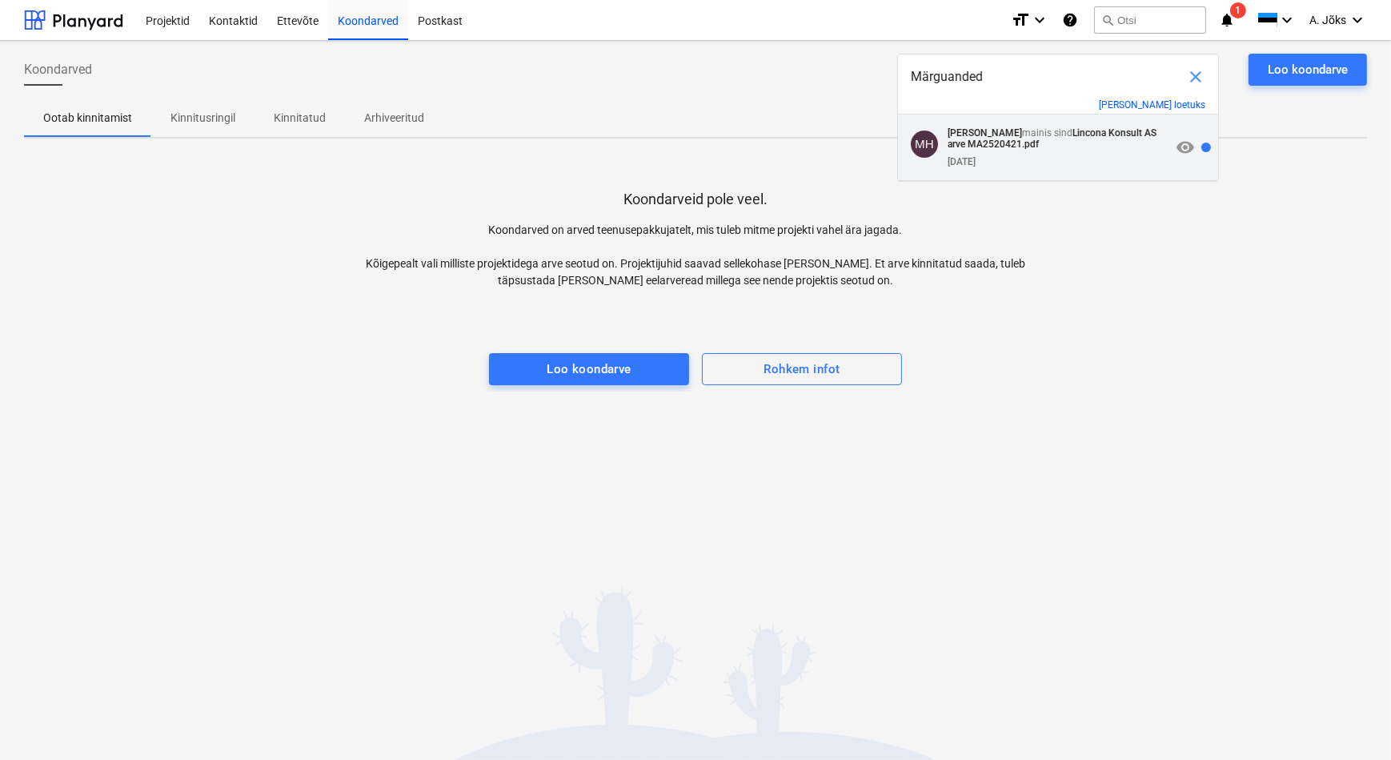
click at [1018, 133] on p "[PERSON_NAME] mainis sind Lincona Konsult AS arve MA2520421.pdf" at bounding box center [1059, 138] width 223 height 22
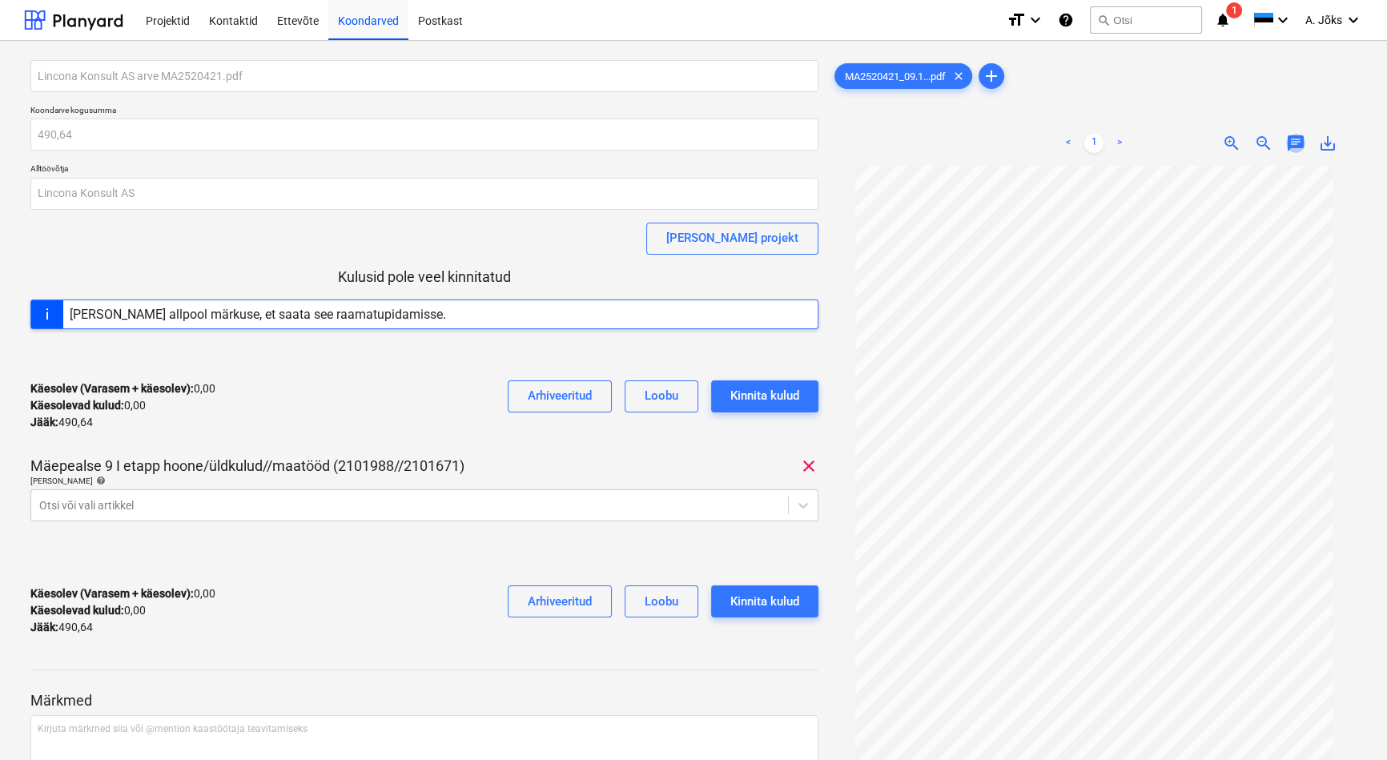
click at [1295, 140] on span "chat" at bounding box center [1295, 143] width 19 height 19
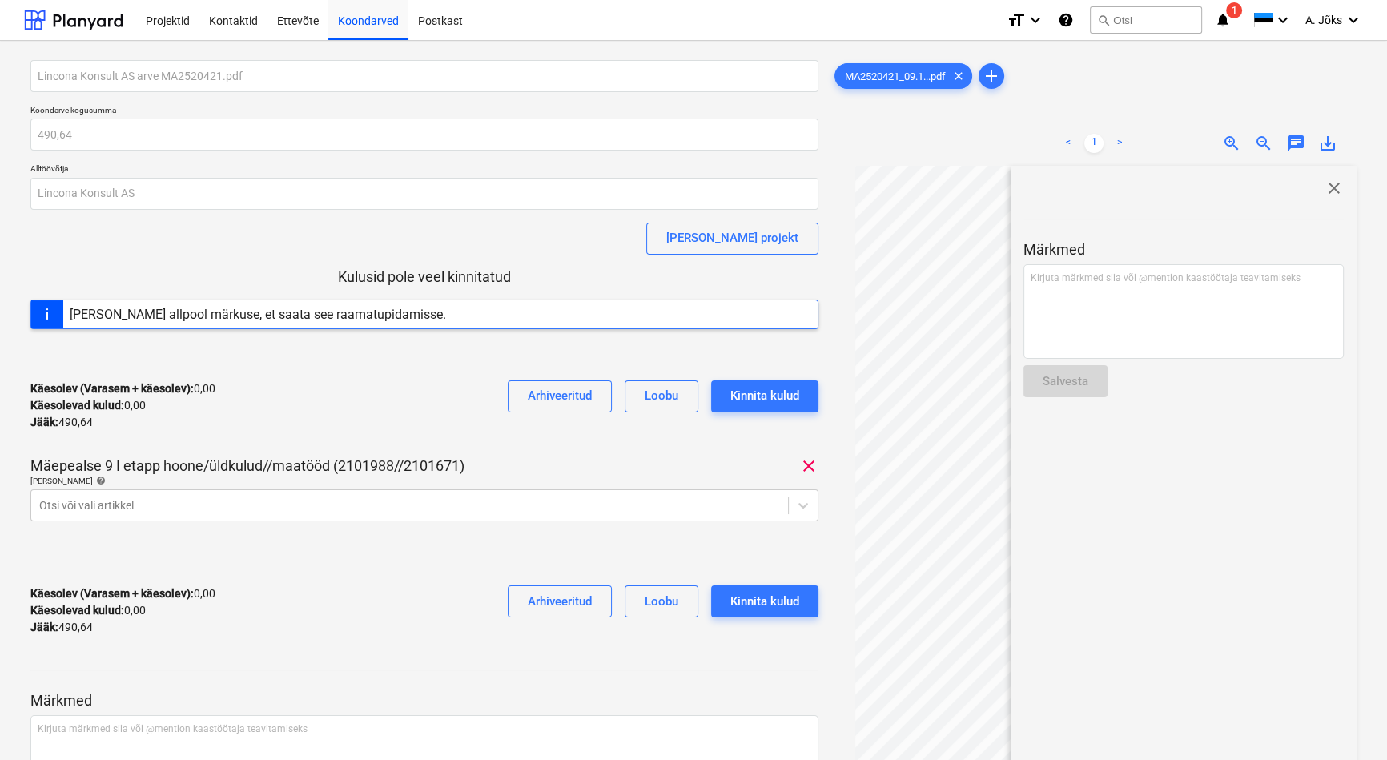
click at [1329, 183] on span "close" at bounding box center [1333, 188] width 19 height 19
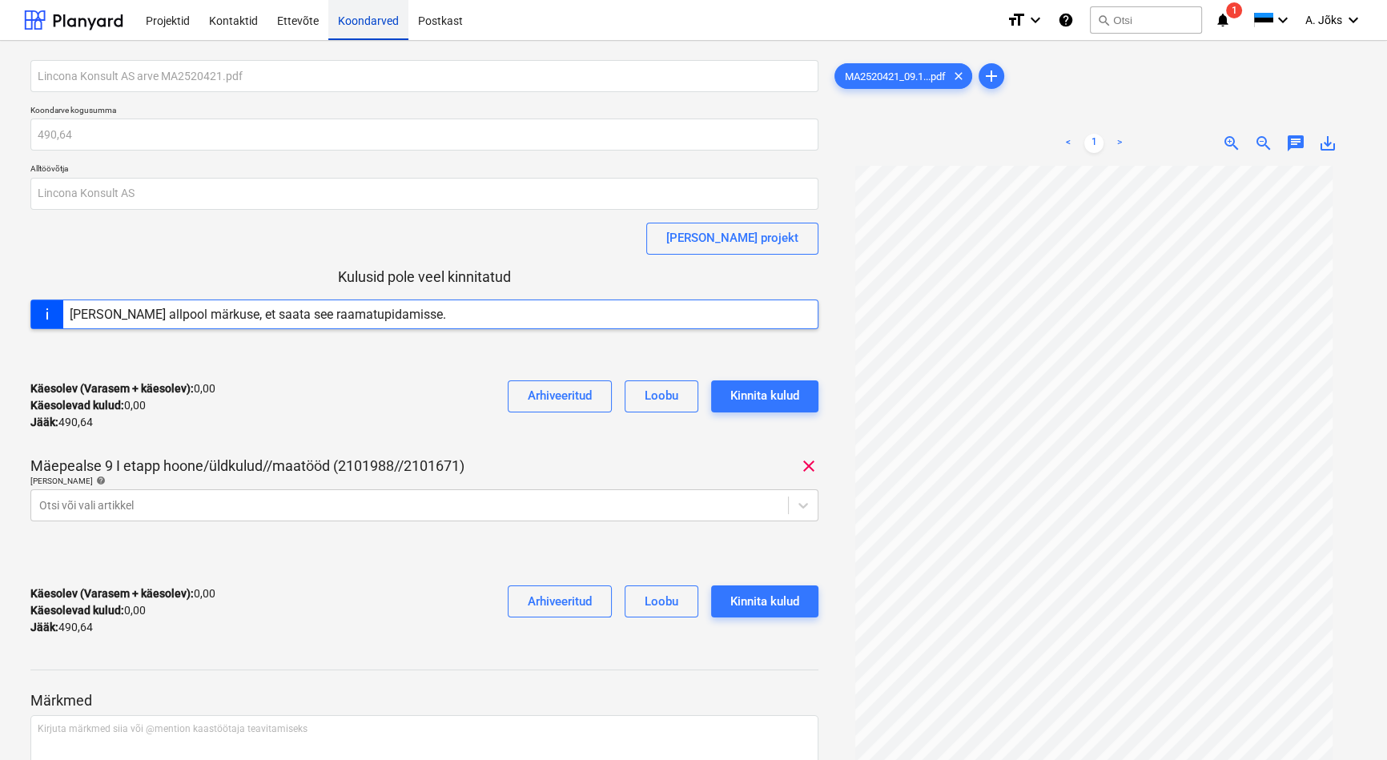
click at [371, 19] on div "Koondarved" at bounding box center [368, 19] width 80 height 41
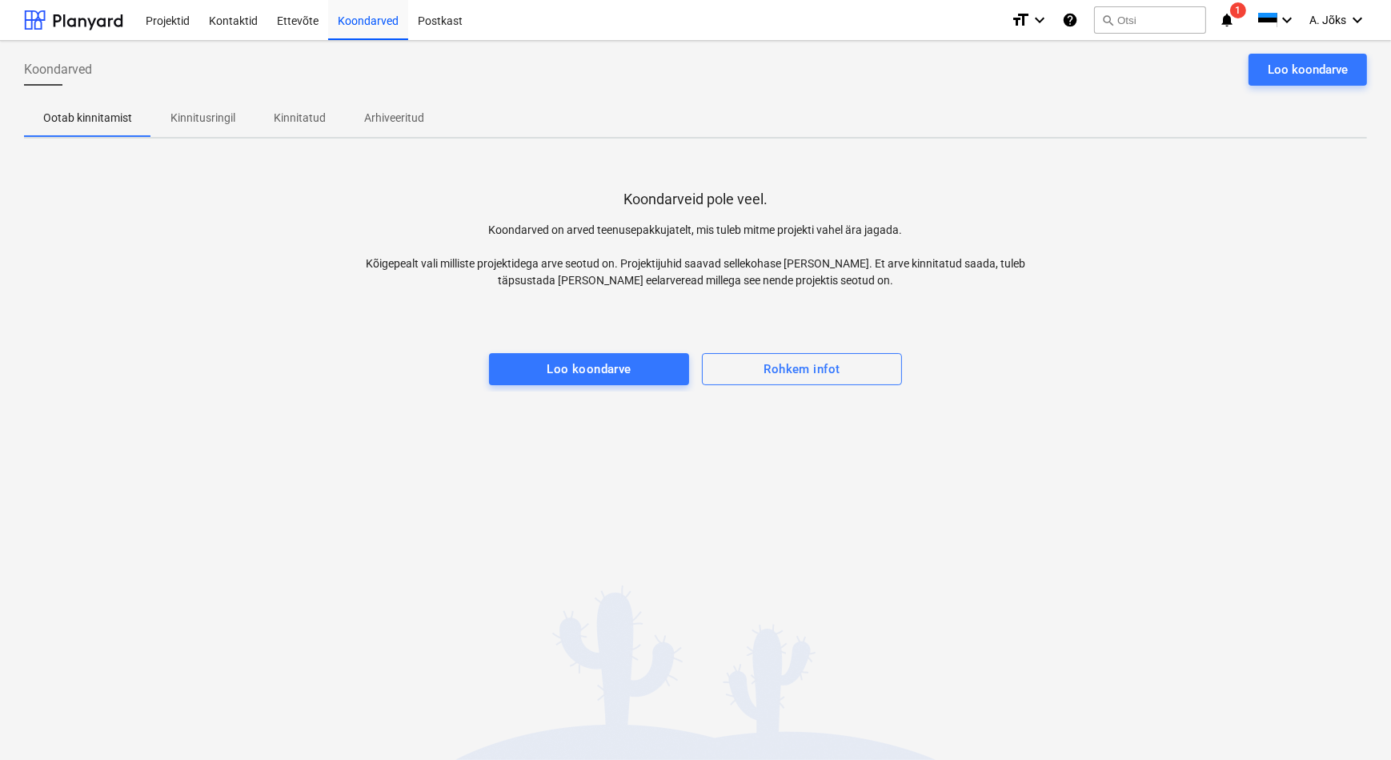
click at [287, 118] on p "Kinnitatud" at bounding box center [300, 118] width 52 height 17
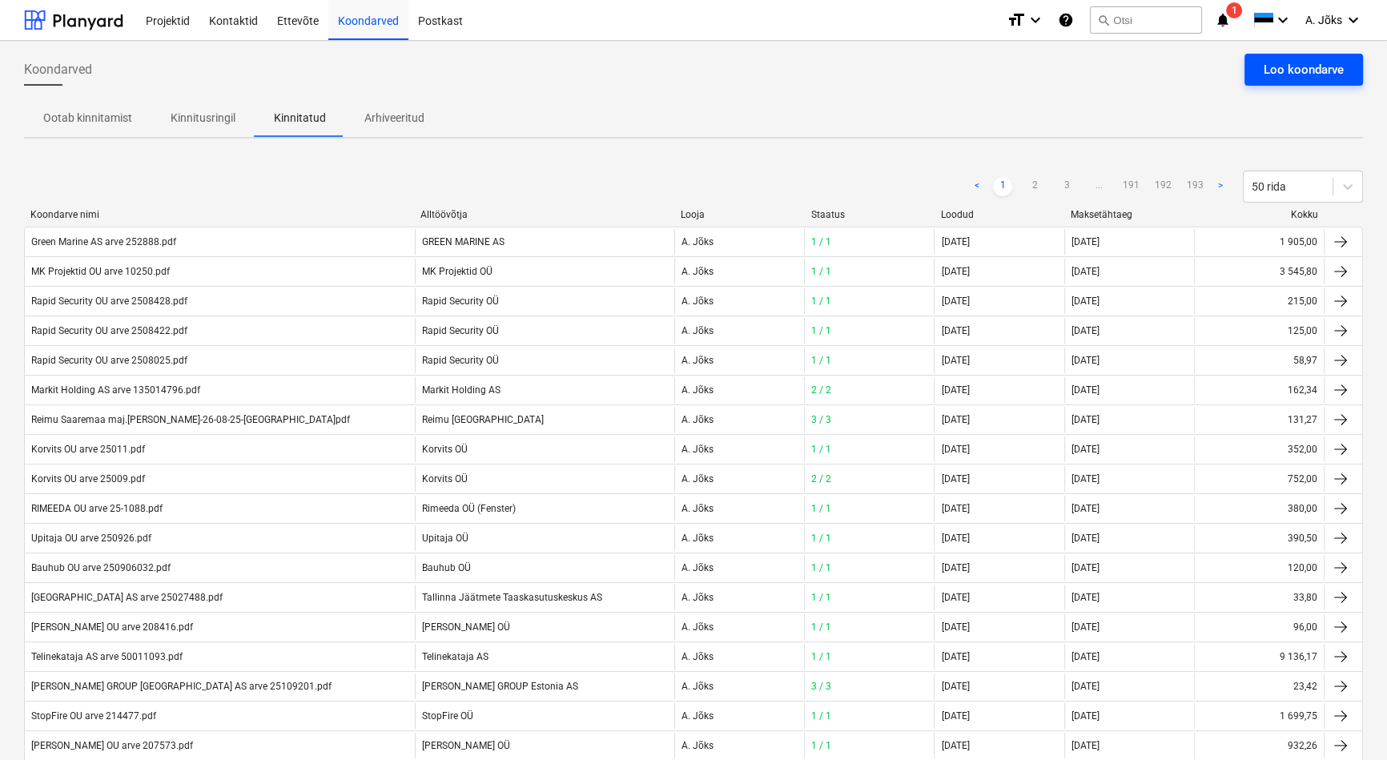
click at [1285, 68] on div "Loo koondarve" at bounding box center [1303, 69] width 80 height 21
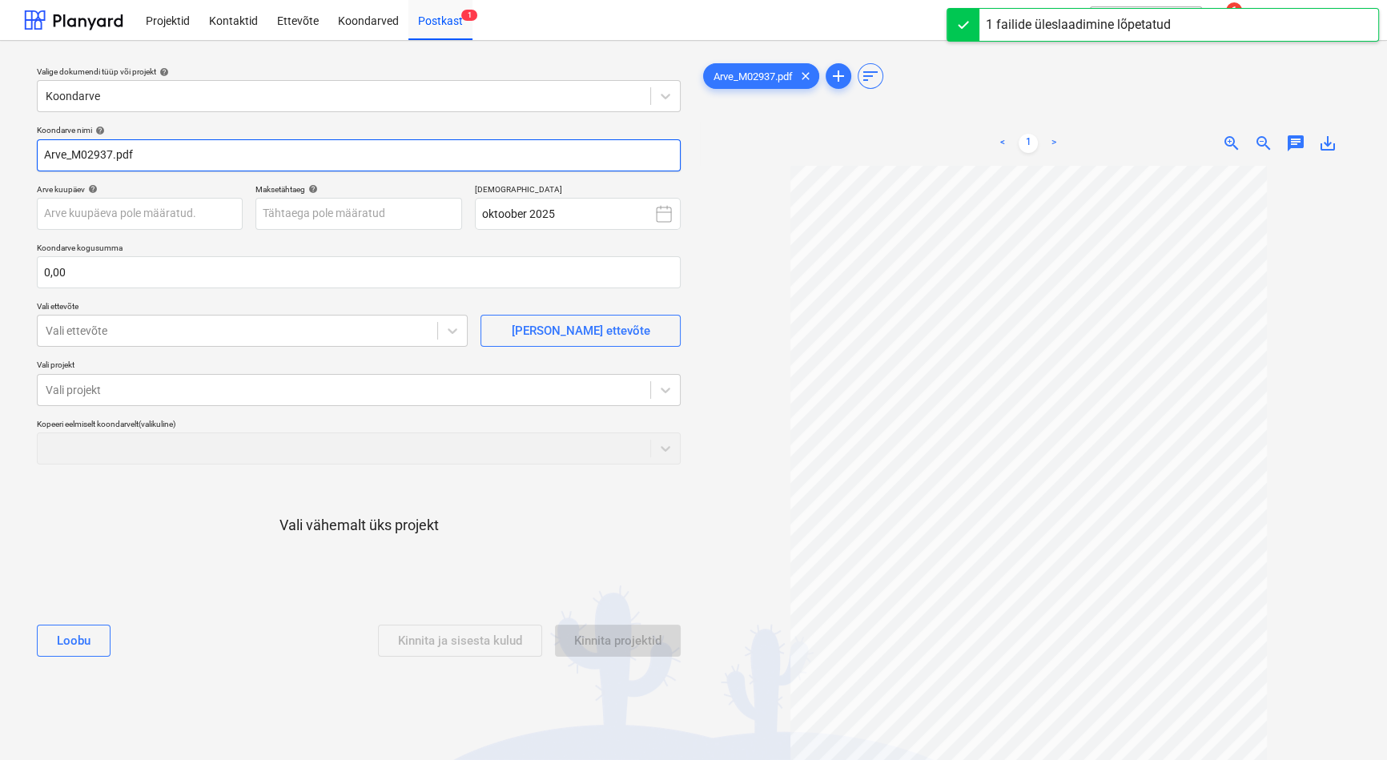
drag, startPoint x: 71, startPoint y: 155, endPoint x: 6, endPoint y: 156, distance: 64.9
click at [6, 156] on div "Valige dokumendi tüüp või projekt help Koondarve Koondarve nimi help Arve_M0293…" at bounding box center [693, 470] width 1387 height 859
paste input "Signaal TM"
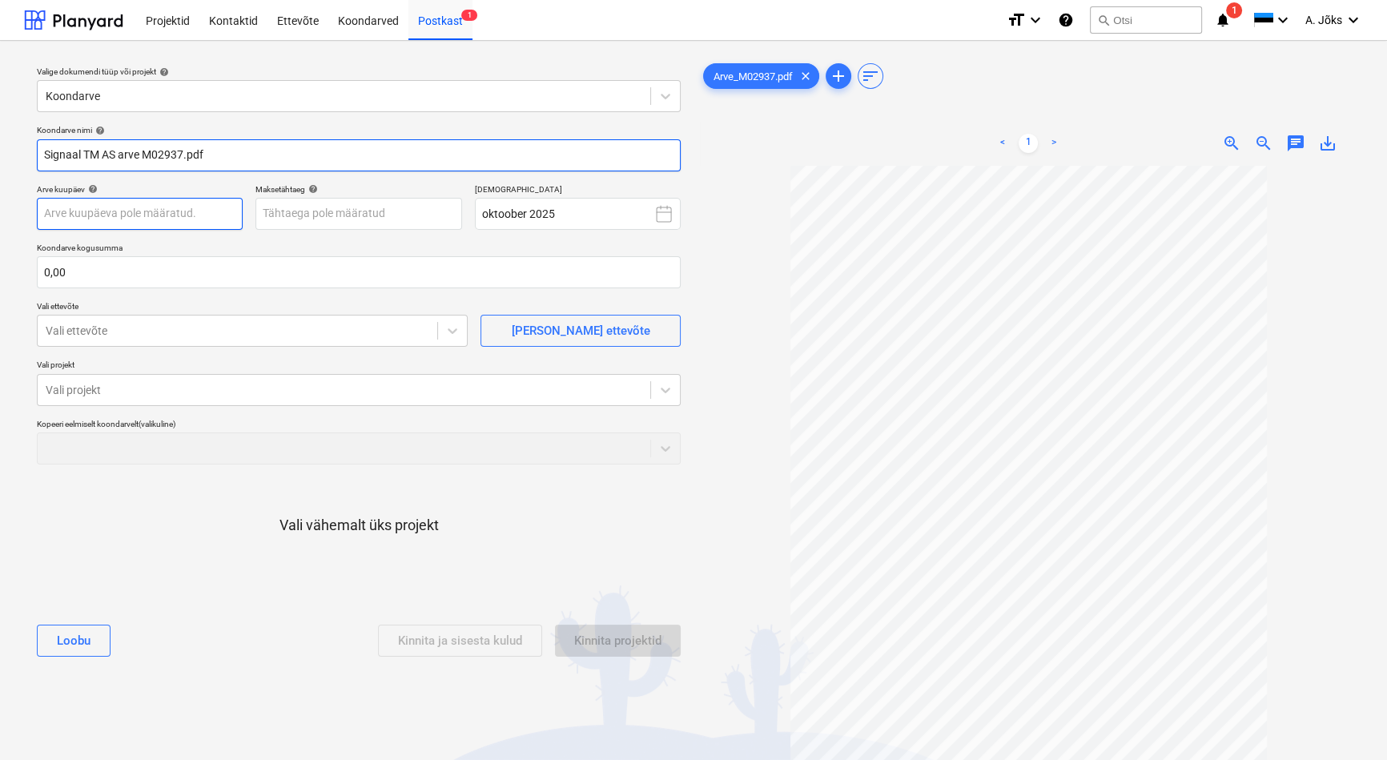
type input "Signaal TM AS arve M02937.pdf"
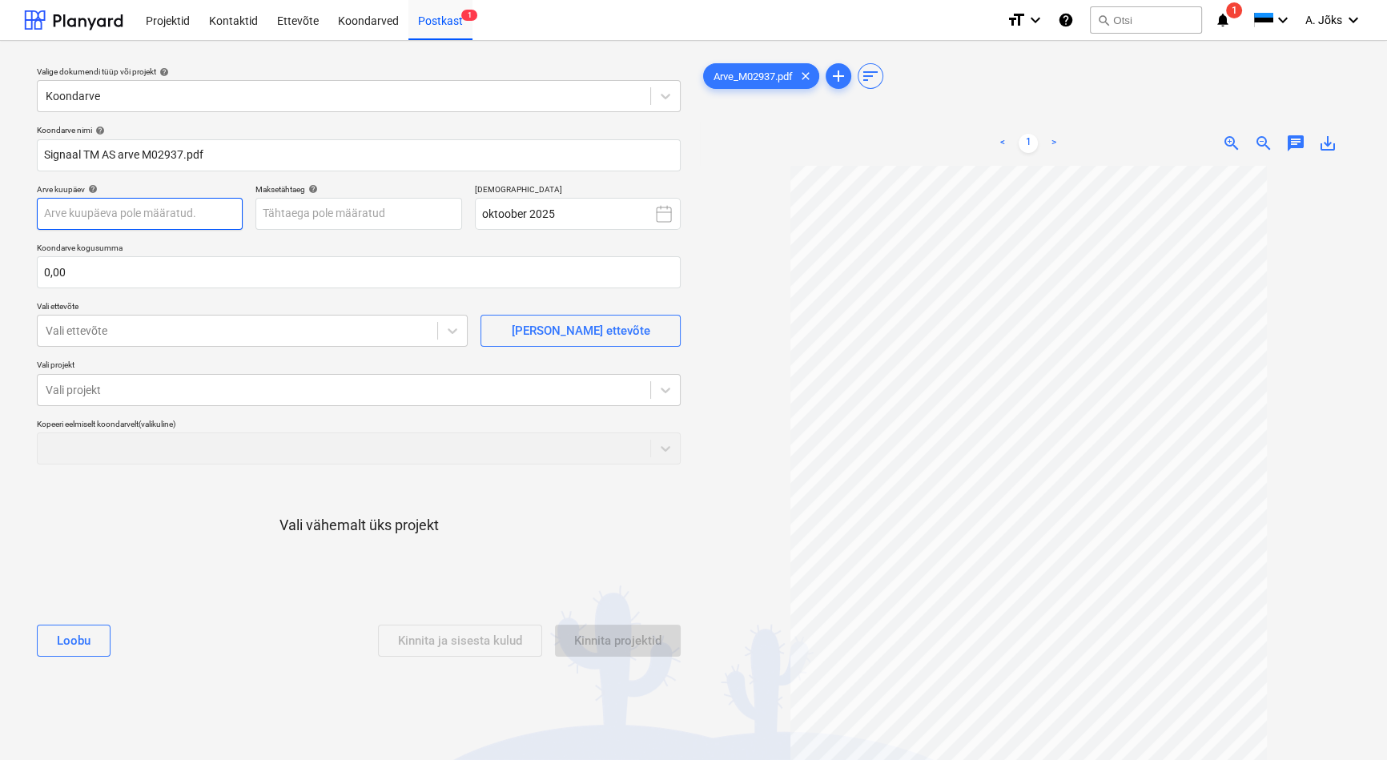
click at [180, 218] on body "Projektid Kontaktid Ettevõte Koondarved Postkast 1 format_size keyboard_arrow_d…" at bounding box center [693, 380] width 1387 height 760
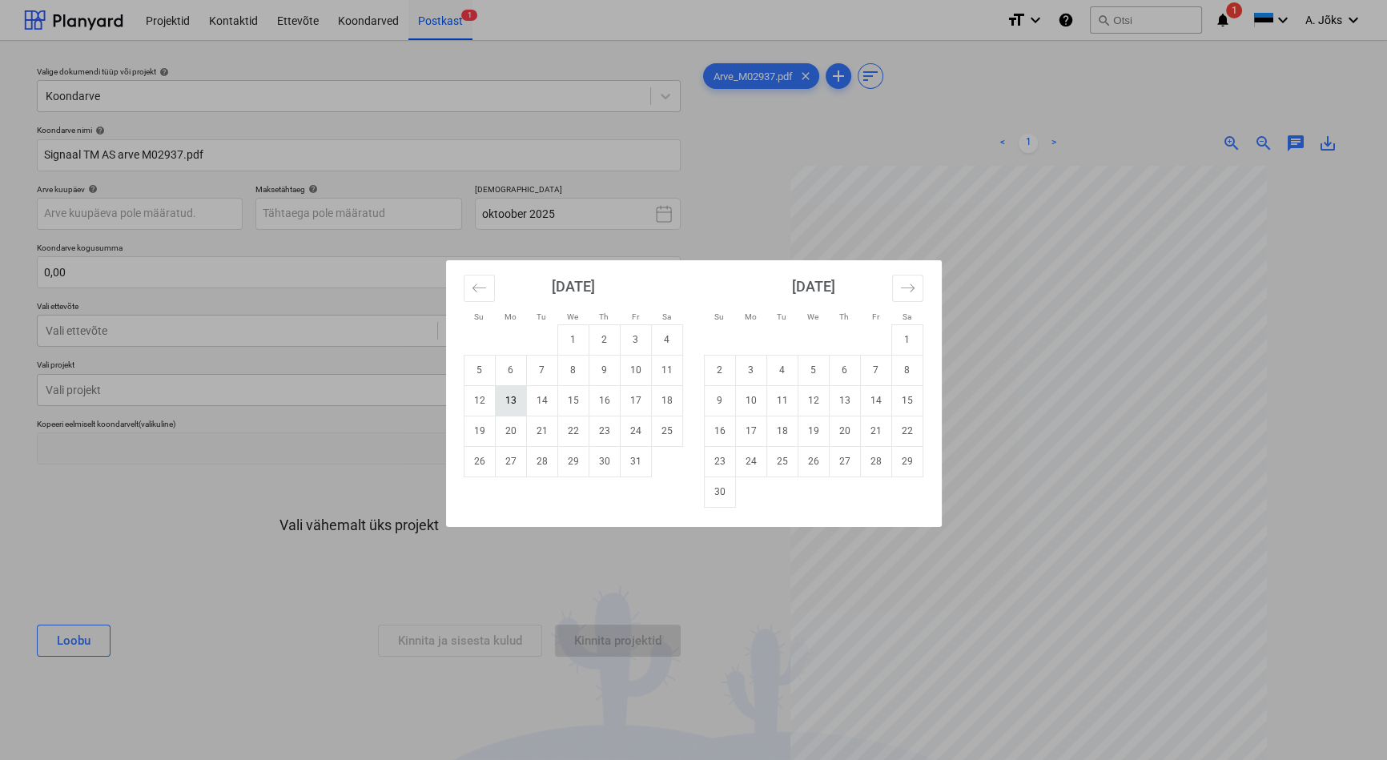
click at [520, 404] on td "13" at bounding box center [510, 400] width 31 height 30
type input "[DATE]"
click at [319, 217] on body "Projektid Kontaktid Ettevõte Koondarved Postkast 1 format_size keyboard_arrow_d…" at bounding box center [693, 380] width 1387 height 760
drag, startPoint x: 600, startPoint y: 431, endPoint x: 561, endPoint y: 408, distance: 44.9
click at [600, 430] on td "23" at bounding box center [603, 431] width 31 height 30
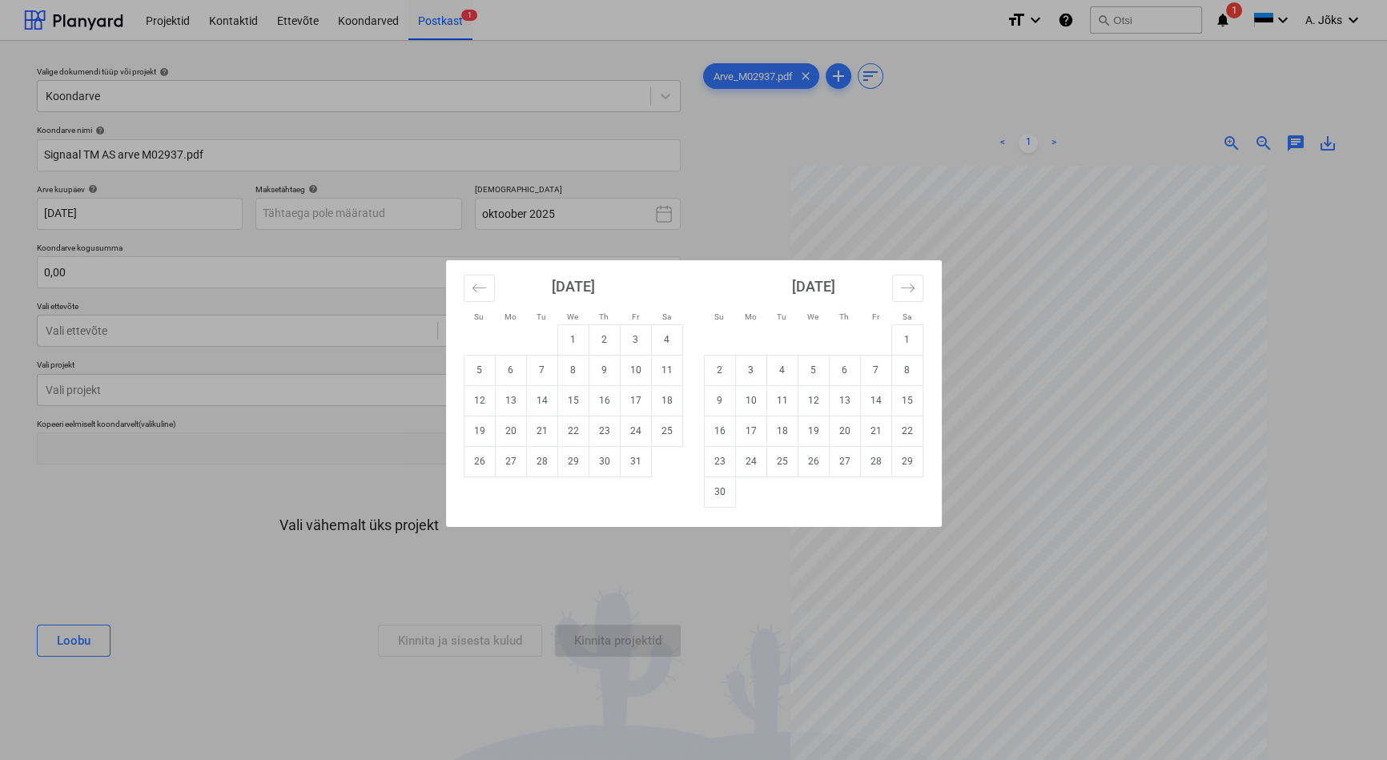
type input "[DATE]"
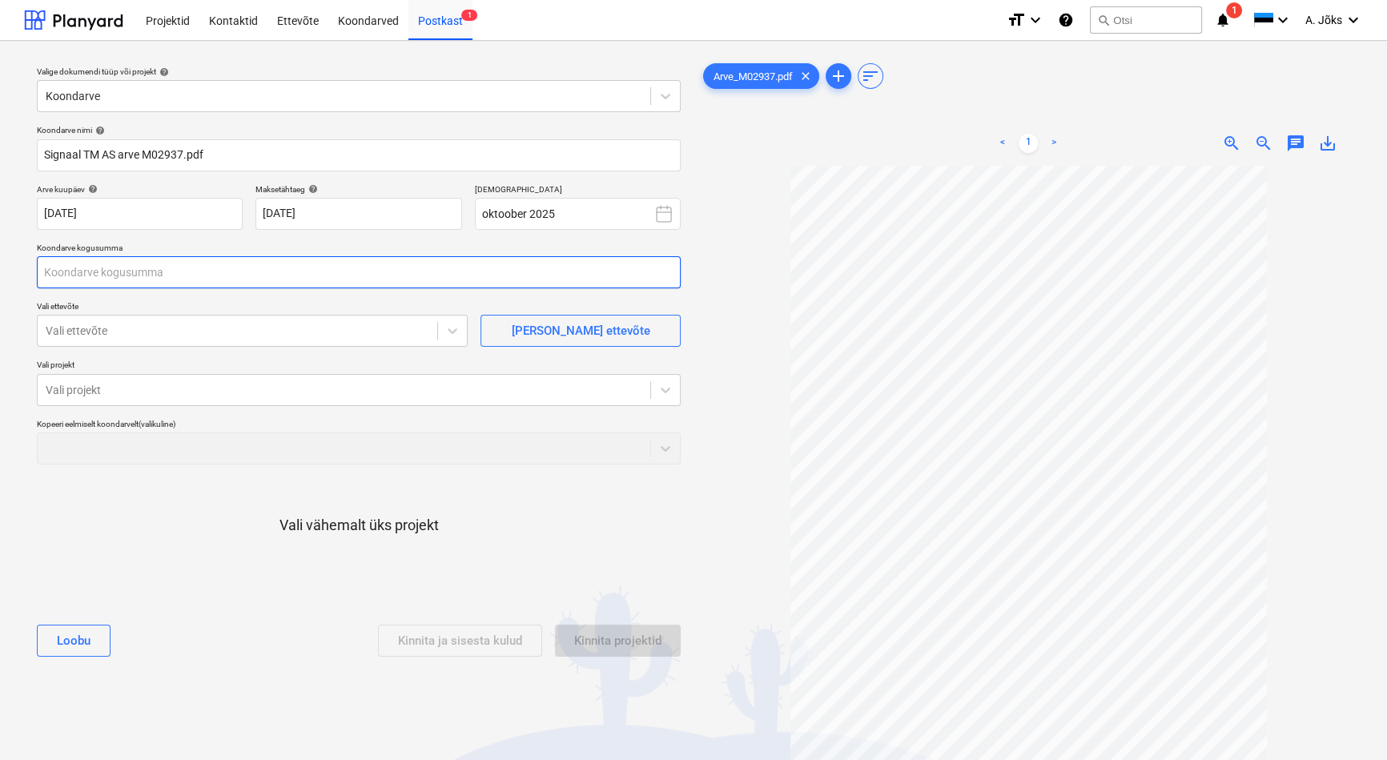
click at [226, 256] on input "text" at bounding box center [359, 272] width 644 height 32
type input "291,00"
click at [249, 328] on div at bounding box center [238, 331] width 384 height 16
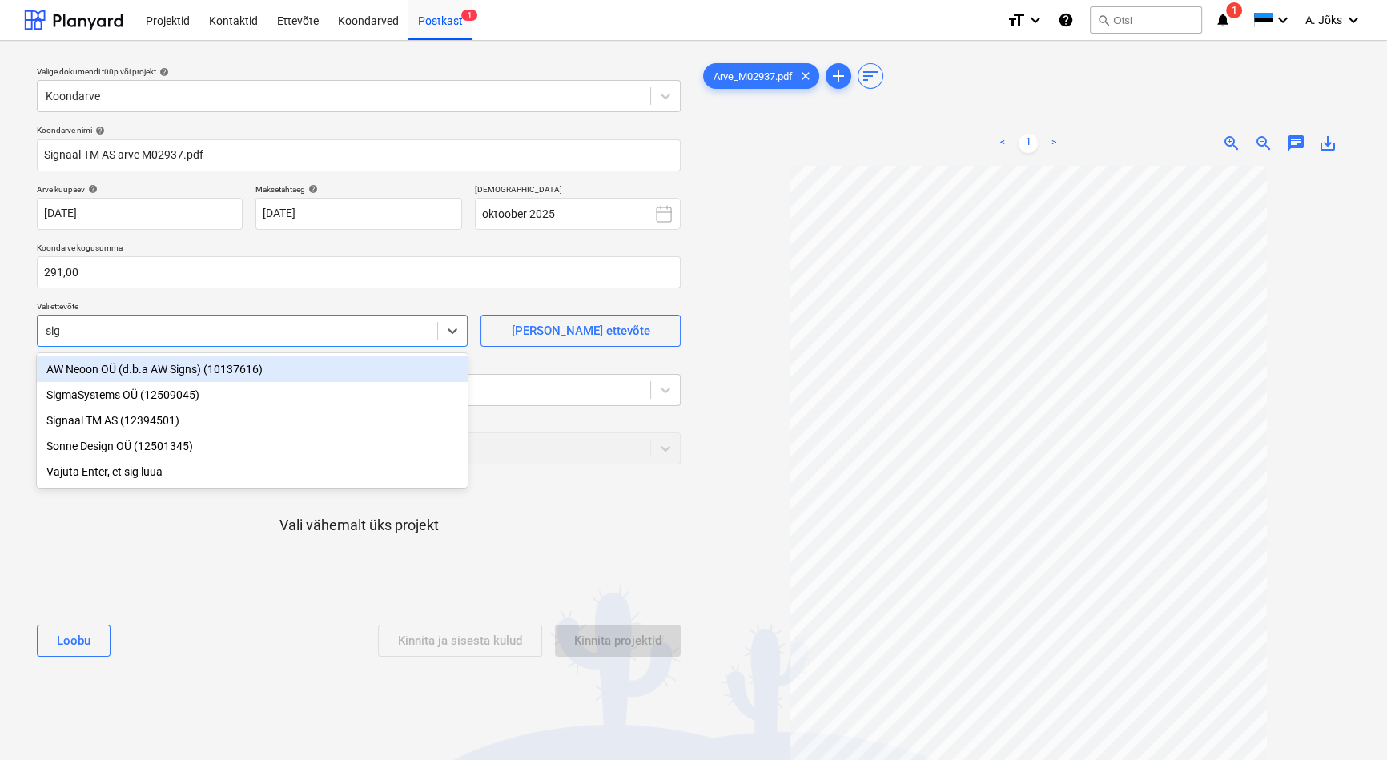
type input "sign"
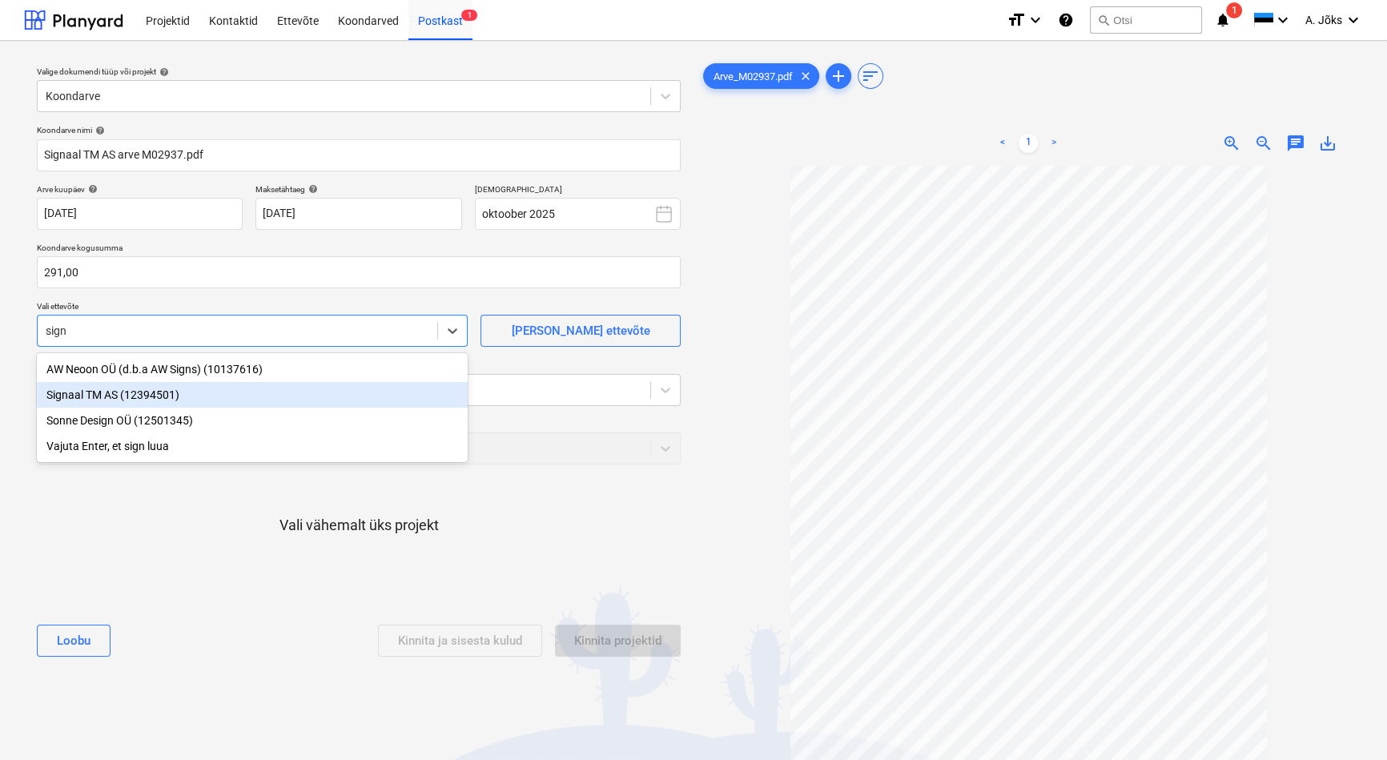
click at [105, 390] on div "Signaal TM AS (12394501)" at bounding box center [252, 395] width 431 height 26
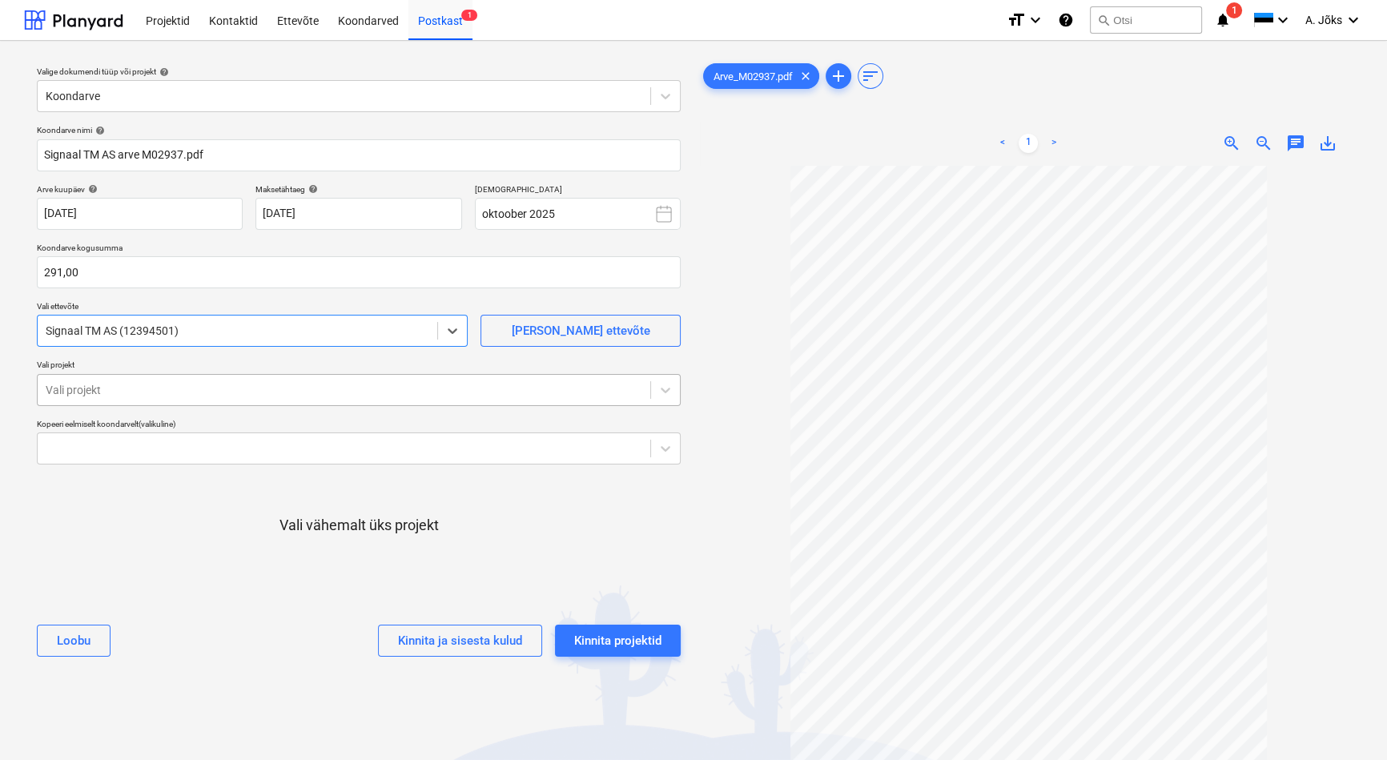
click at [106, 387] on div at bounding box center [344, 390] width 596 height 16
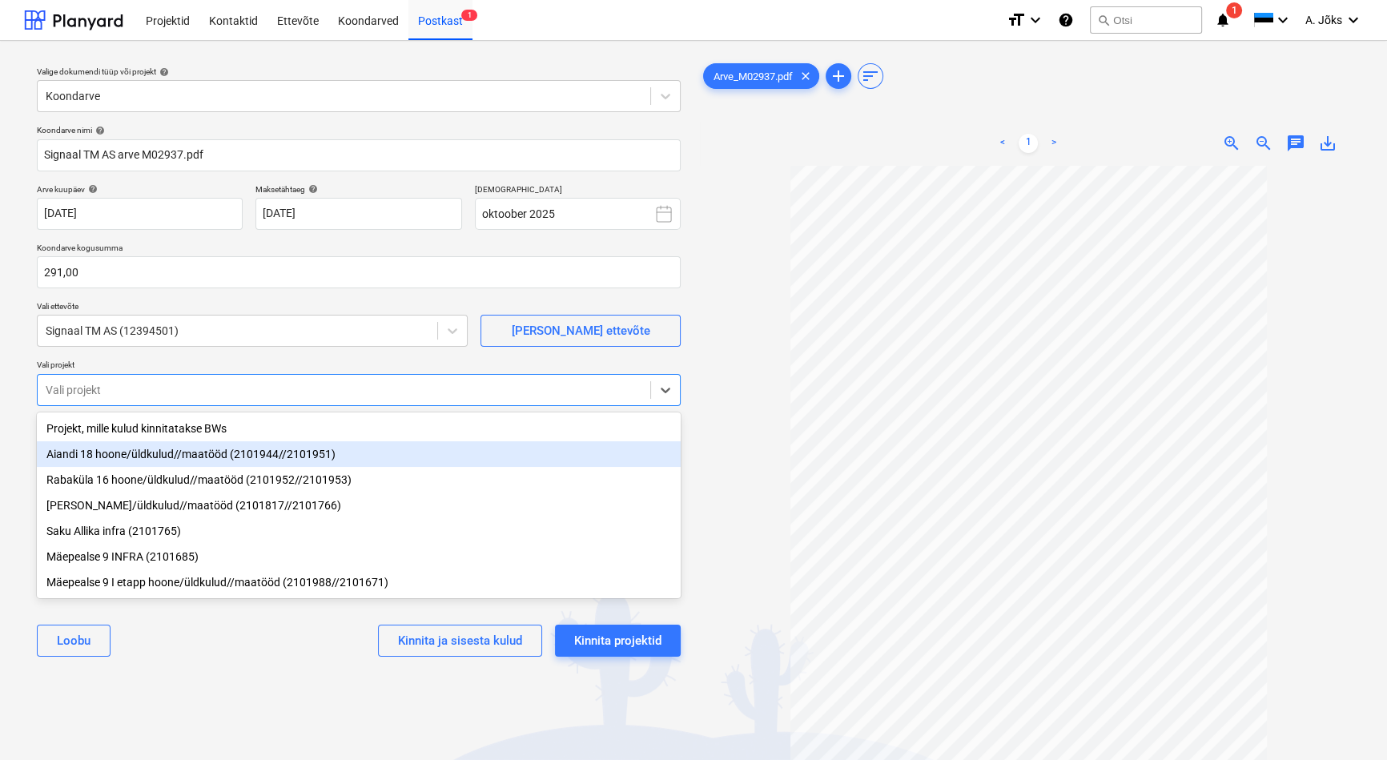
click at [114, 448] on div "Aiandi 18 hoone/üldkulud//maatööd (2101944//2101951)" at bounding box center [359, 454] width 644 height 26
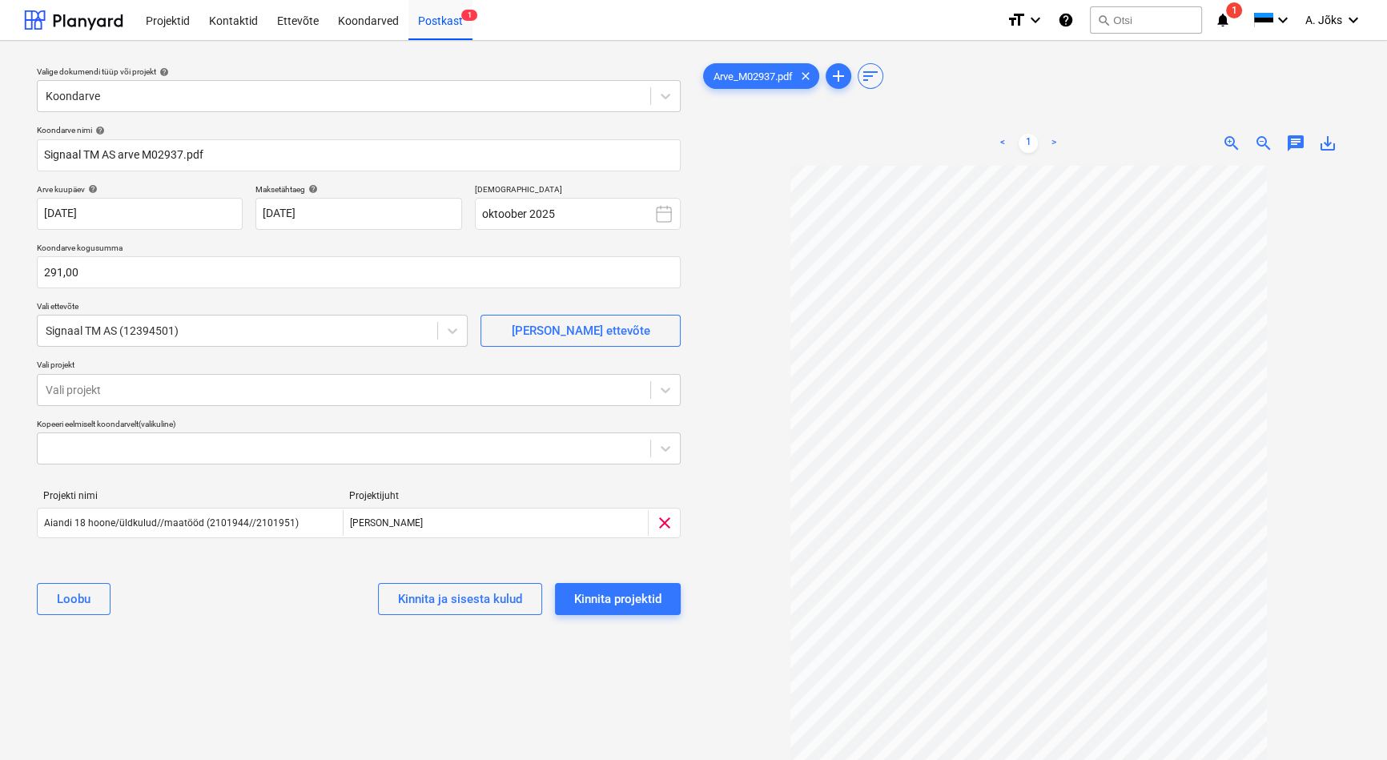
click at [201, 646] on div "Valige dokumendi tüüp või projekt help Koondarve Koondarve nimi help Signaal TM…" at bounding box center [358, 470] width 669 height 833
click at [1291, 141] on span "chat" at bounding box center [1295, 143] width 19 height 19
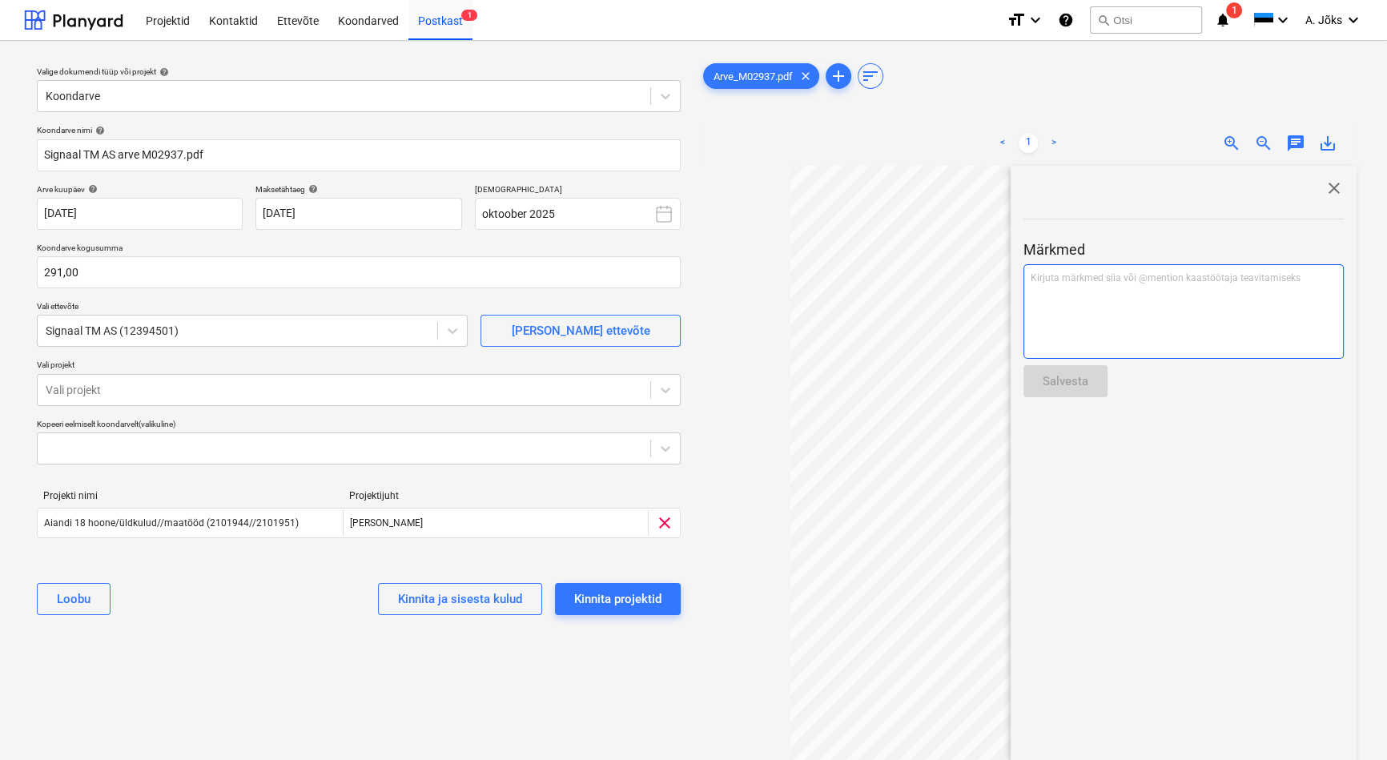
click at [1100, 293] on div "Kirjuta märkmed siia või @mention kaastöötaja teavitamiseks ﻿" at bounding box center [1183, 311] width 320 height 94
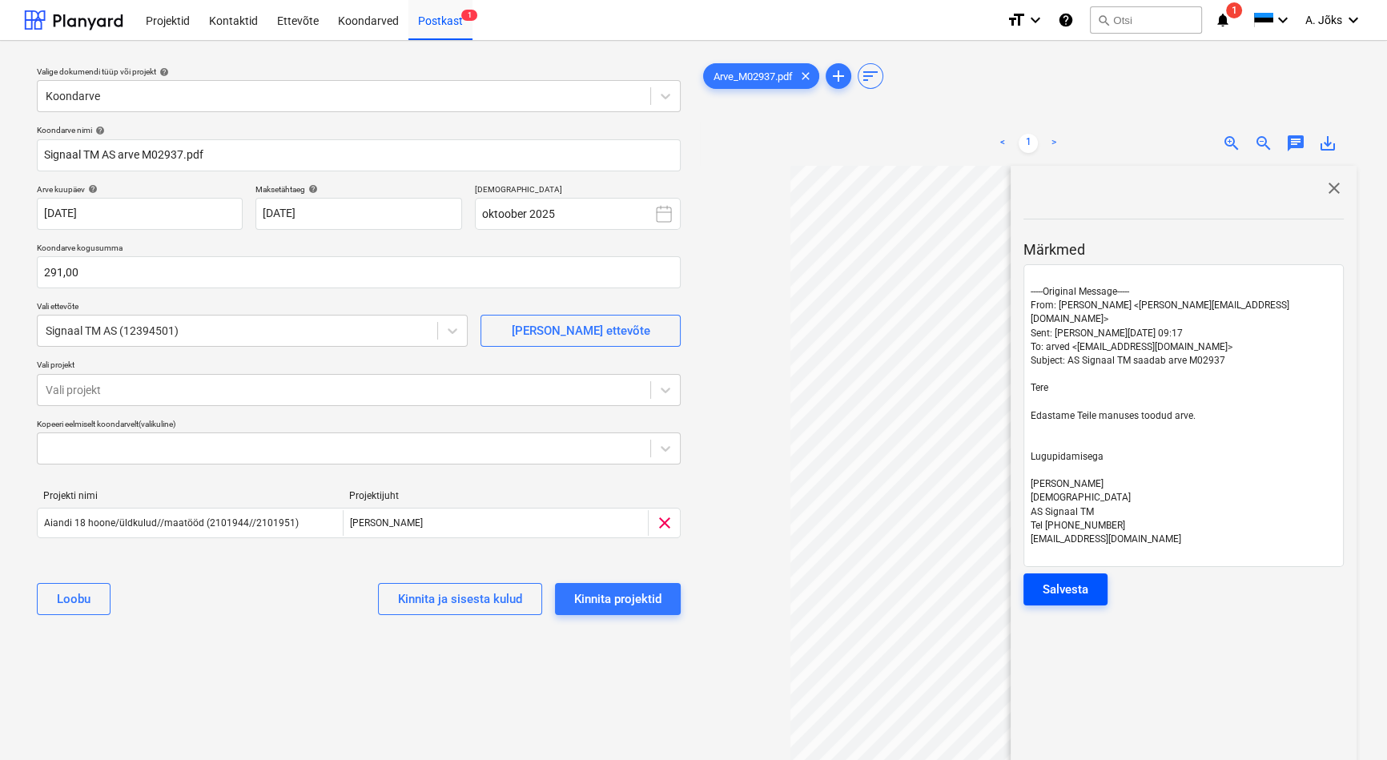
click at [1079, 579] on div "Salvesta" at bounding box center [1065, 589] width 46 height 21
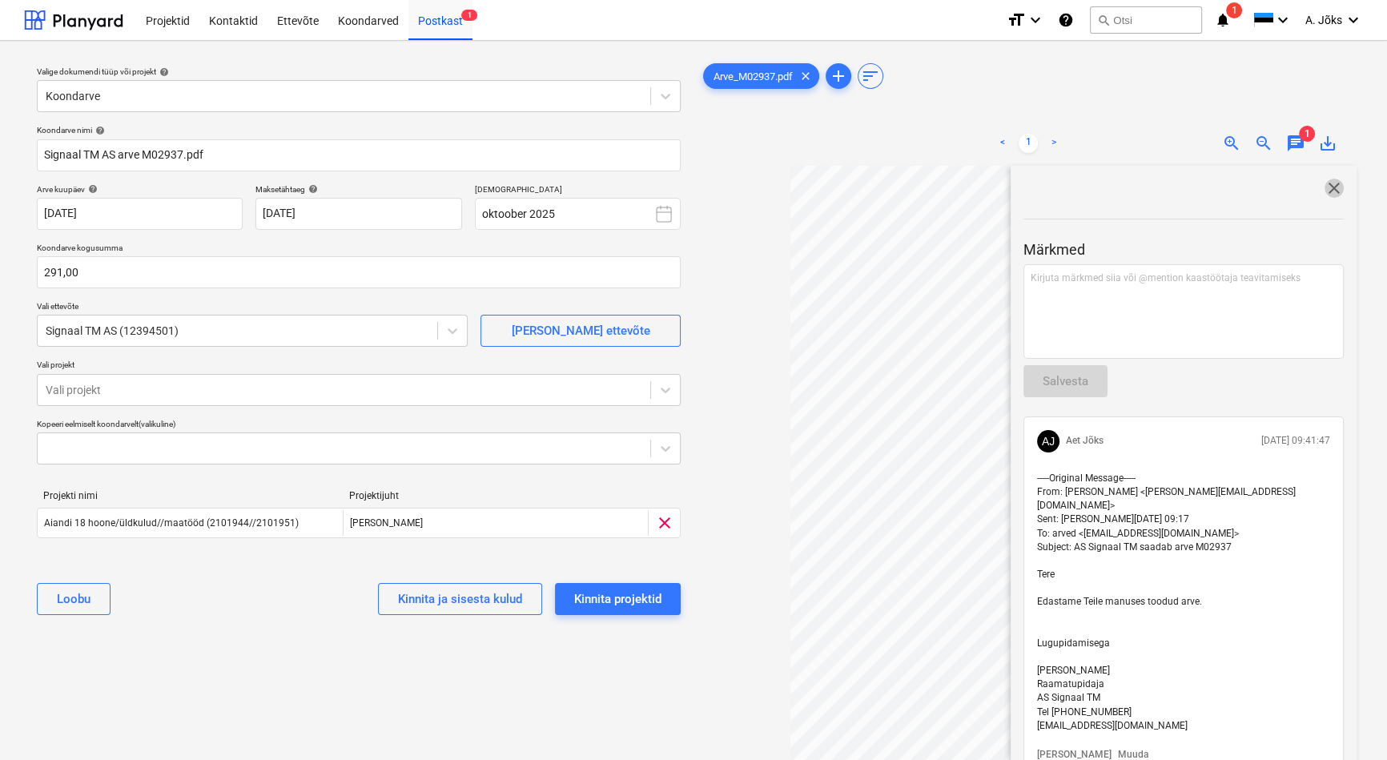
click at [1331, 186] on span "close" at bounding box center [1333, 188] width 19 height 19
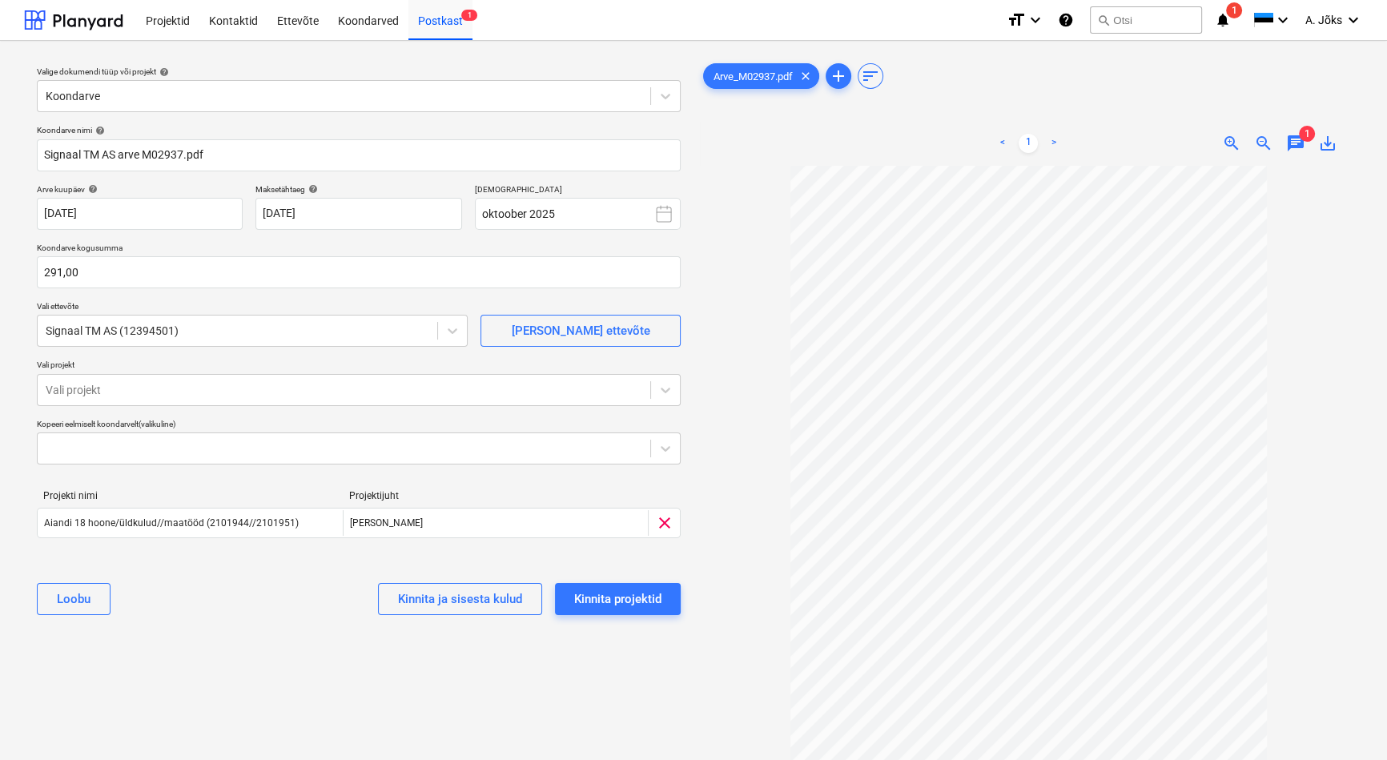
click at [658, 677] on div "Valige dokumendi tüüp või projekt help Koondarve Koondarve nimi help Signaal TM…" at bounding box center [358, 470] width 669 height 833
click at [617, 600] on div "Kinnita projektid" at bounding box center [617, 598] width 87 height 21
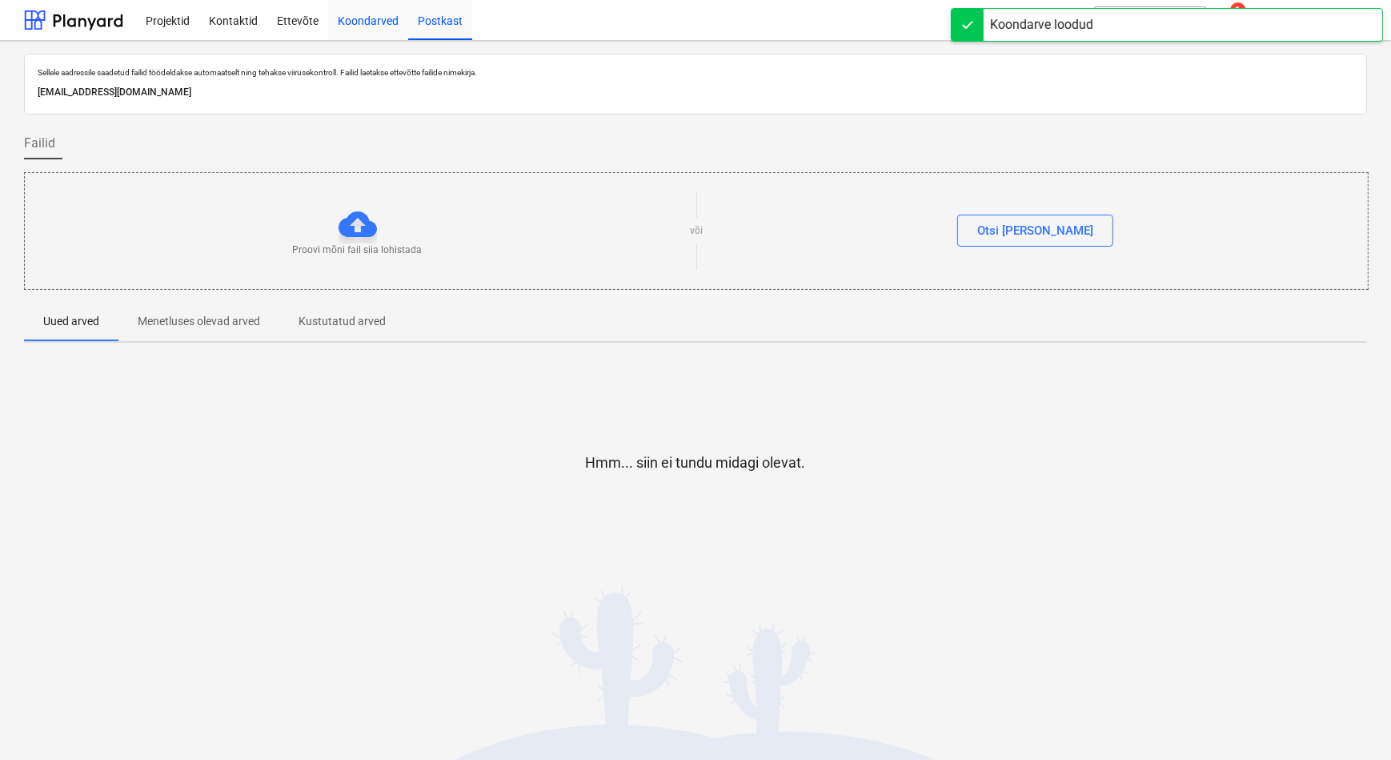
click at [375, 24] on div "Koondarved" at bounding box center [368, 19] width 80 height 41
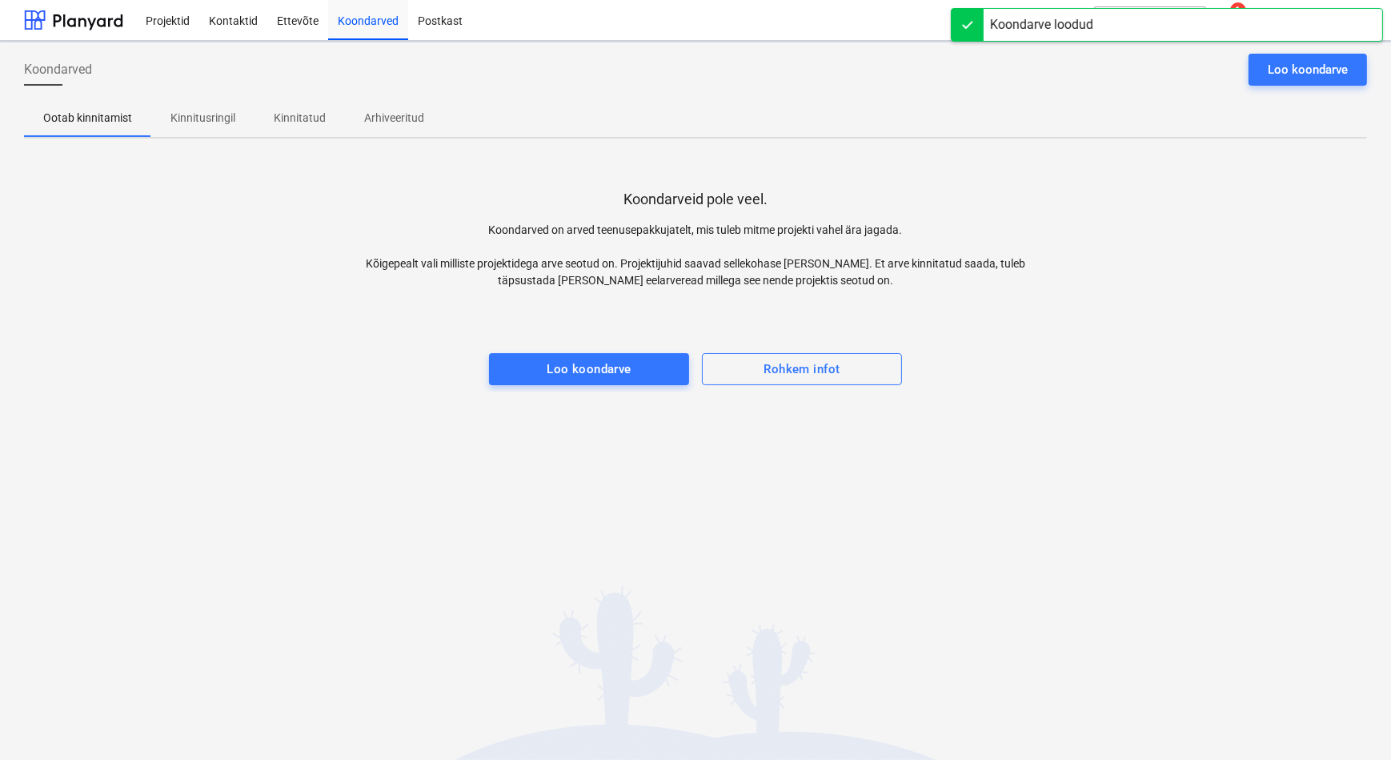
click at [177, 118] on p "Kinnitusringil" at bounding box center [203, 118] width 65 height 17
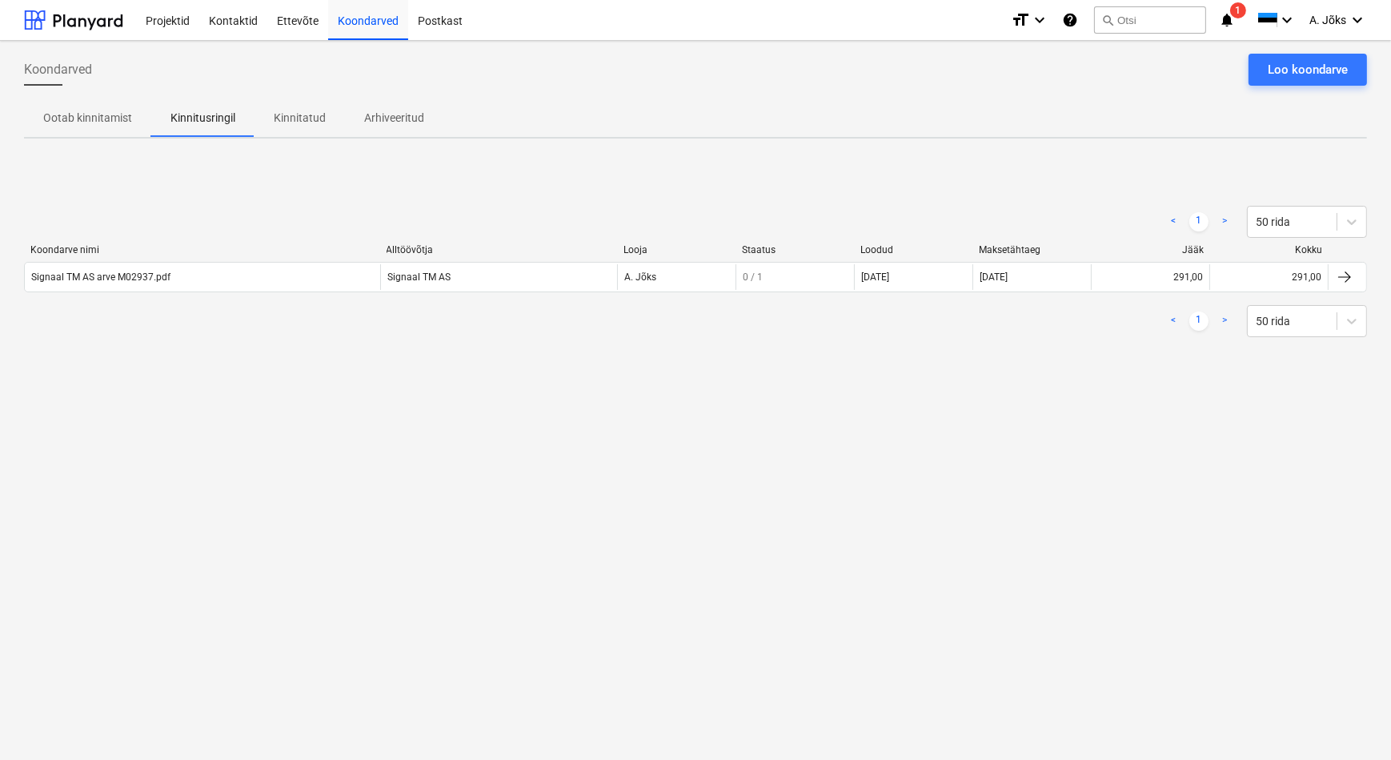
click at [604, 438] on div "Koondarved Loo koondarve Ootab kinnitamist Kinnitusringil Kinnitatud Arhiveerit…" at bounding box center [695, 400] width 1391 height 719
click at [290, 119] on p "Kinnitatud" at bounding box center [300, 118] width 52 height 17
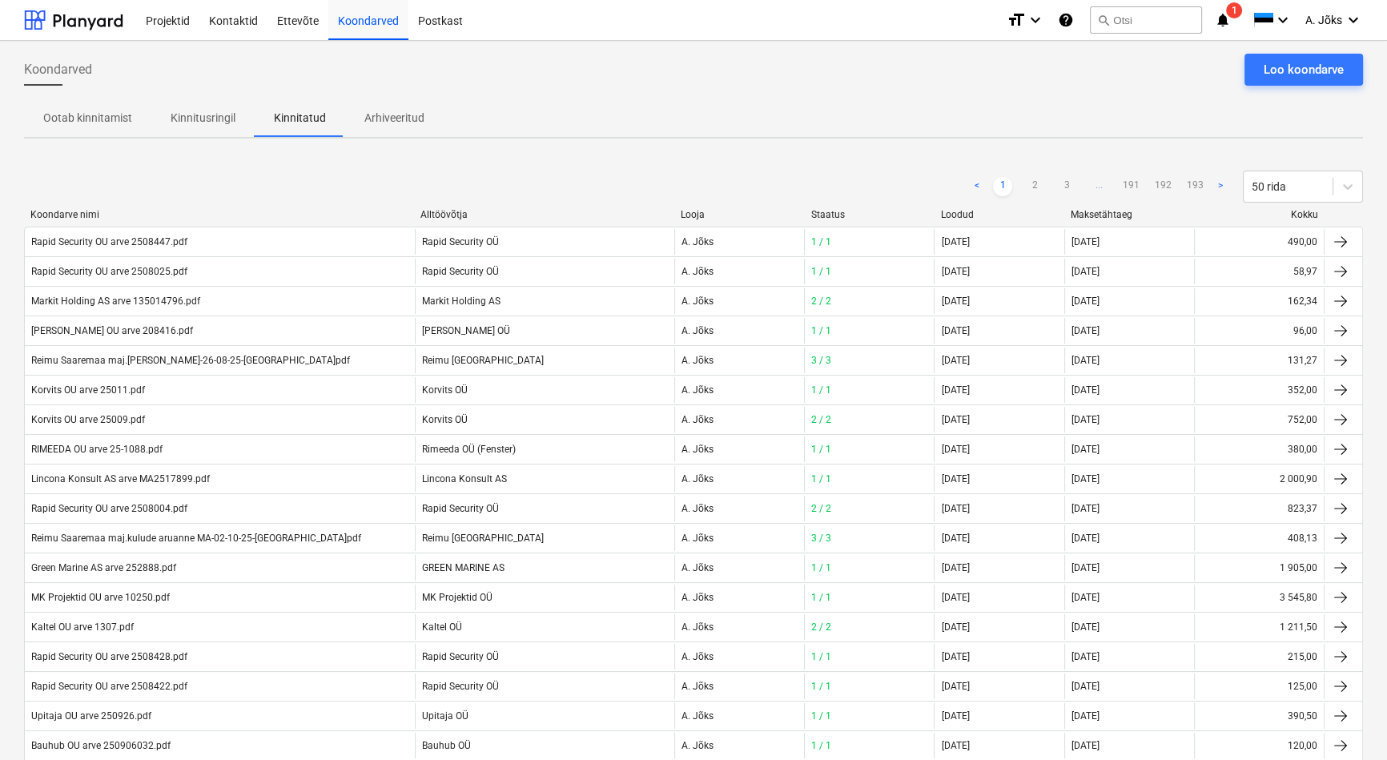
click at [296, 187] on div "< 1 2 3 ... 191 192 193 > 50 rida" at bounding box center [693, 187] width 1339 height 32
click at [969, 74] on div "Koondarved Loo koondarve" at bounding box center [693, 76] width 1339 height 45
drag, startPoint x: 782, startPoint y: 86, endPoint x: 559, endPoint y: 32, distance: 229.7
click at [781, 86] on div "Koondarved Loo koondarve" at bounding box center [693, 76] width 1339 height 45
click at [422, 16] on div "Postkast" at bounding box center [440, 19] width 64 height 41
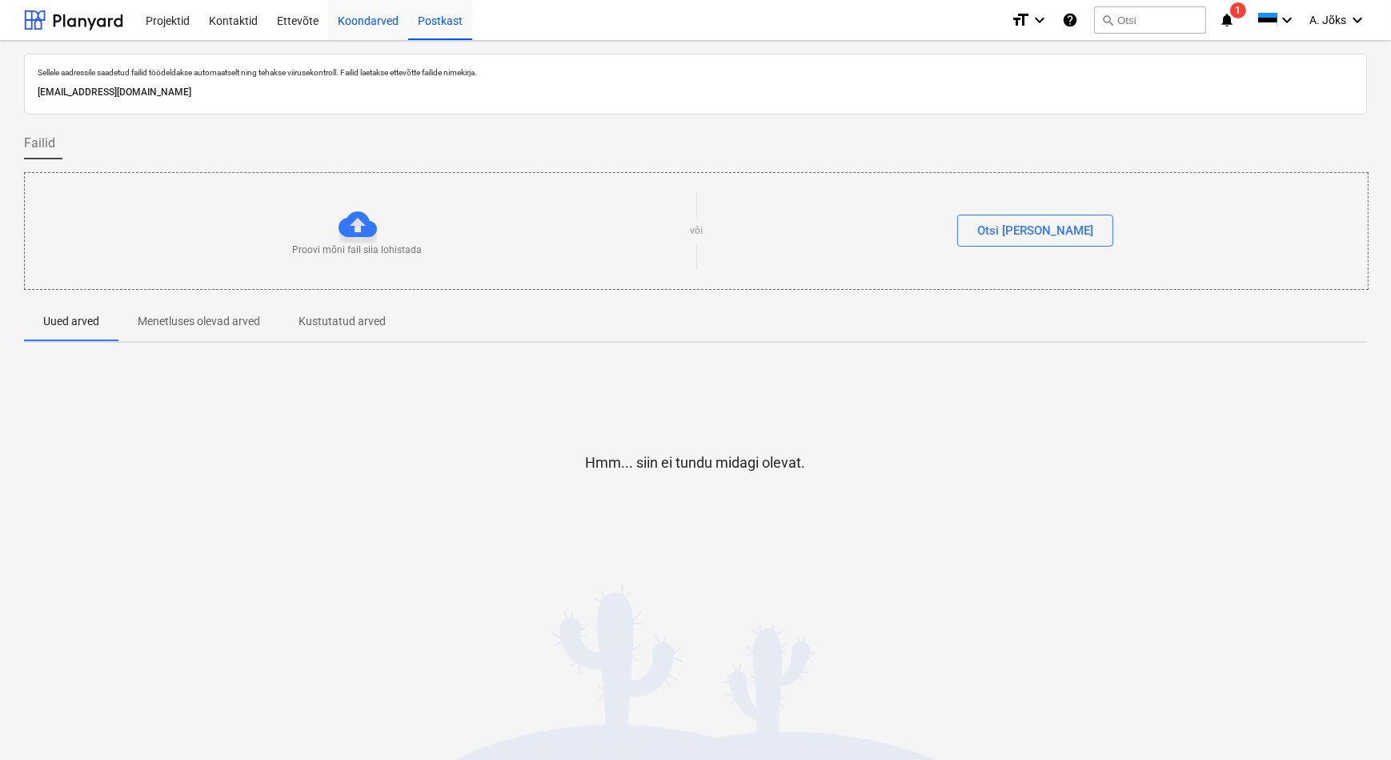
click at [351, 16] on div "Koondarved" at bounding box center [368, 19] width 80 height 41
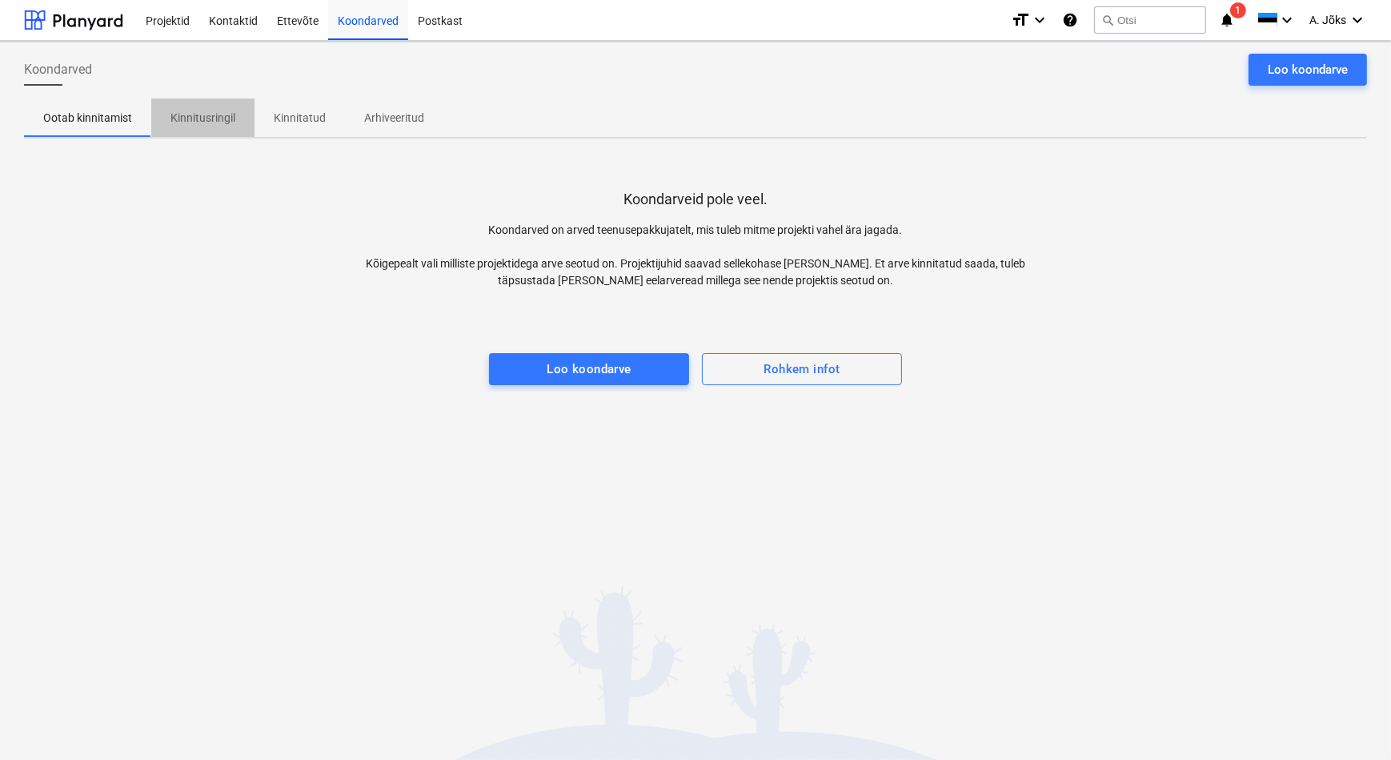
click at [207, 115] on p "Kinnitusringil" at bounding box center [203, 118] width 65 height 17
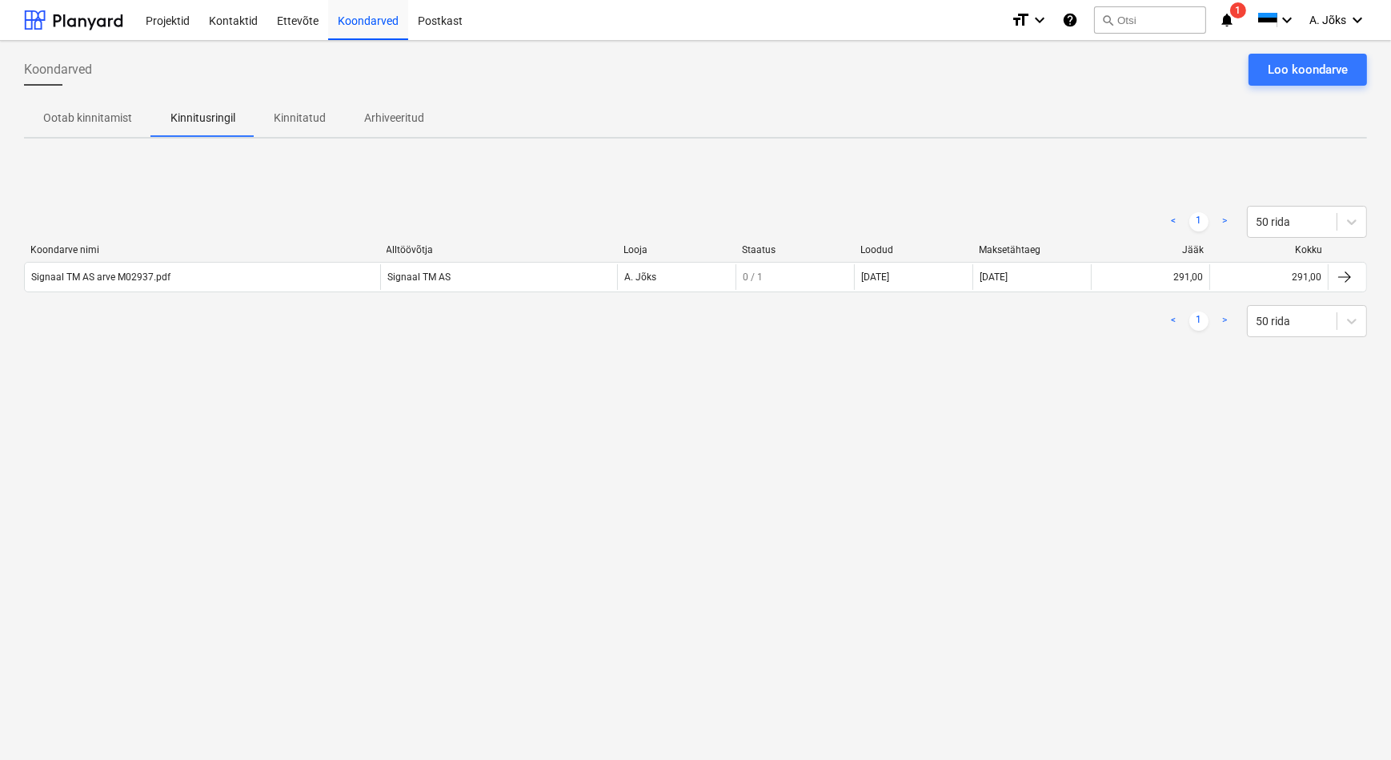
drag, startPoint x: 310, startPoint y: 118, endPoint x: 184, endPoint y: 117, distance: 125.7
click at [310, 118] on p "Kinnitatud" at bounding box center [300, 118] width 52 height 17
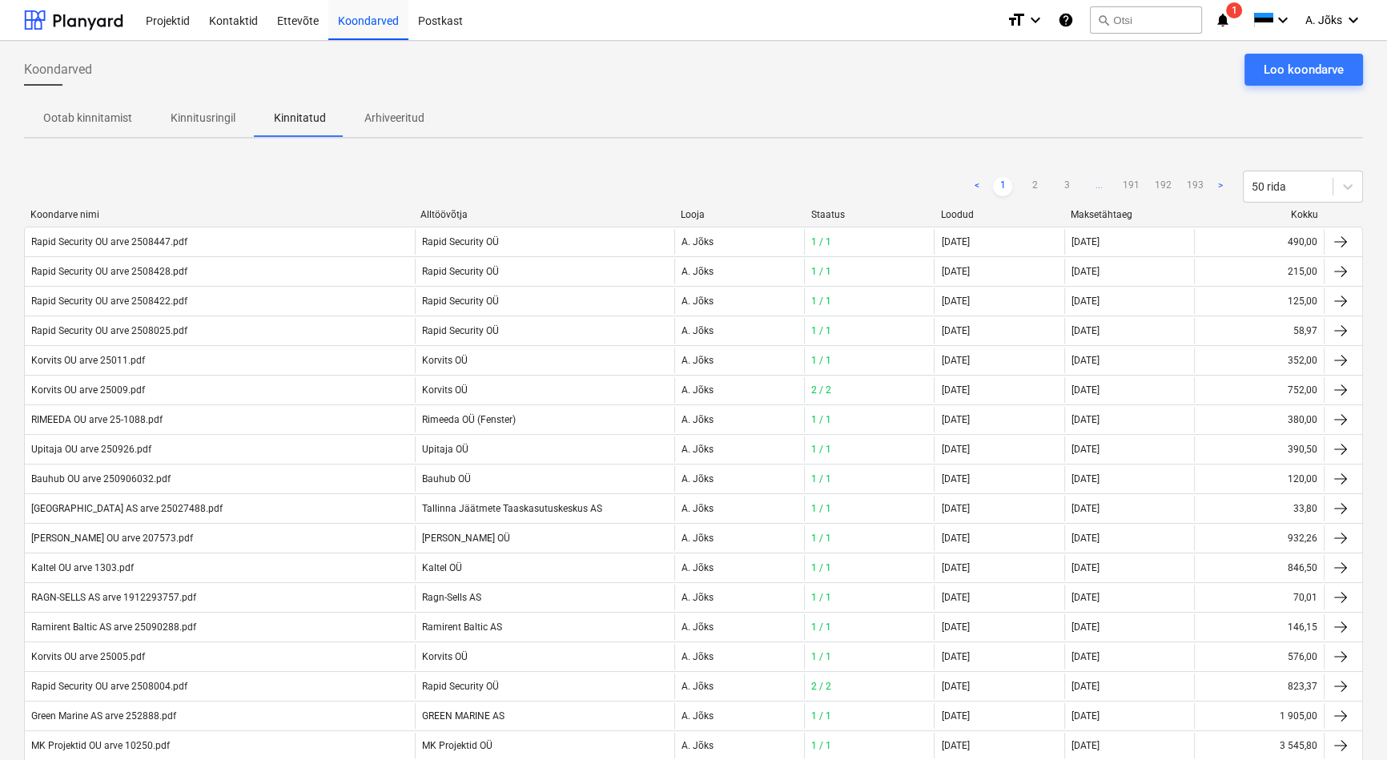
click at [183, 118] on p "Kinnitusringil" at bounding box center [203, 118] width 65 height 17
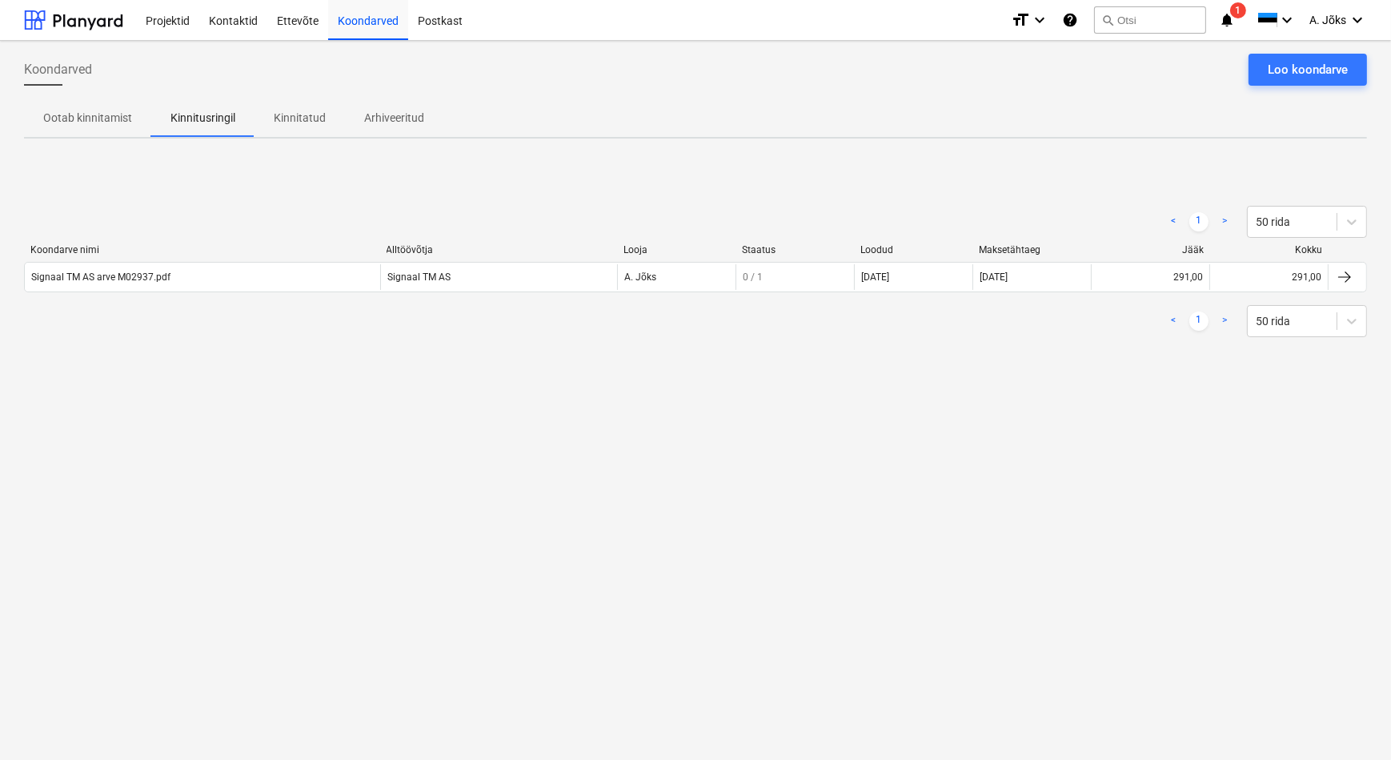
click at [598, 102] on div "Ootab kinnitamist Kinnitusringil Kinnitatud Arhiveeritud" at bounding box center [695, 117] width 1343 height 38
